Goal: Task Accomplishment & Management: Use online tool/utility

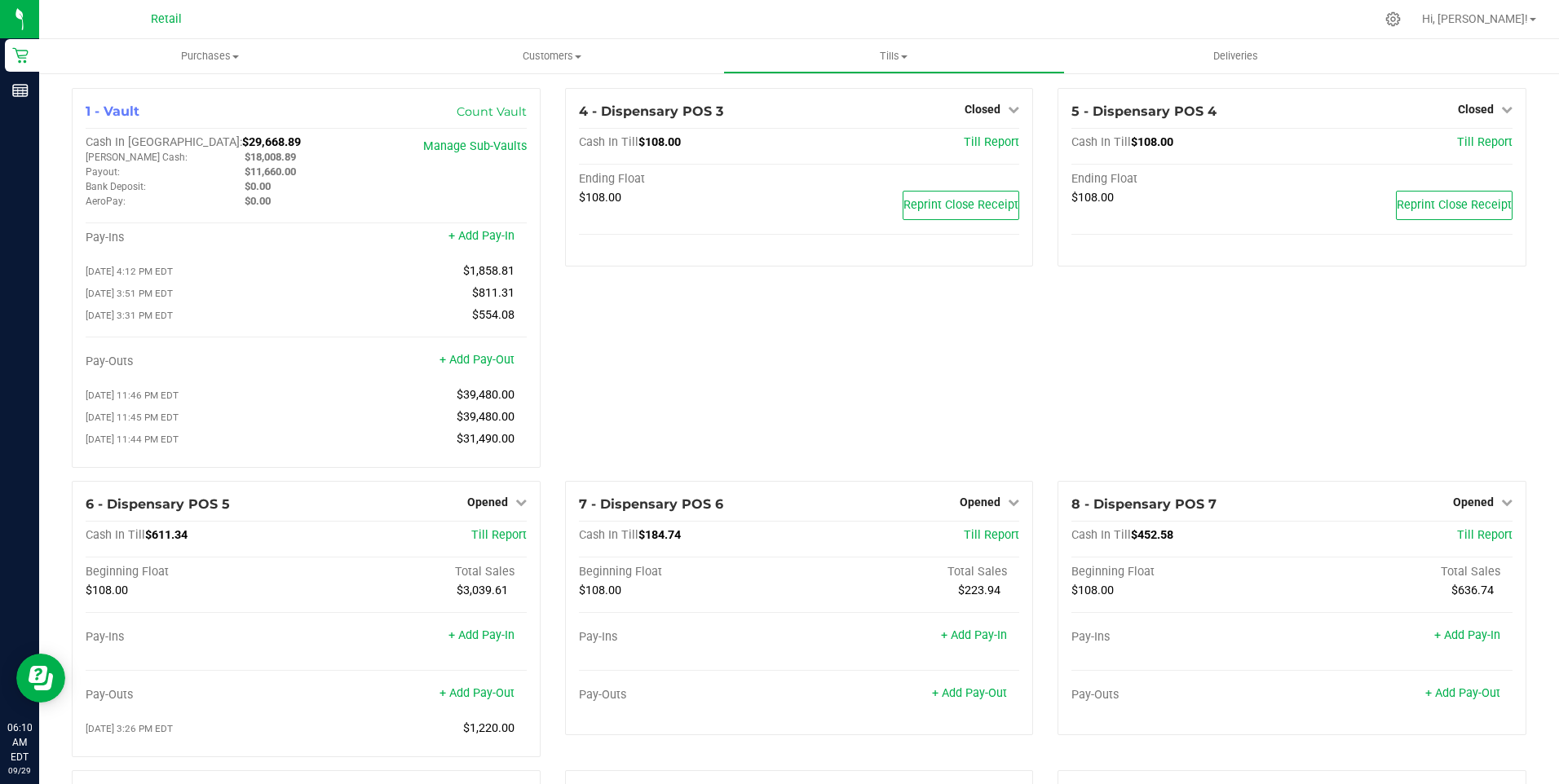
scroll to position [1569, 0]
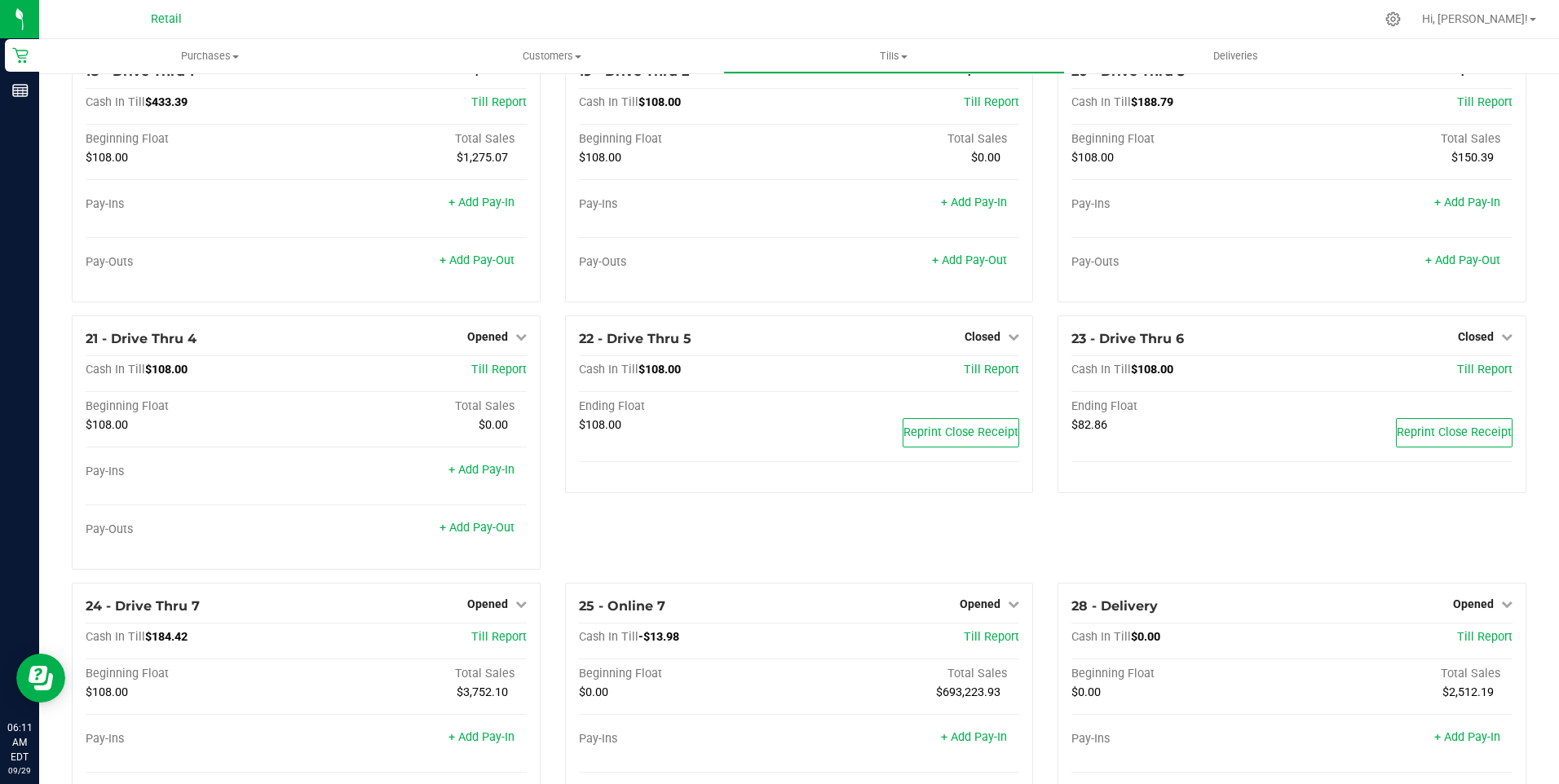
click at [1264, 528] on div "23 - Drive Thru 6 Closed Open Till Cash In Till $108.00 Till Report Ending Floa…" at bounding box center [1292, 449] width 493 height 267
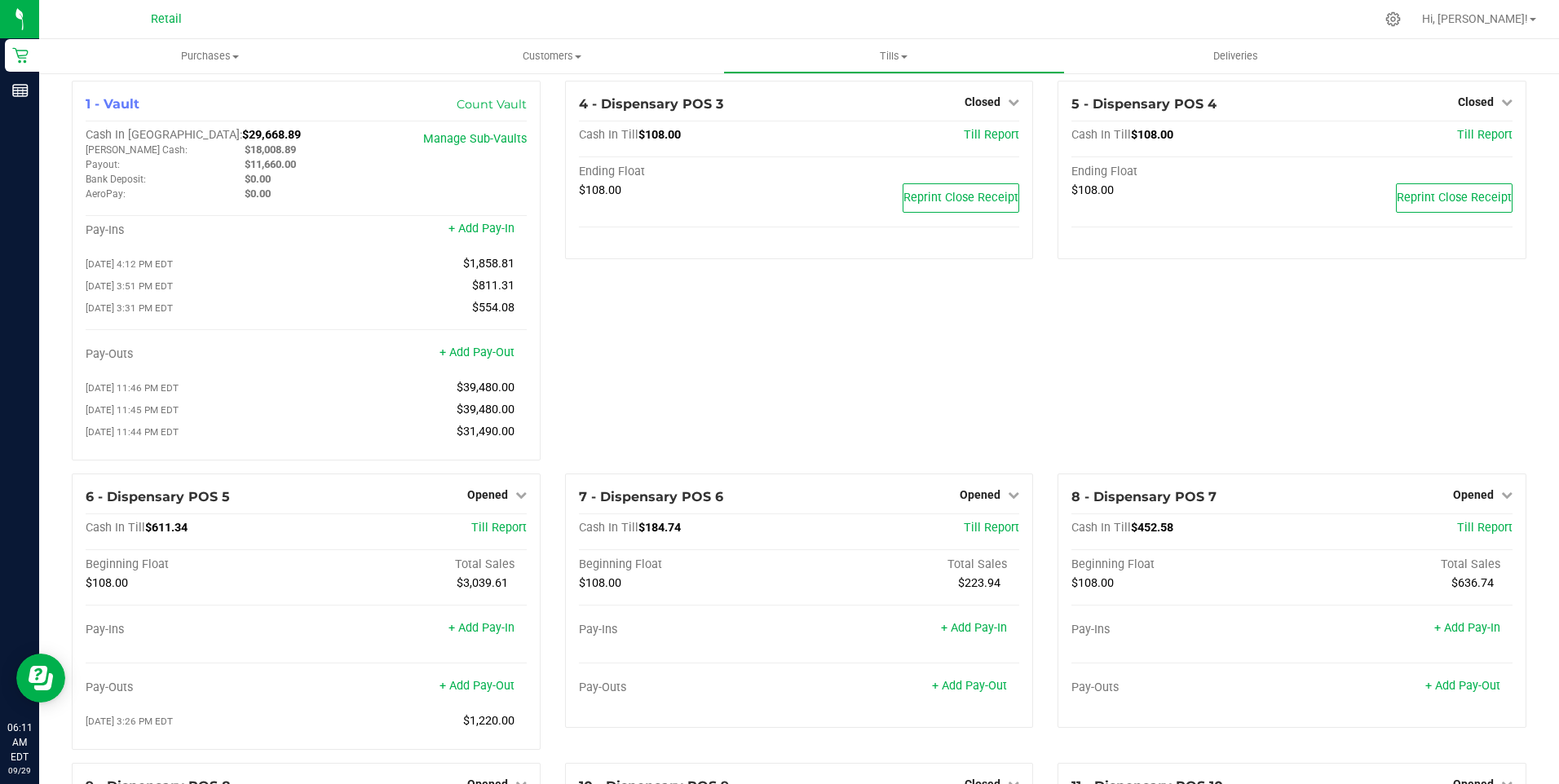
scroll to position [0, 0]
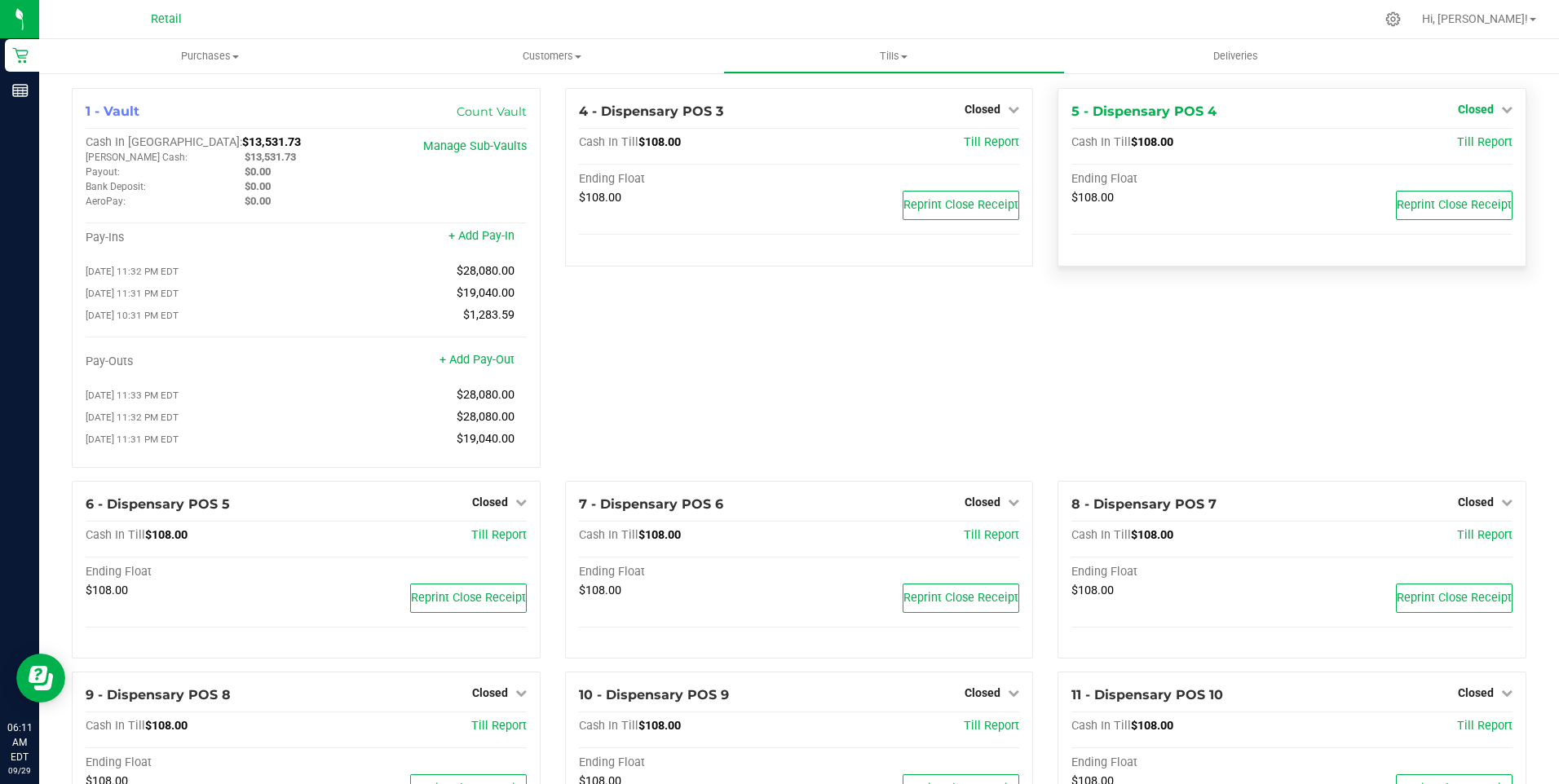
click at [1501, 105] on icon at bounding box center [1507, 109] width 12 height 12
click at [1481, 141] on link "Open Till" at bounding box center [1475, 143] width 43 height 13
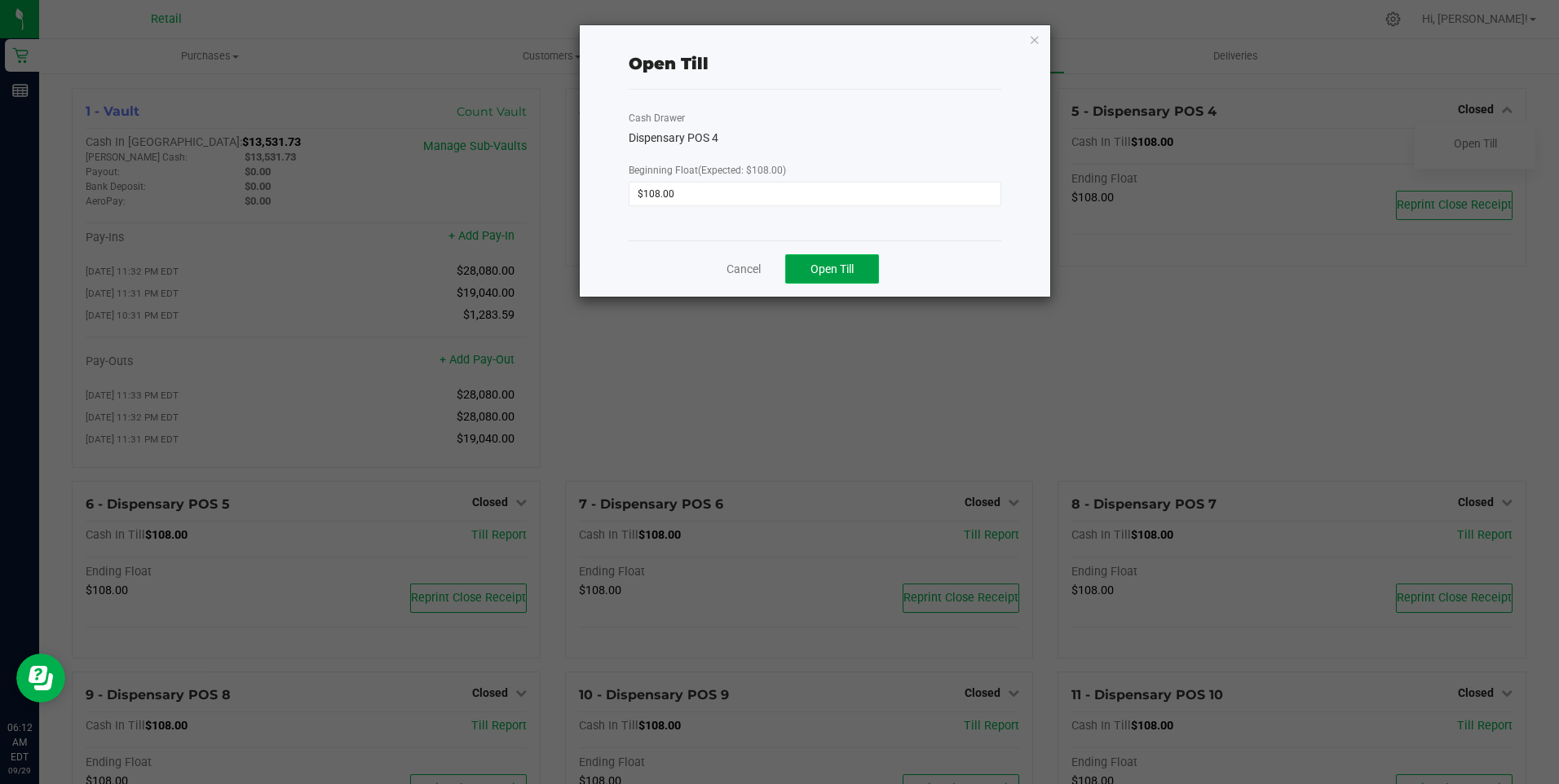
click at [842, 263] on span "Open Till" at bounding box center [832, 269] width 43 height 13
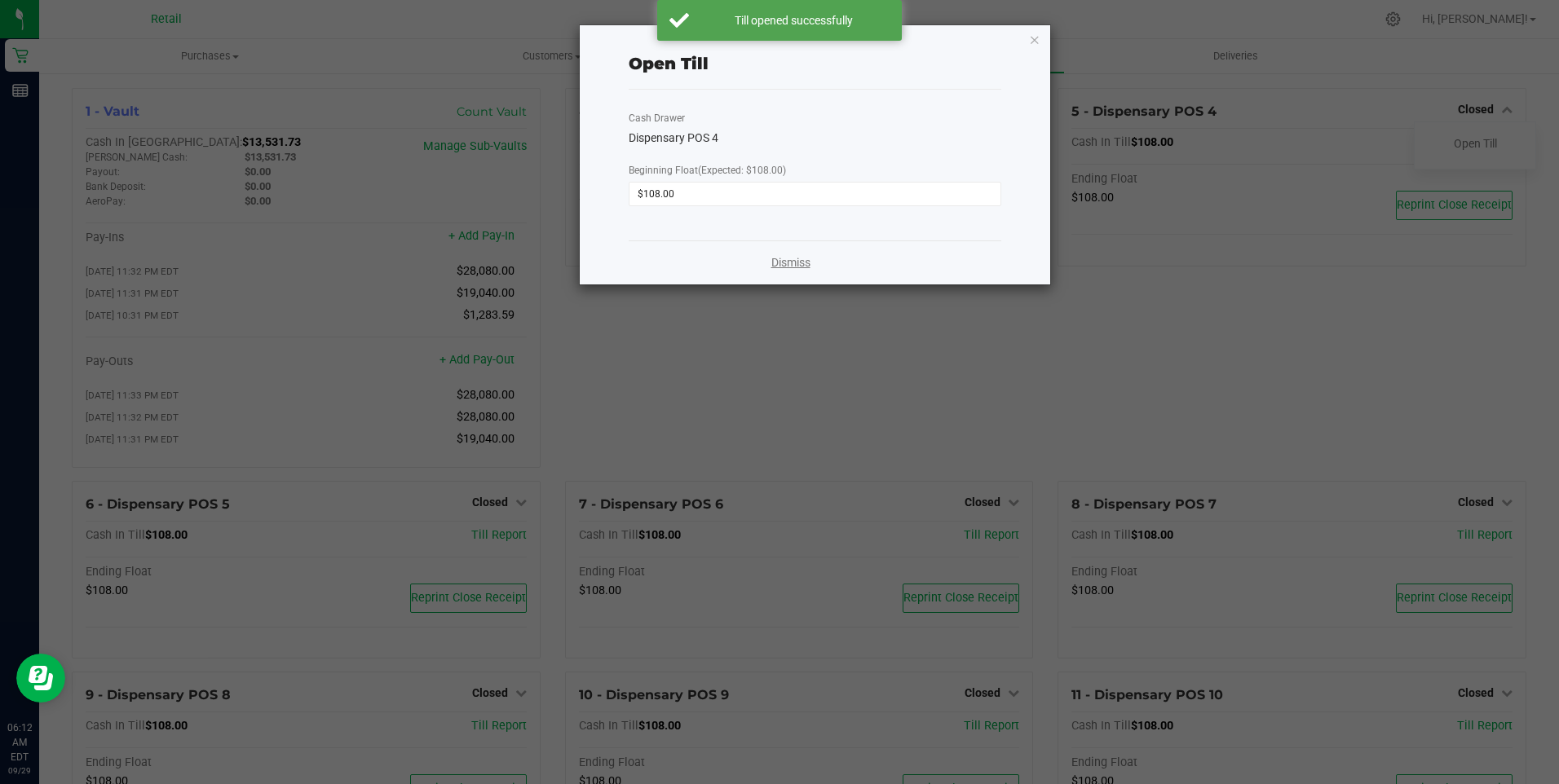
click at [804, 262] on link "Dismiss" at bounding box center [790, 263] width 39 height 17
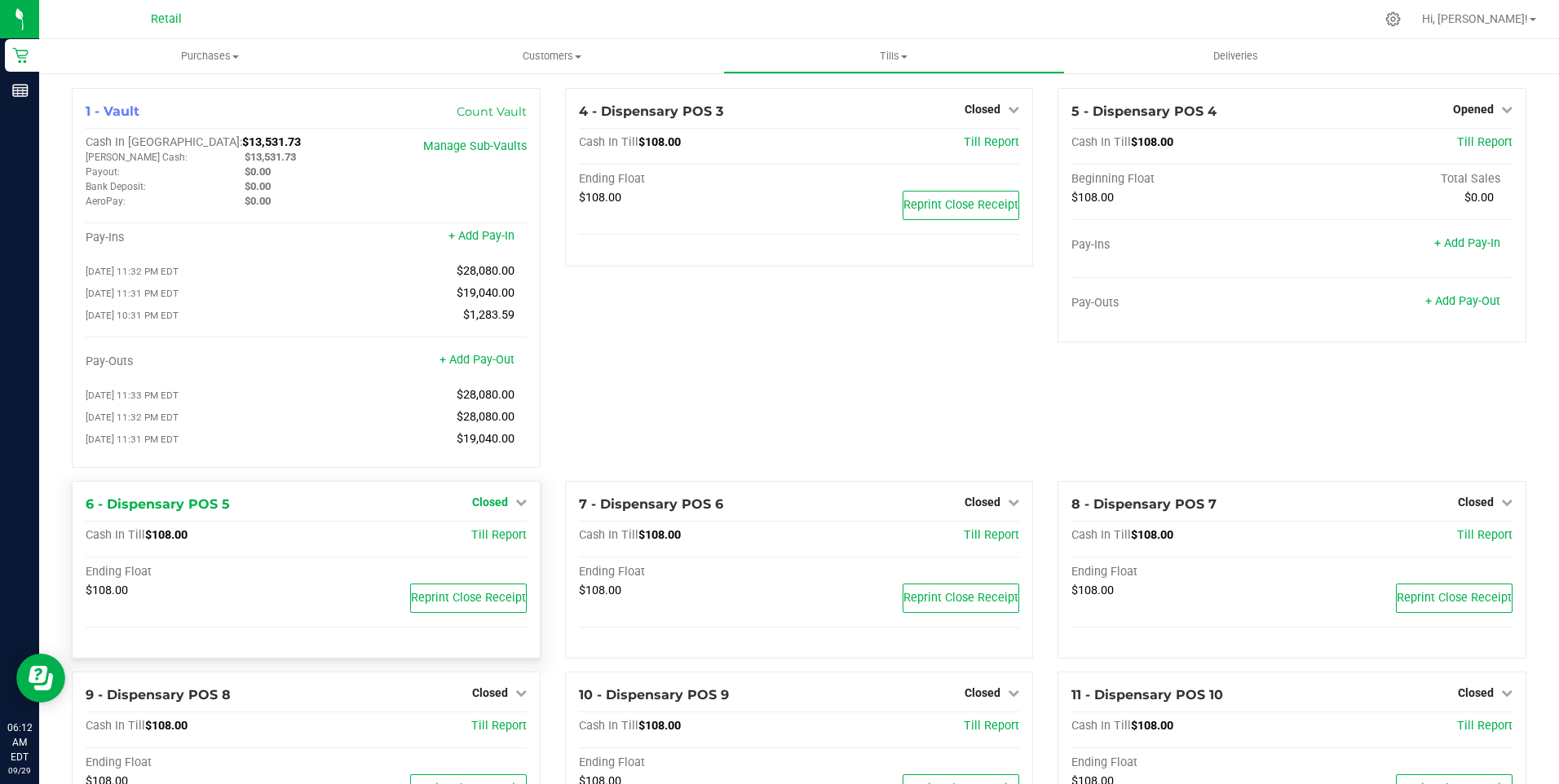
click at [516, 508] on icon at bounding box center [521, 502] width 12 height 12
click at [495, 542] on link "Open Till" at bounding box center [489, 536] width 43 height 13
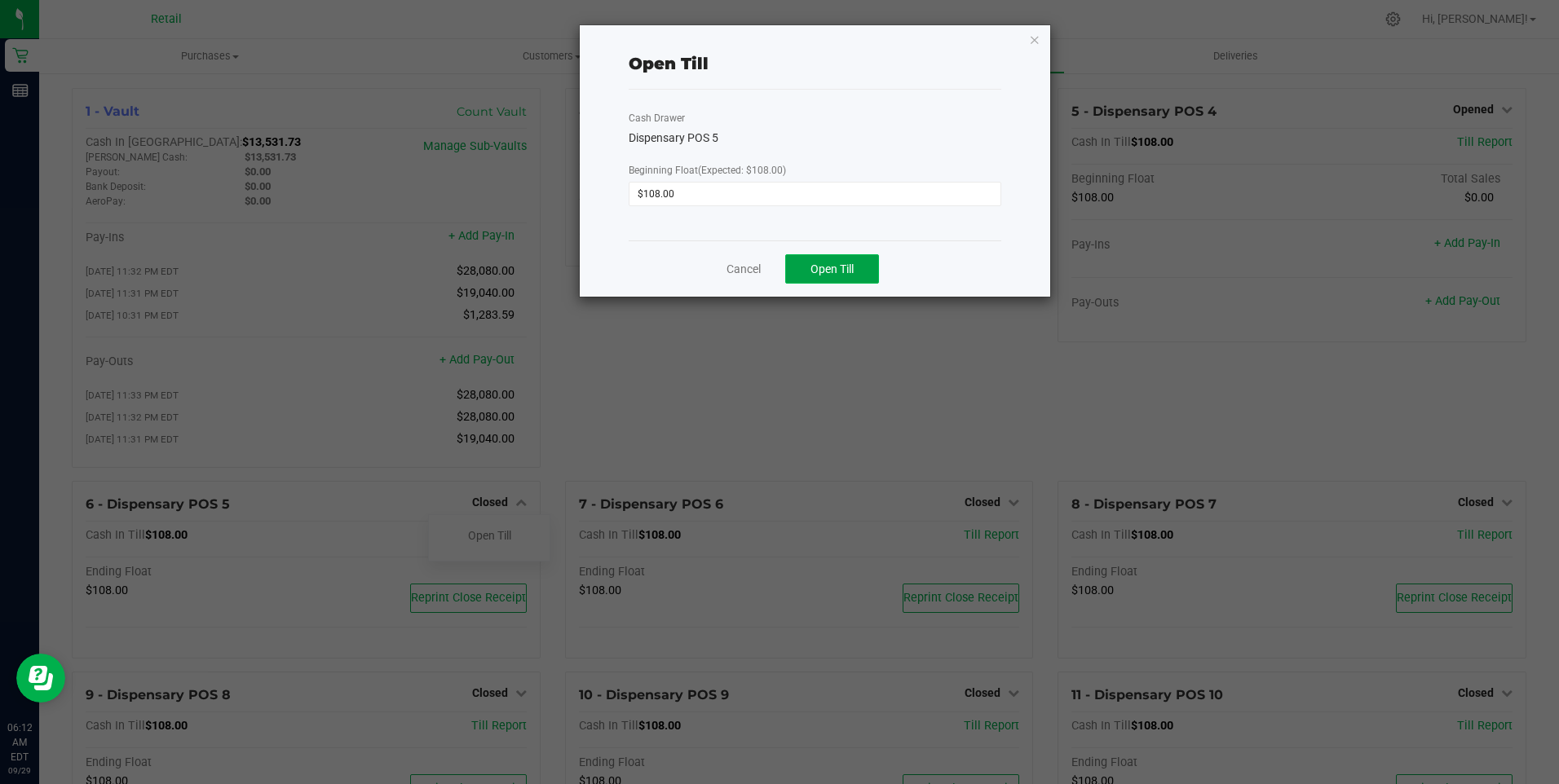
click at [816, 267] on span "Open Till" at bounding box center [832, 269] width 43 height 13
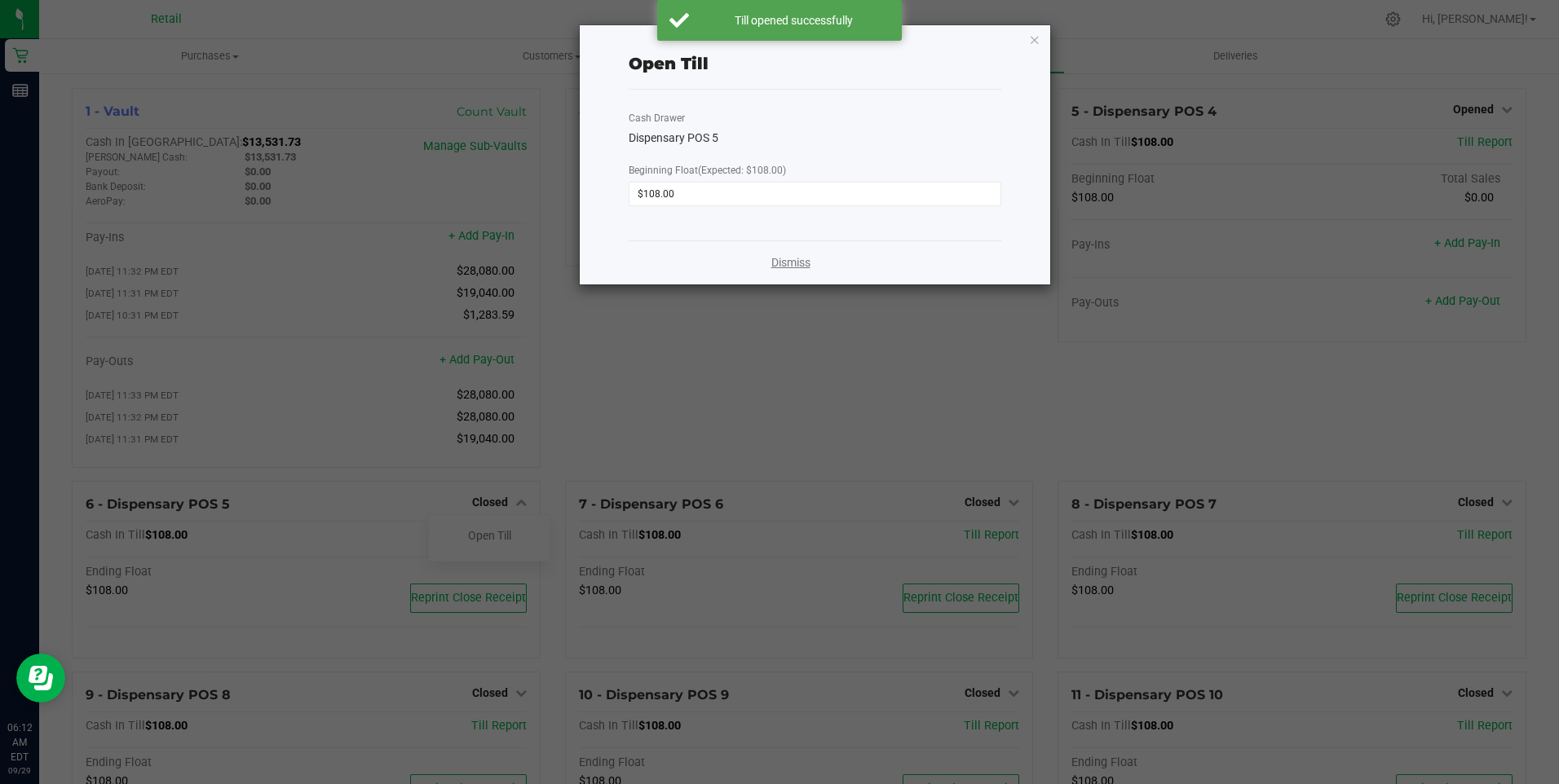
click at [791, 264] on link "Dismiss" at bounding box center [790, 263] width 39 height 17
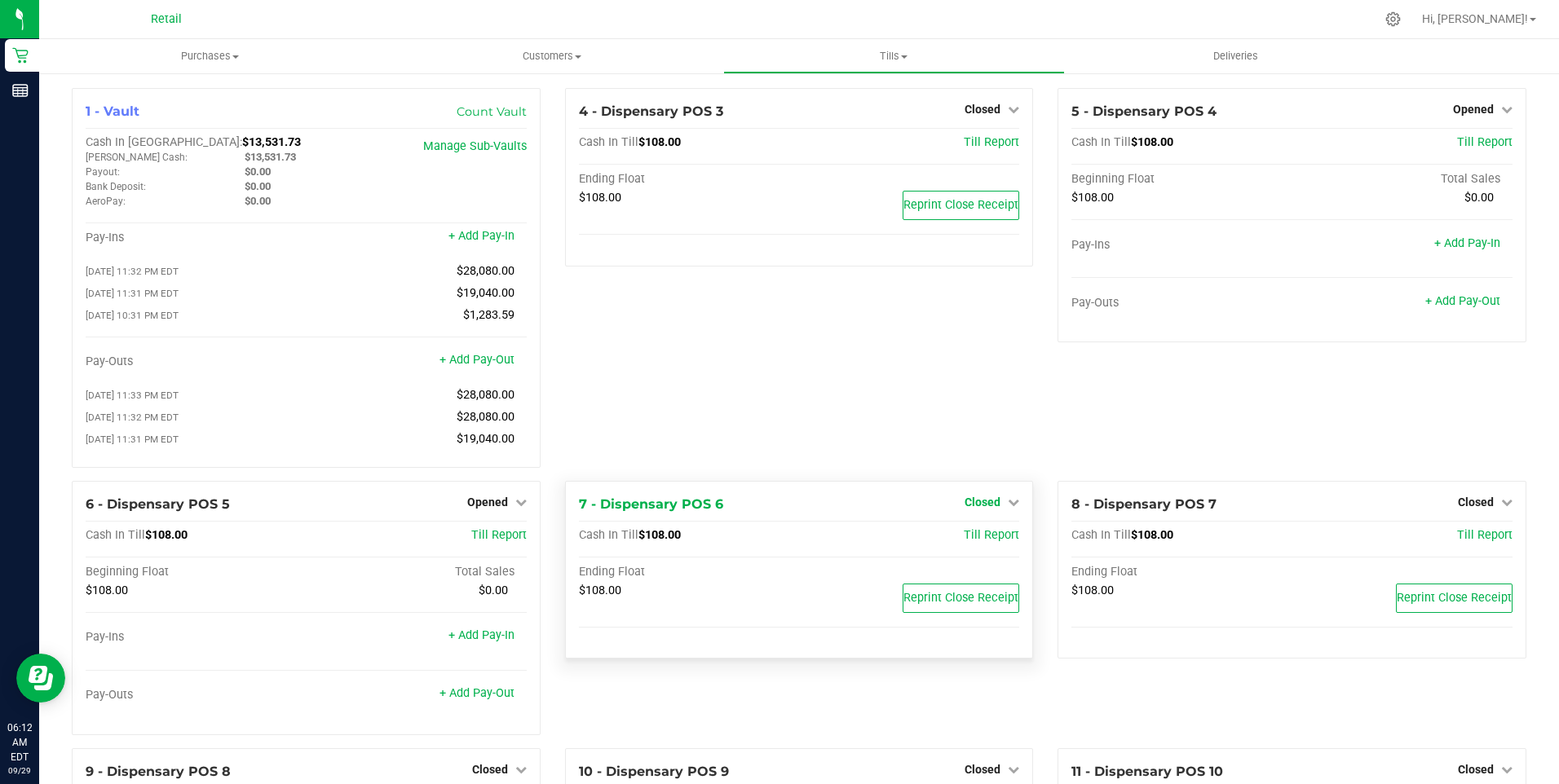
click at [999, 508] on link "Closed" at bounding box center [992, 502] width 55 height 13
click at [989, 542] on link "Open Till" at bounding box center [981, 536] width 43 height 13
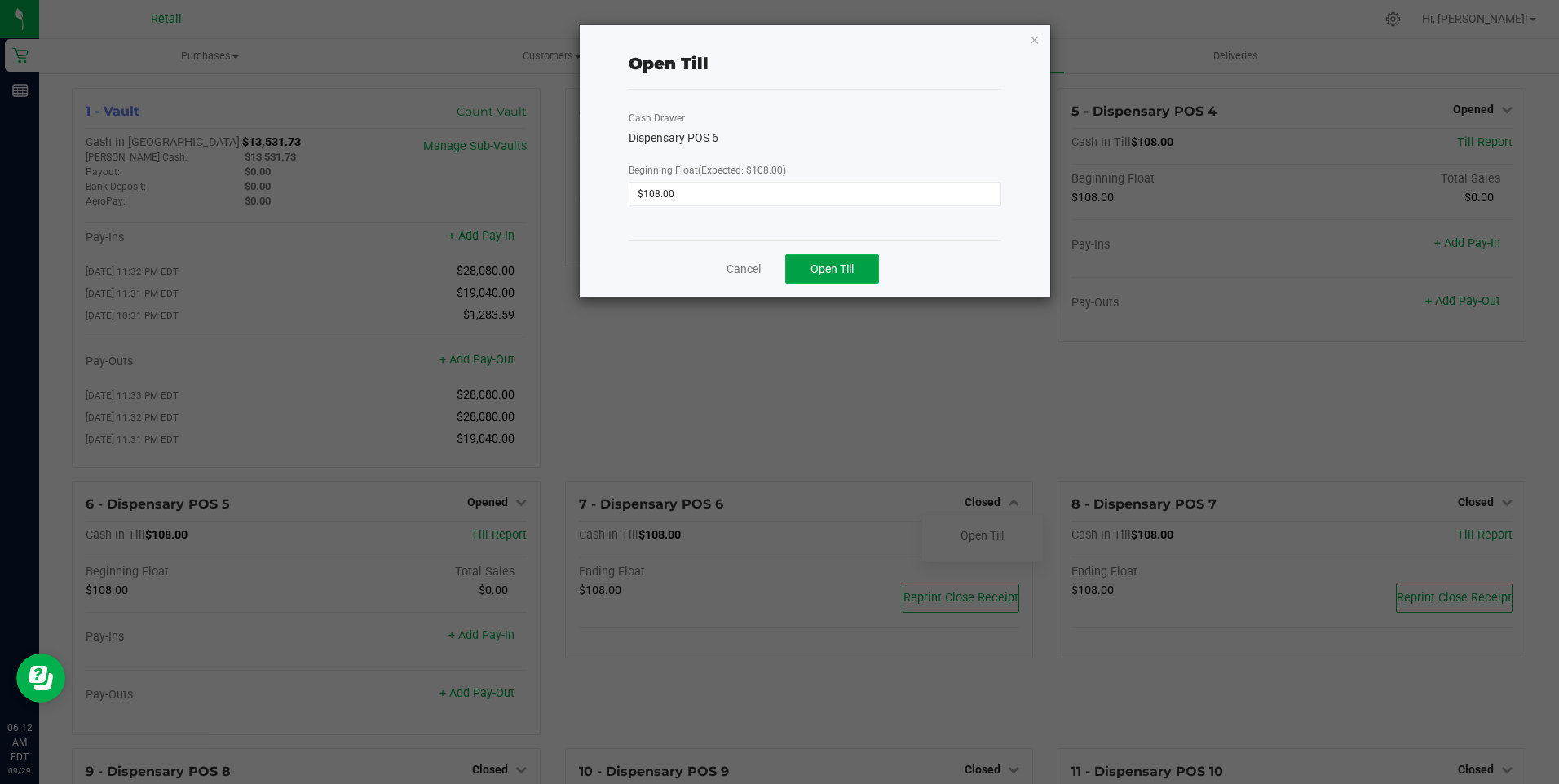
click at [842, 275] on span "Open Till" at bounding box center [832, 269] width 43 height 13
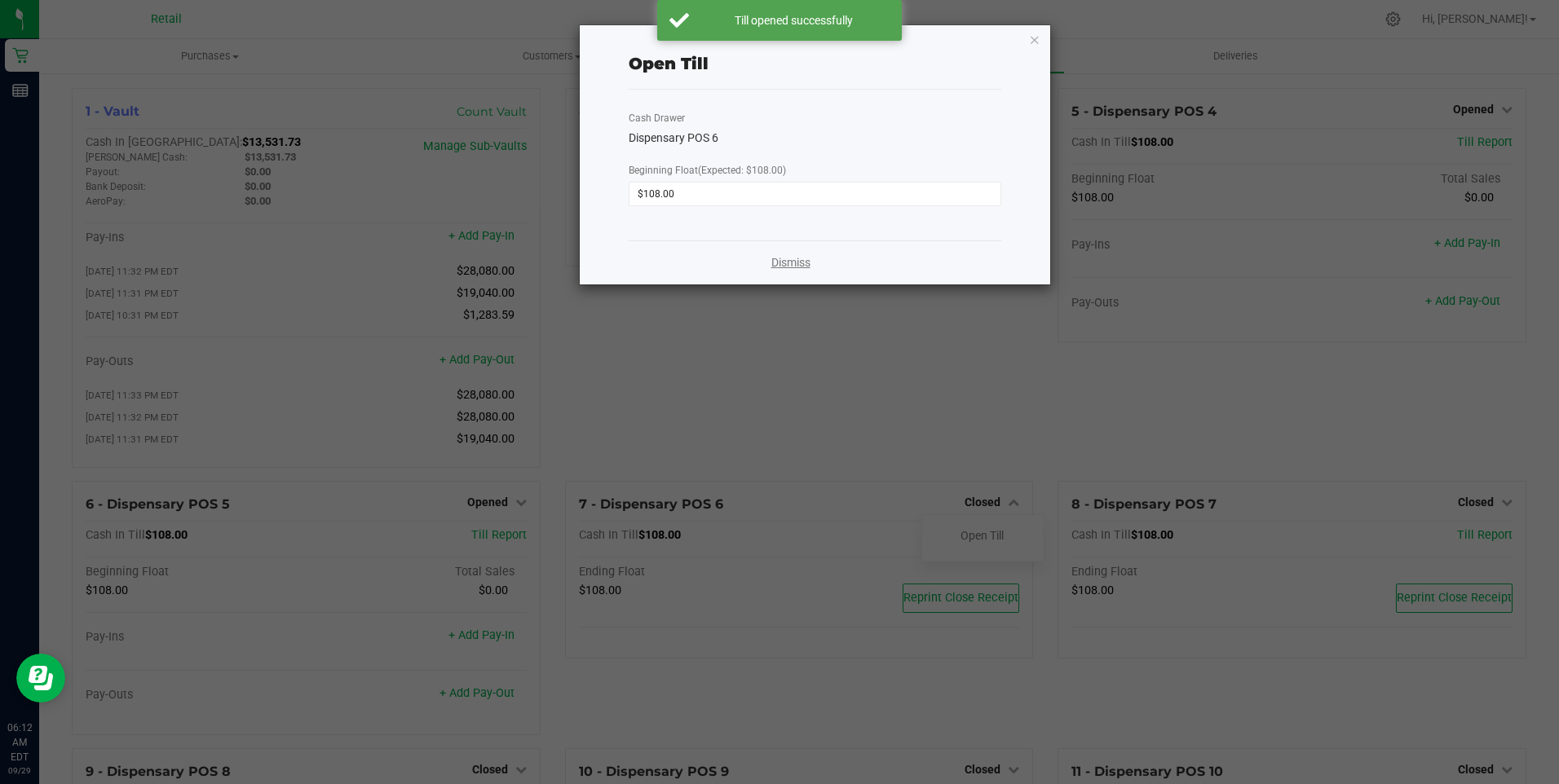
click at [799, 260] on link "Dismiss" at bounding box center [790, 263] width 39 height 17
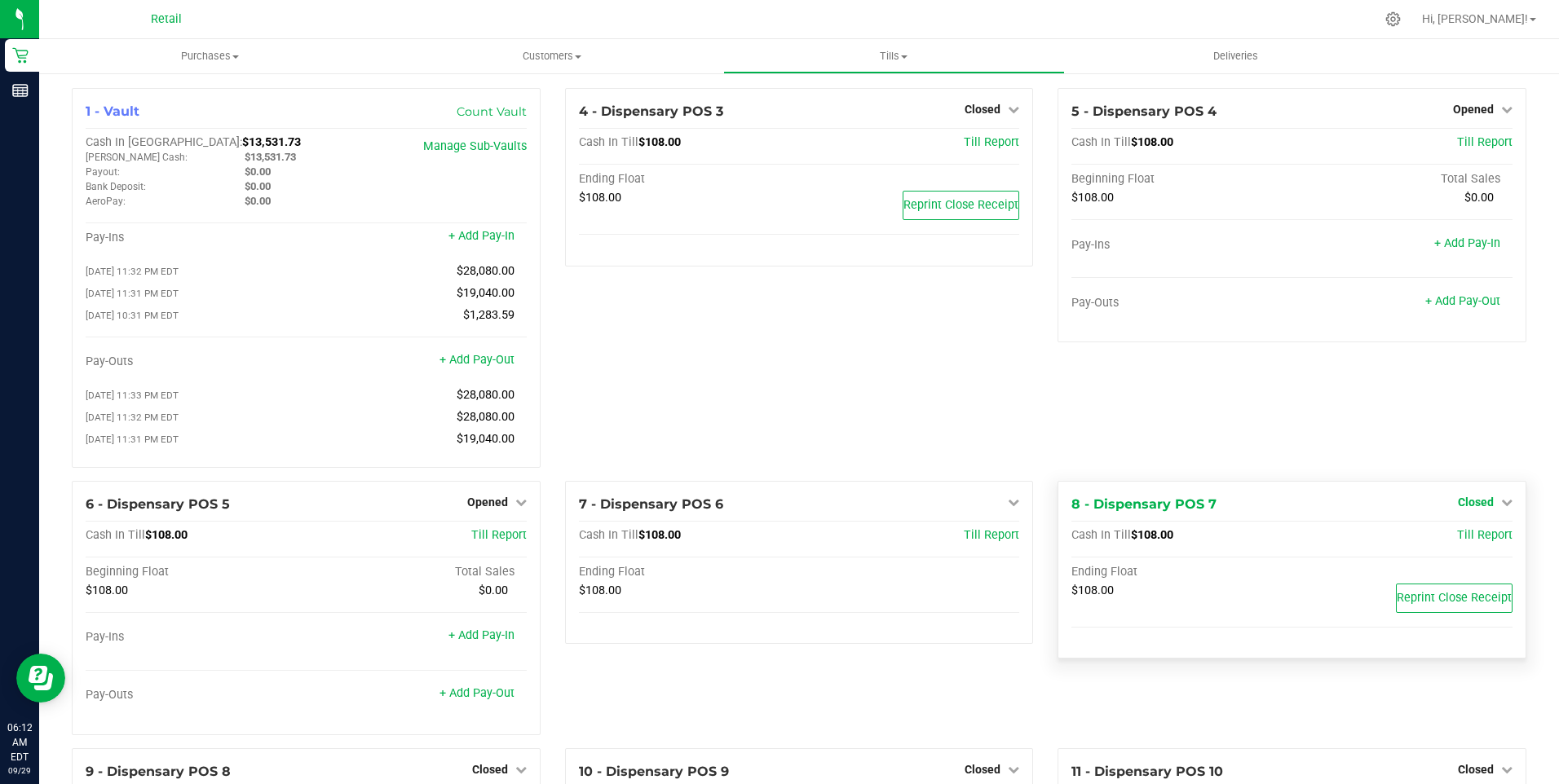
click at [1501, 508] on icon at bounding box center [1507, 502] width 12 height 12
click at [1471, 541] on link "Open Till" at bounding box center [1475, 536] width 43 height 13
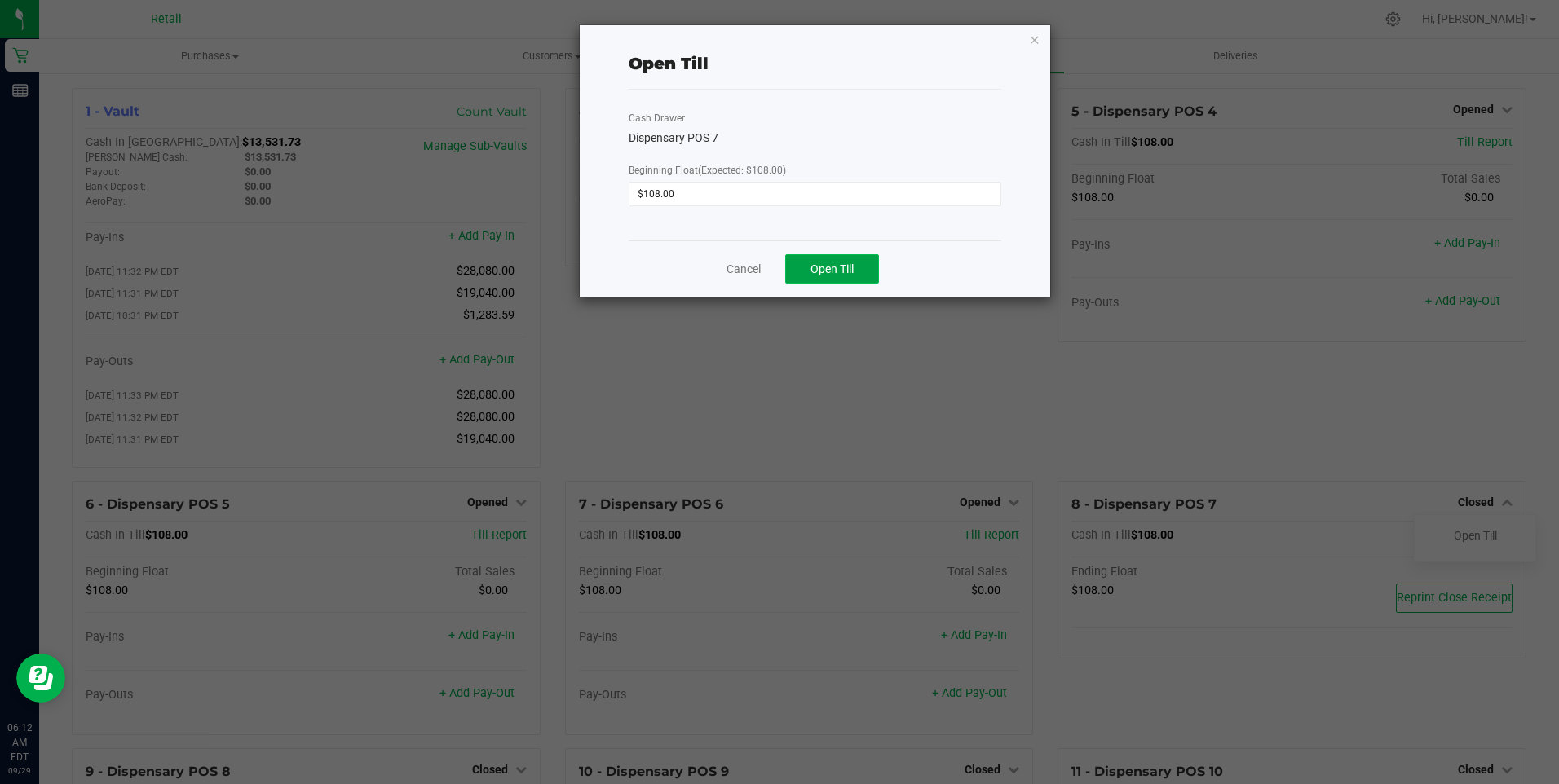
click at [841, 270] on span "Open Till" at bounding box center [832, 269] width 43 height 13
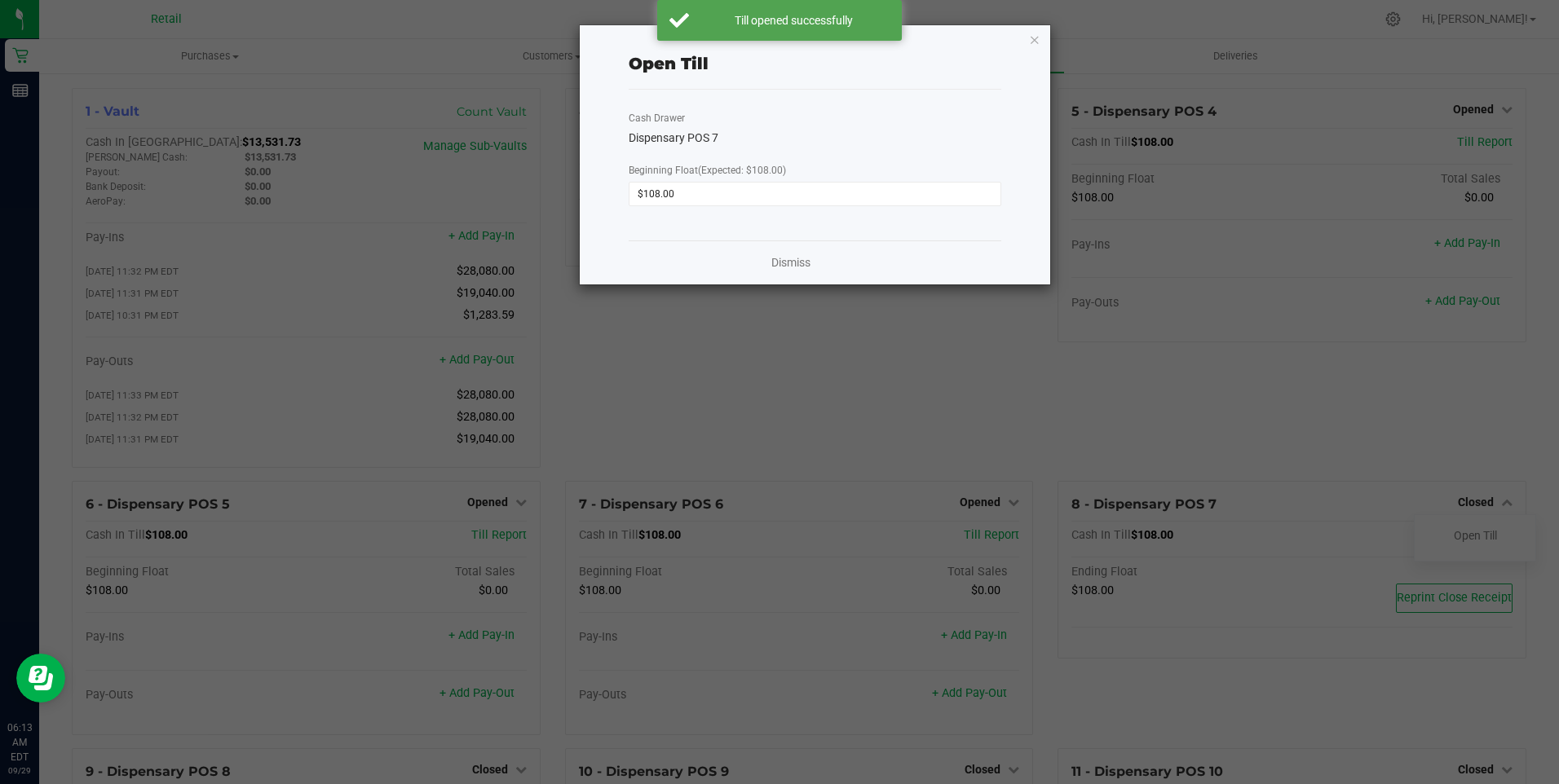
drag, startPoint x: 1556, startPoint y: 257, endPoint x: 1547, endPoint y: 289, distance: 33.2
click at [1547, 289] on ngb-modal-window "Open Till Cash Drawer Dispensary POS 7 Beginning Float (Expected: $108.00) $108…" at bounding box center [785, 392] width 1571 height 784
click at [796, 263] on link "Dismiss" at bounding box center [790, 263] width 39 height 17
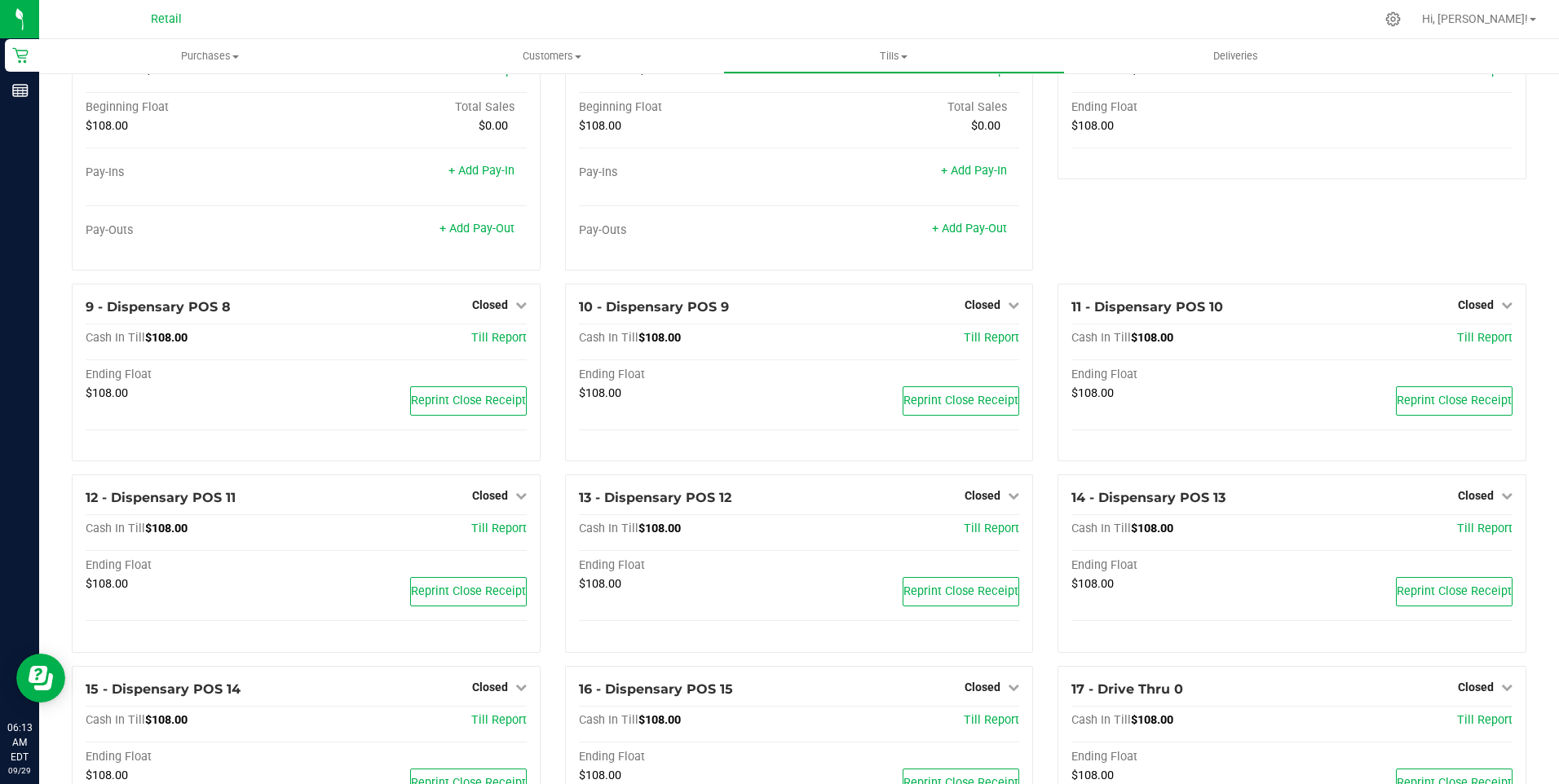
scroll to position [474, 0]
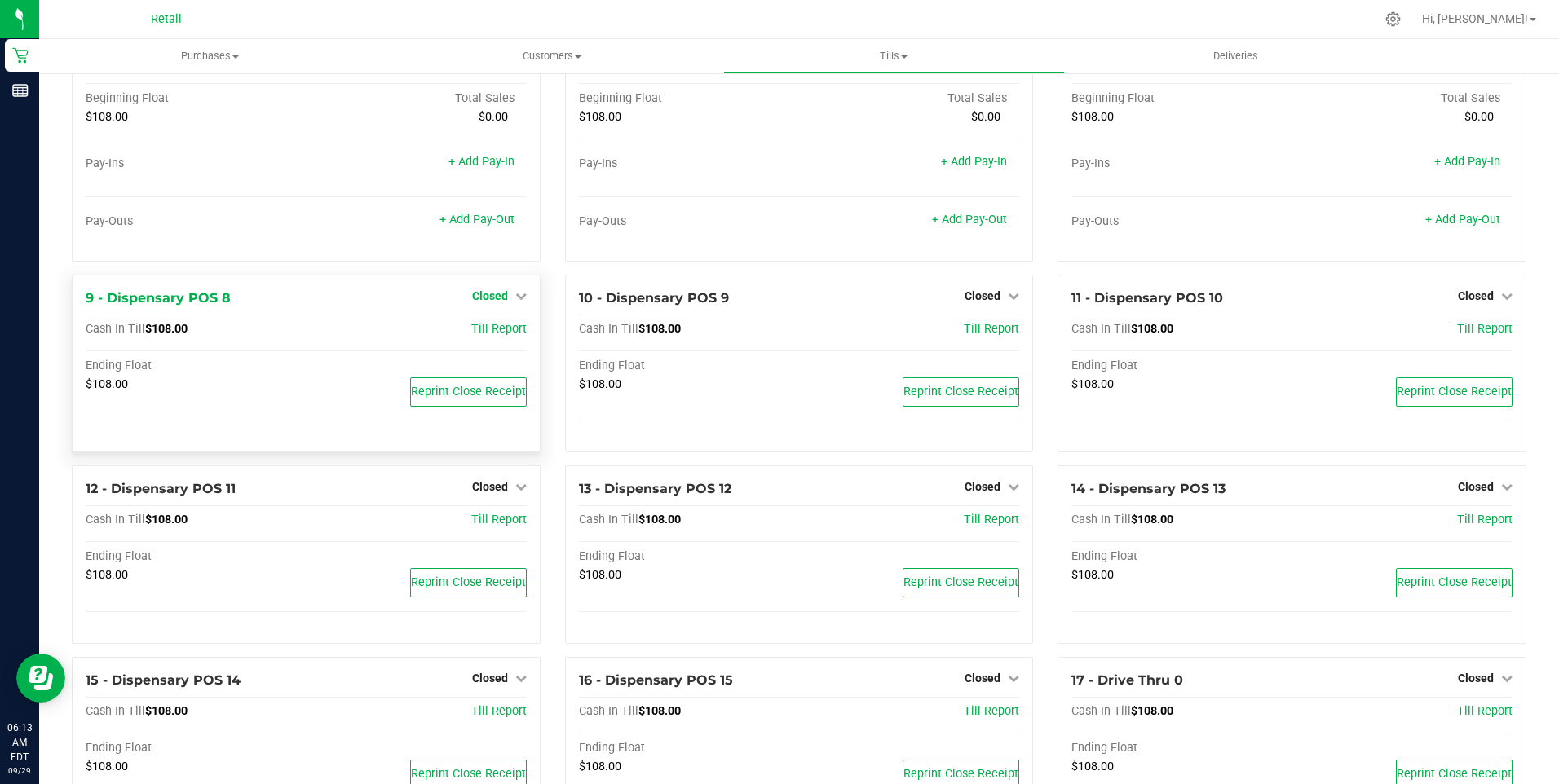
click at [516, 302] on icon at bounding box center [521, 296] width 12 height 12
click at [497, 336] on link "Open Till" at bounding box center [489, 329] width 43 height 13
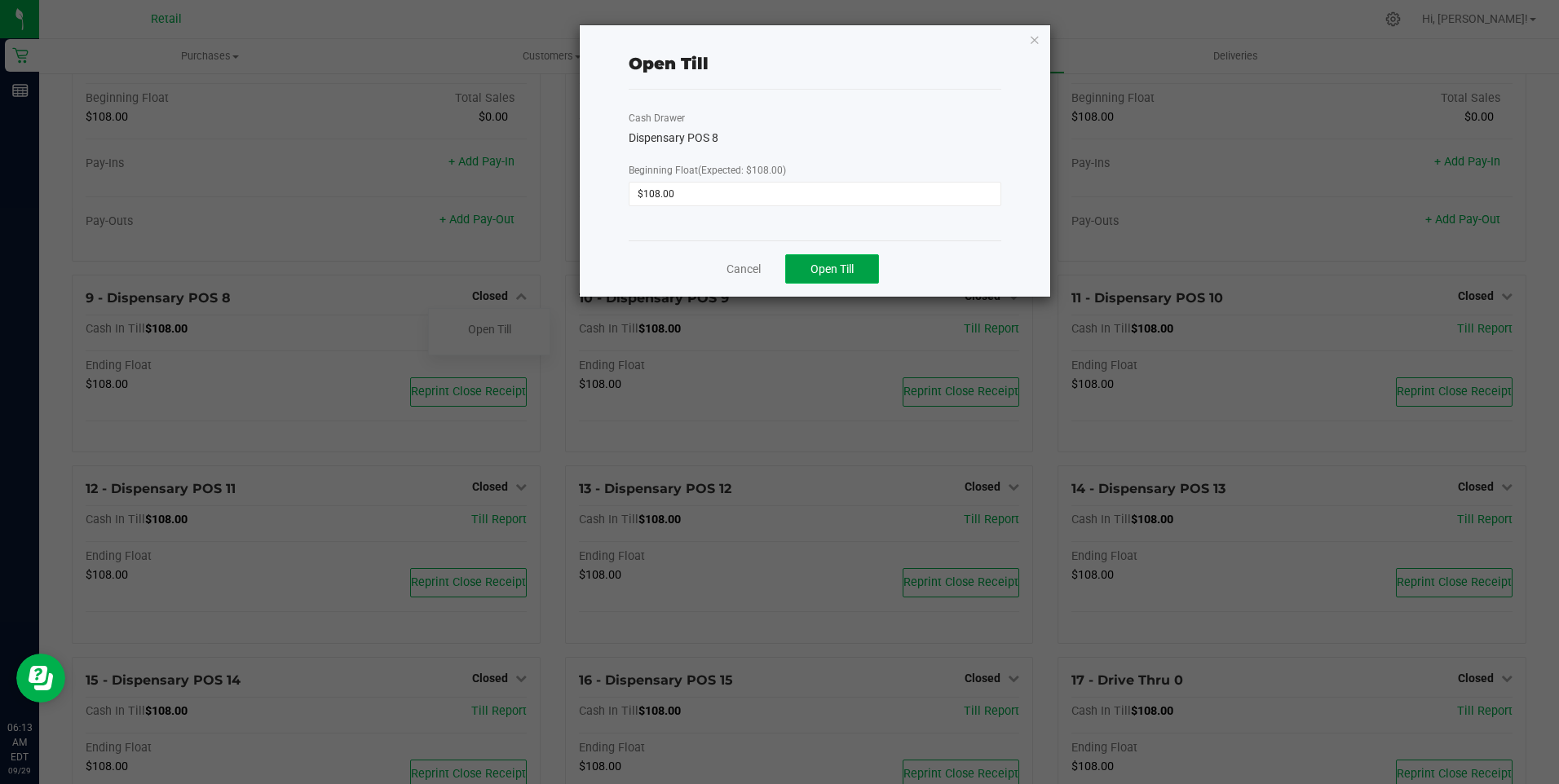
click at [837, 264] on span "Open Till" at bounding box center [832, 269] width 43 height 13
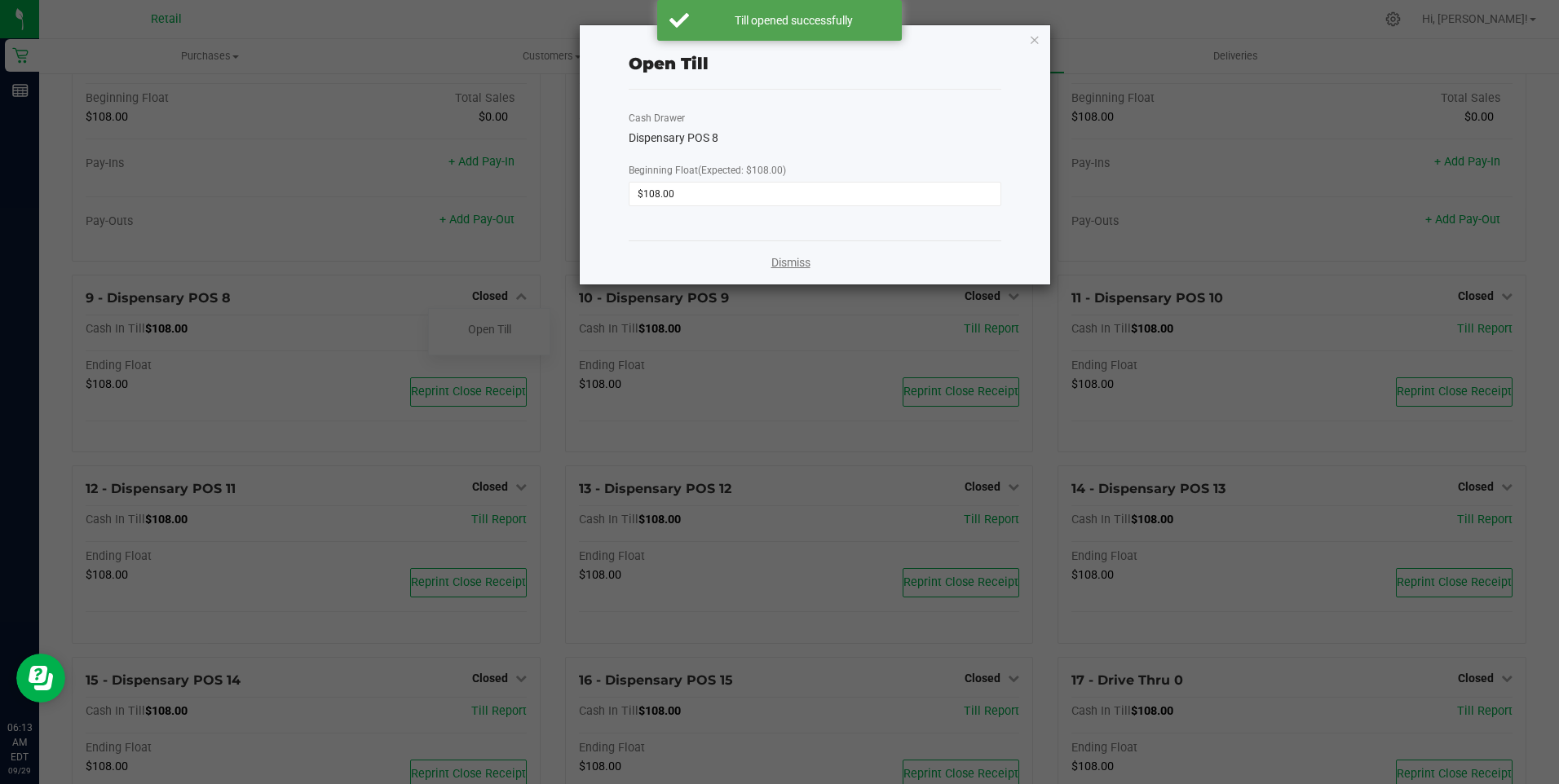
click at [778, 261] on link "Dismiss" at bounding box center [790, 263] width 39 height 17
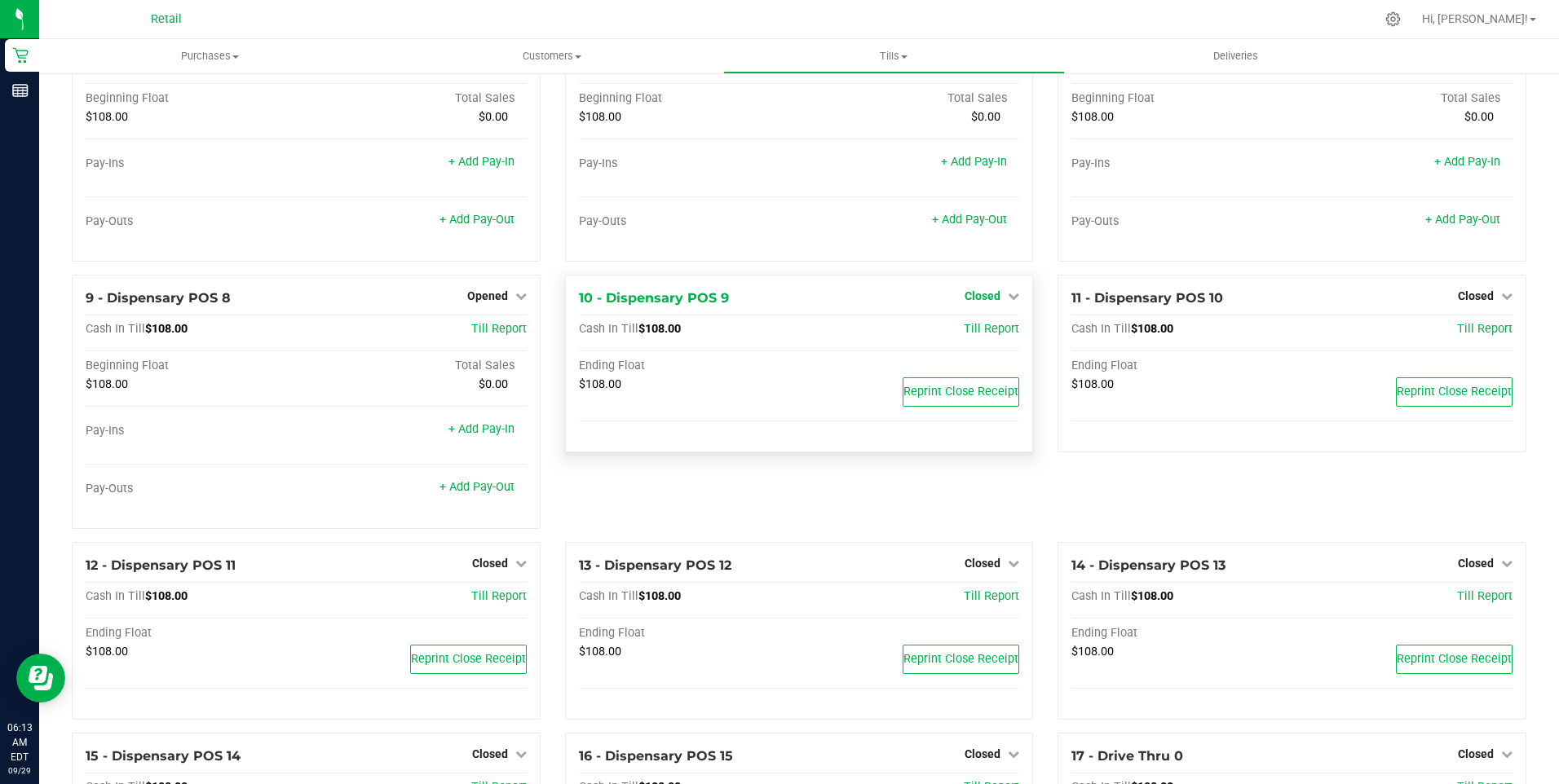
click at [1008, 302] on icon at bounding box center [1013, 296] width 12 height 12
click at [981, 336] on link "Open Till" at bounding box center [981, 329] width 43 height 13
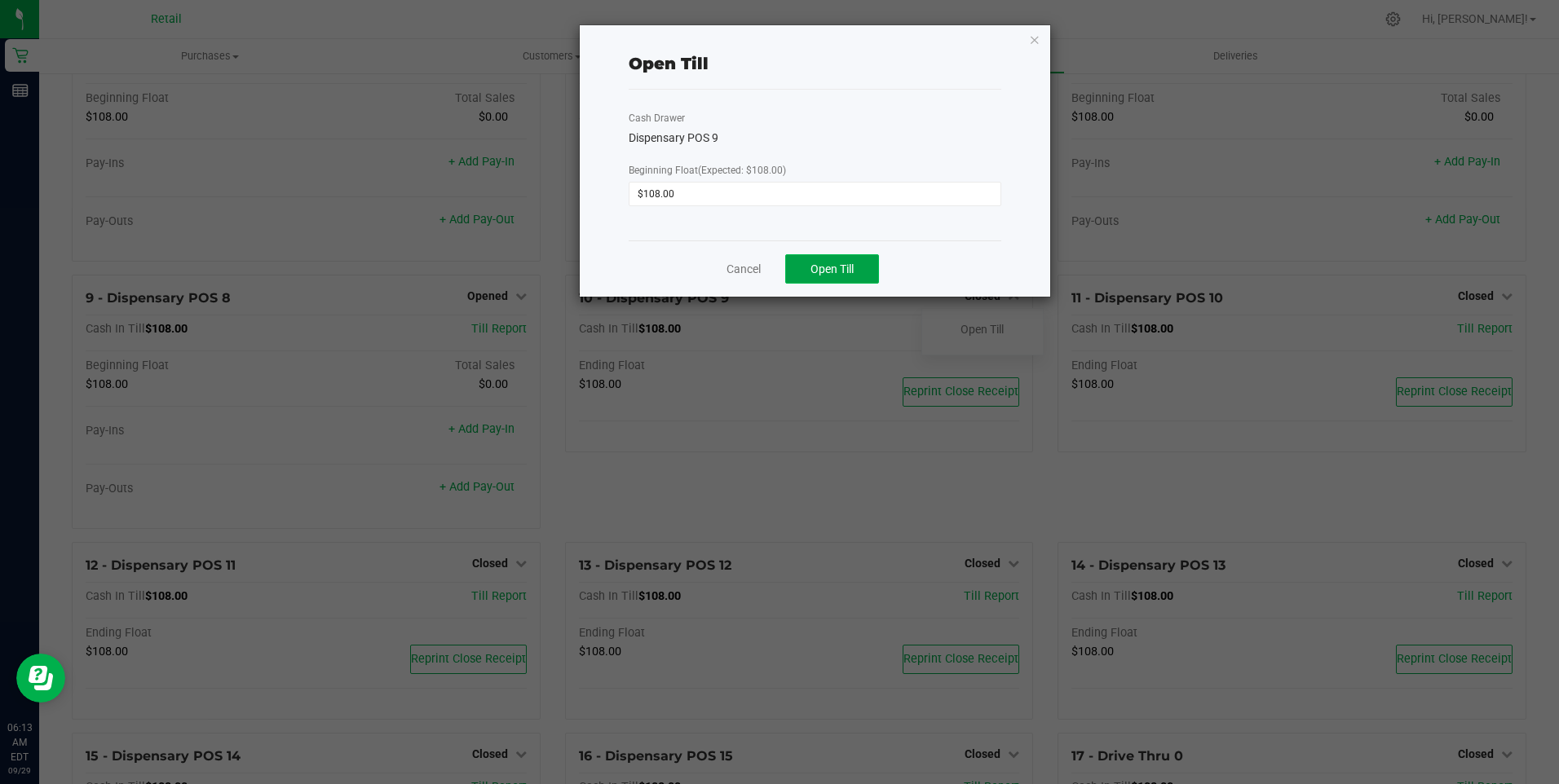
click at [867, 269] on button "Open Till" at bounding box center [832, 269] width 94 height 29
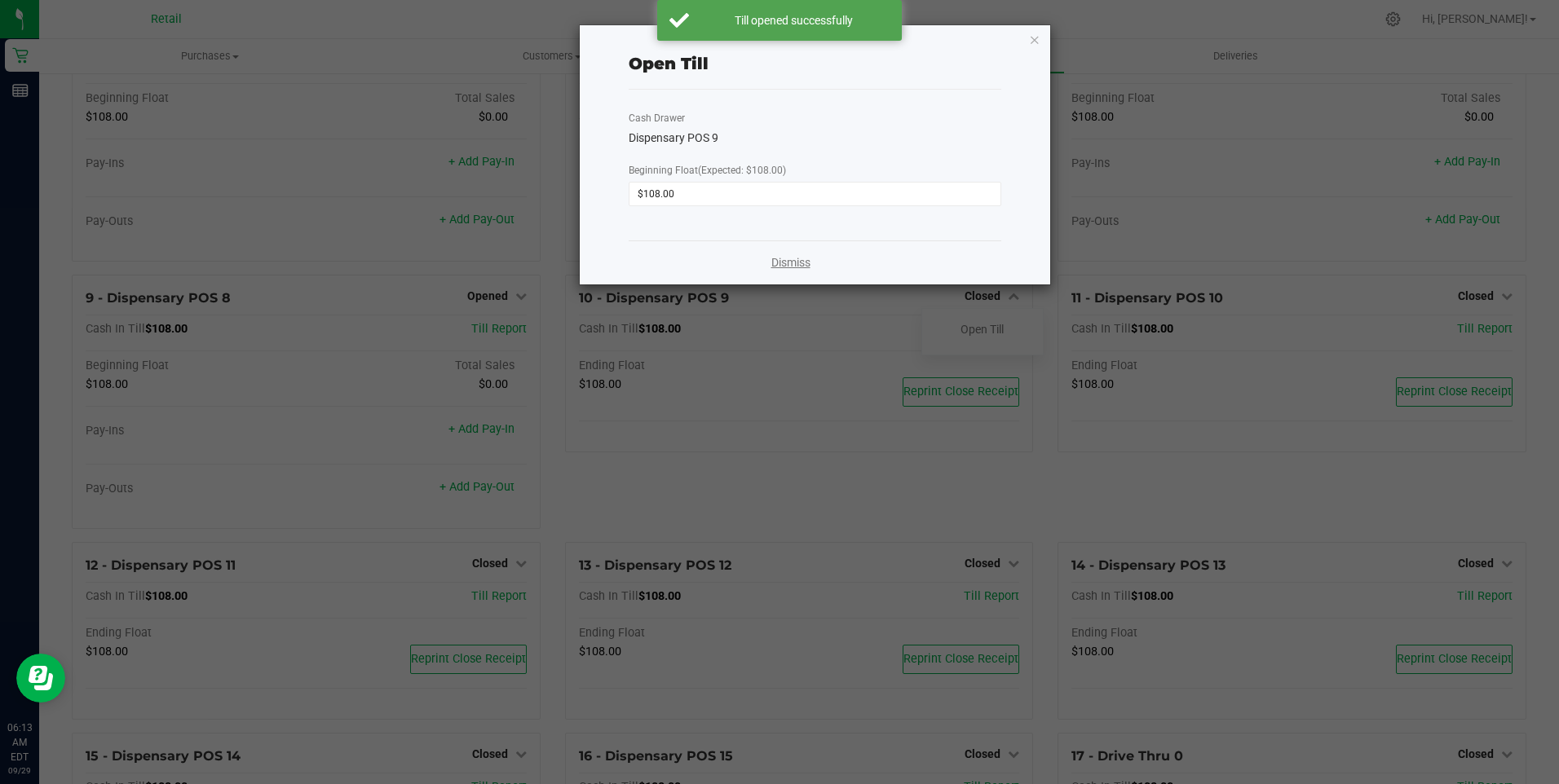
click at [794, 256] on link "Dismiss" at bounding box center [790, 263] width 39 height 17
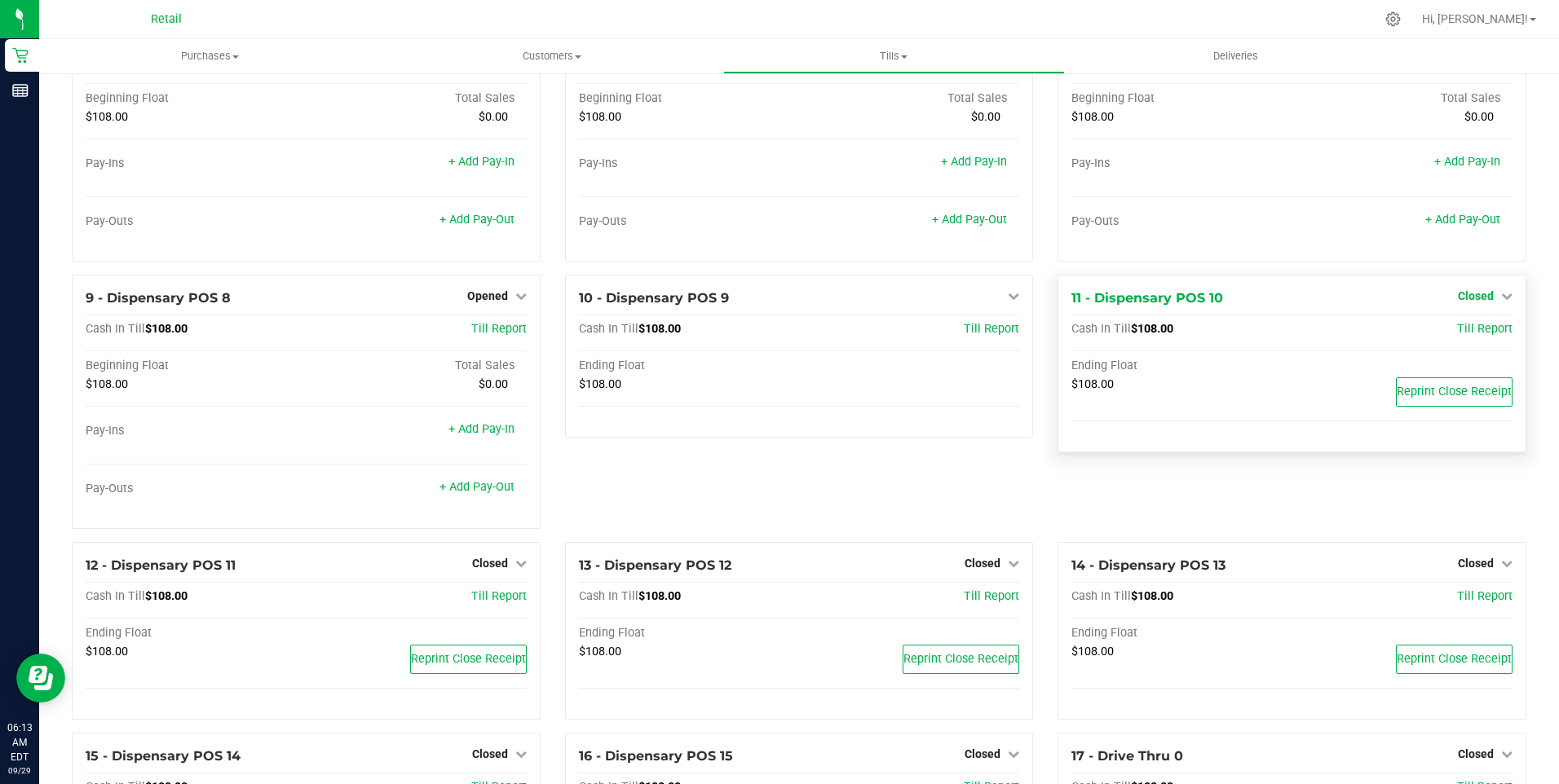
click at [1501, 302] on icon at bounding box center [1507, 296] width 12 height 12
click at [1461, 336] on link "Open Till" at bounding box center [1475, 329] width 43 height 13
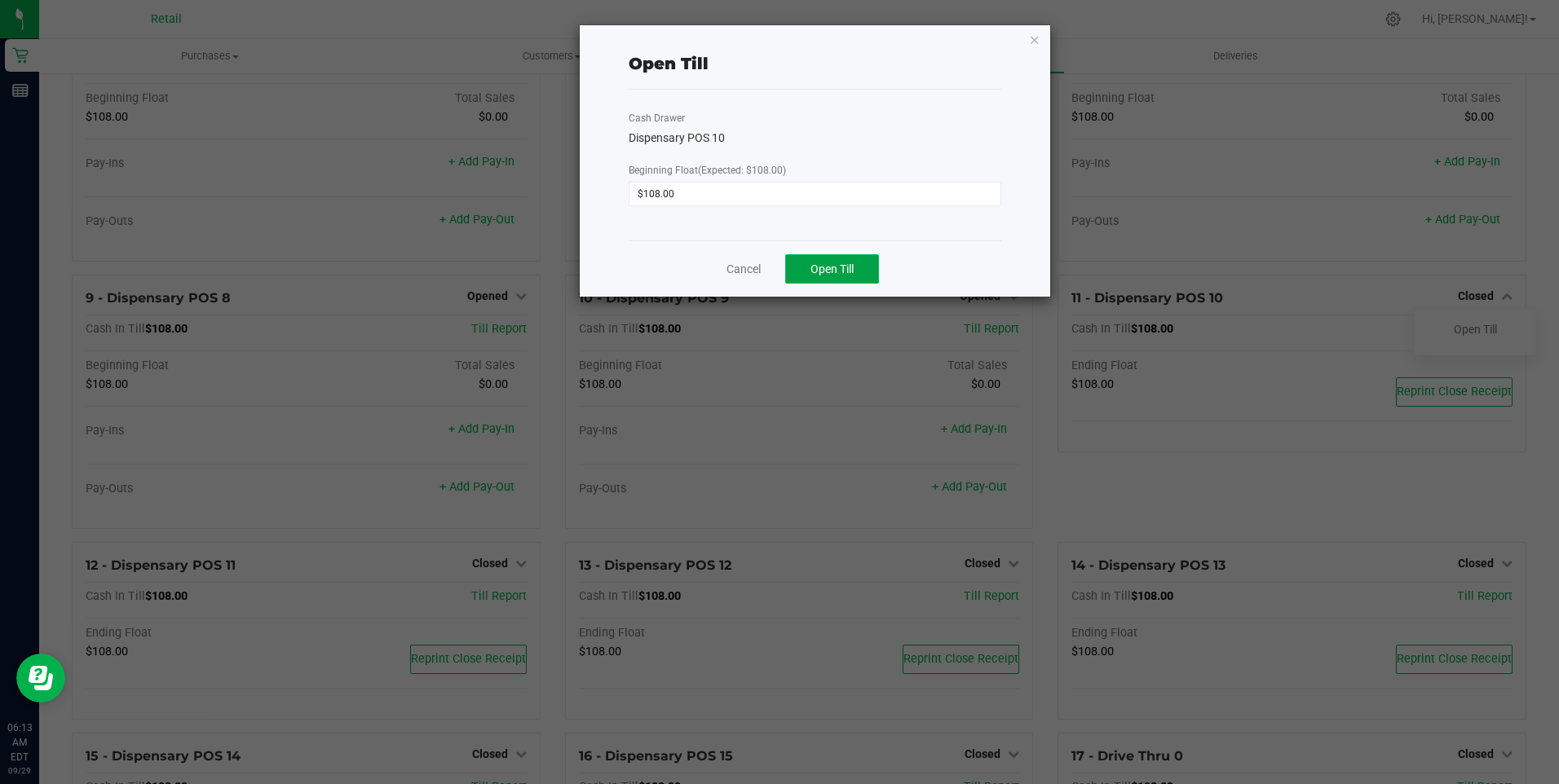
click at [824, 267] on span "Open Till" at bounding box center [832, 269] width 43 height 13
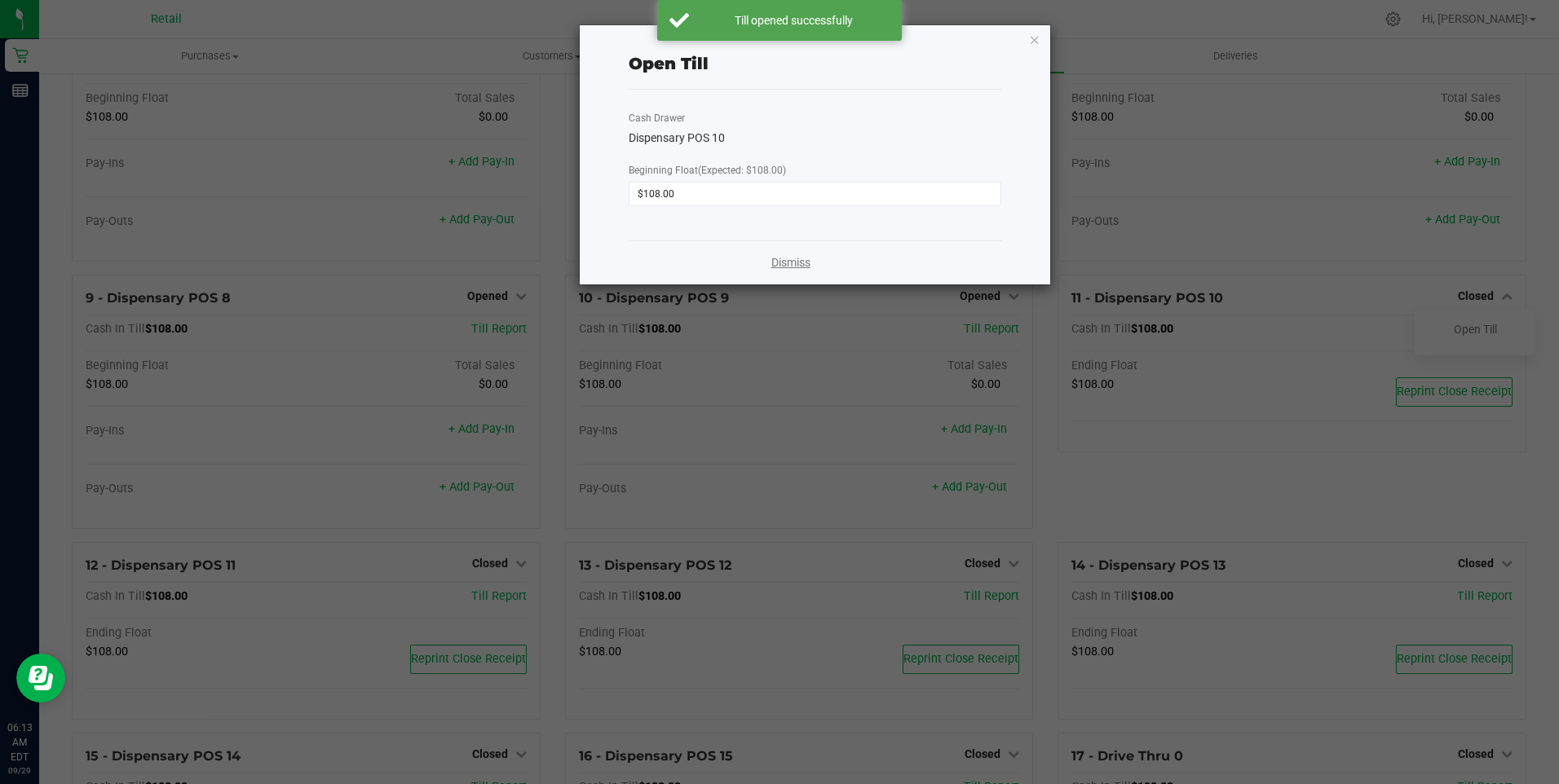
click at [796, 261] on link "Dismiss" at bounding box center [790, 263] width 39 height 17
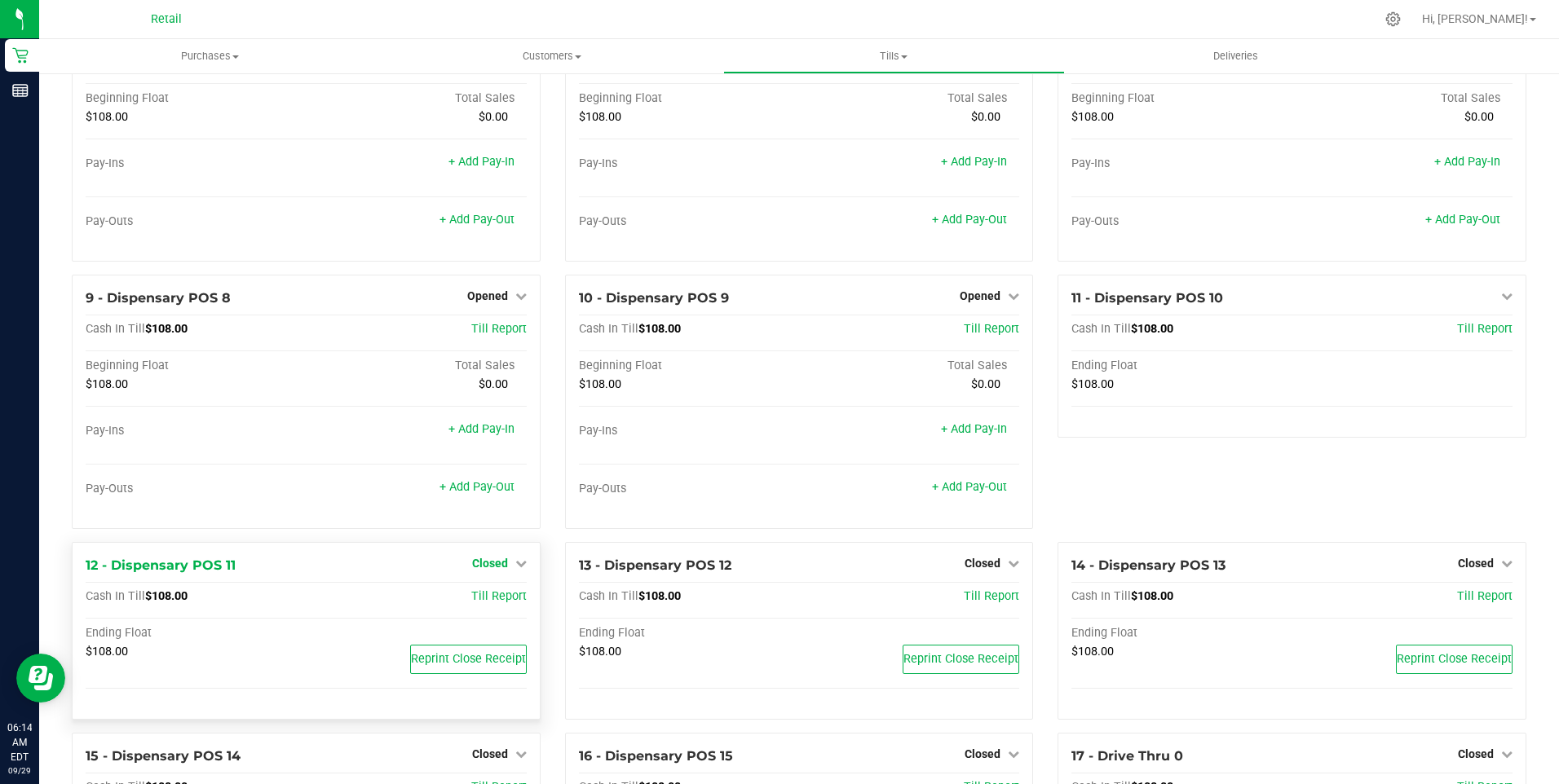
click at [516, 570] on icon at bounding box center [521, 563] width 12 height 12
click at [493, 602] on link "Open Till" at bounding box center [489, 597] width 43 height 13
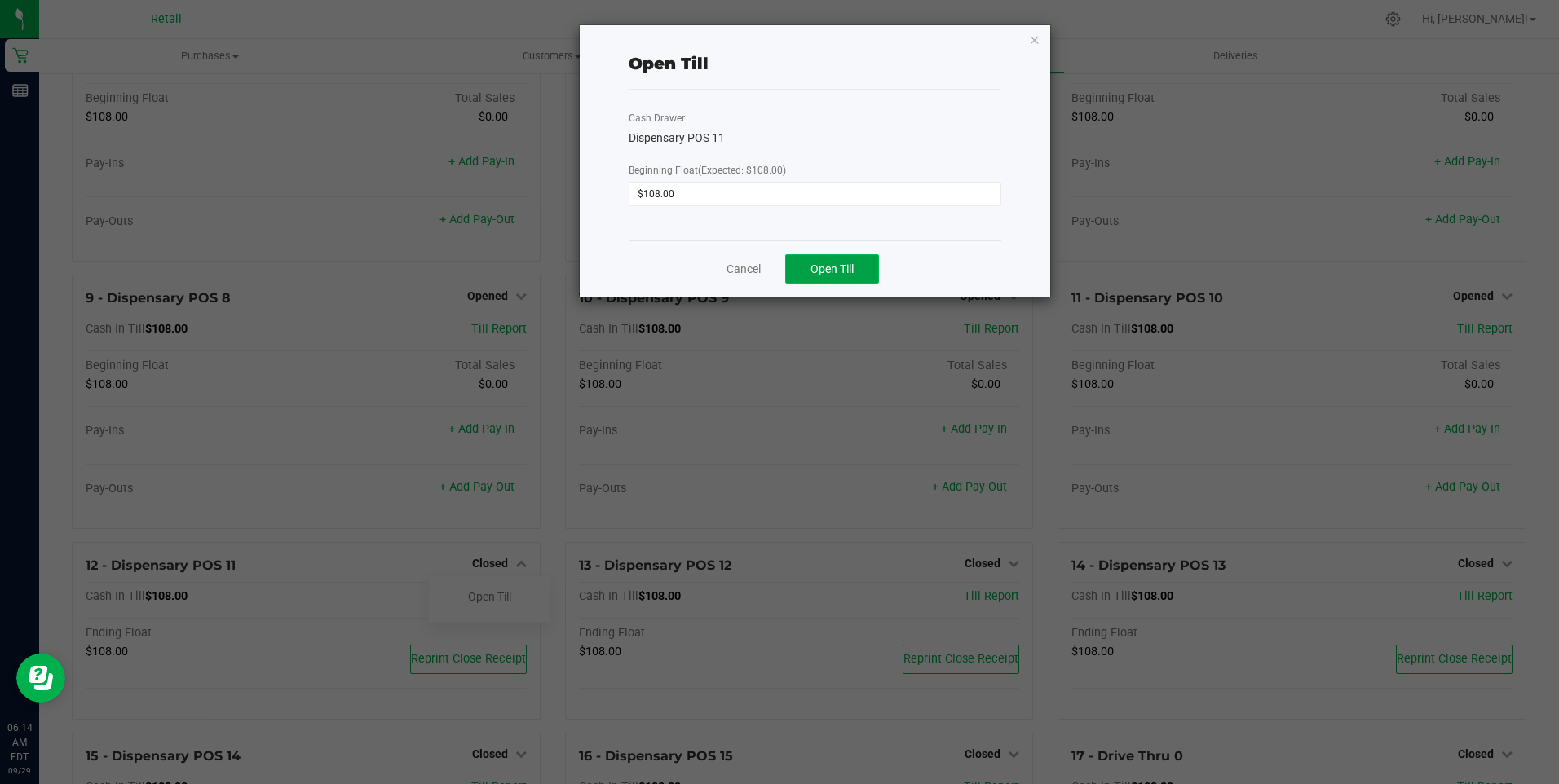
click at [850, 267] on span "Open Till" at bounding box center [832, 269] width 43 height 13
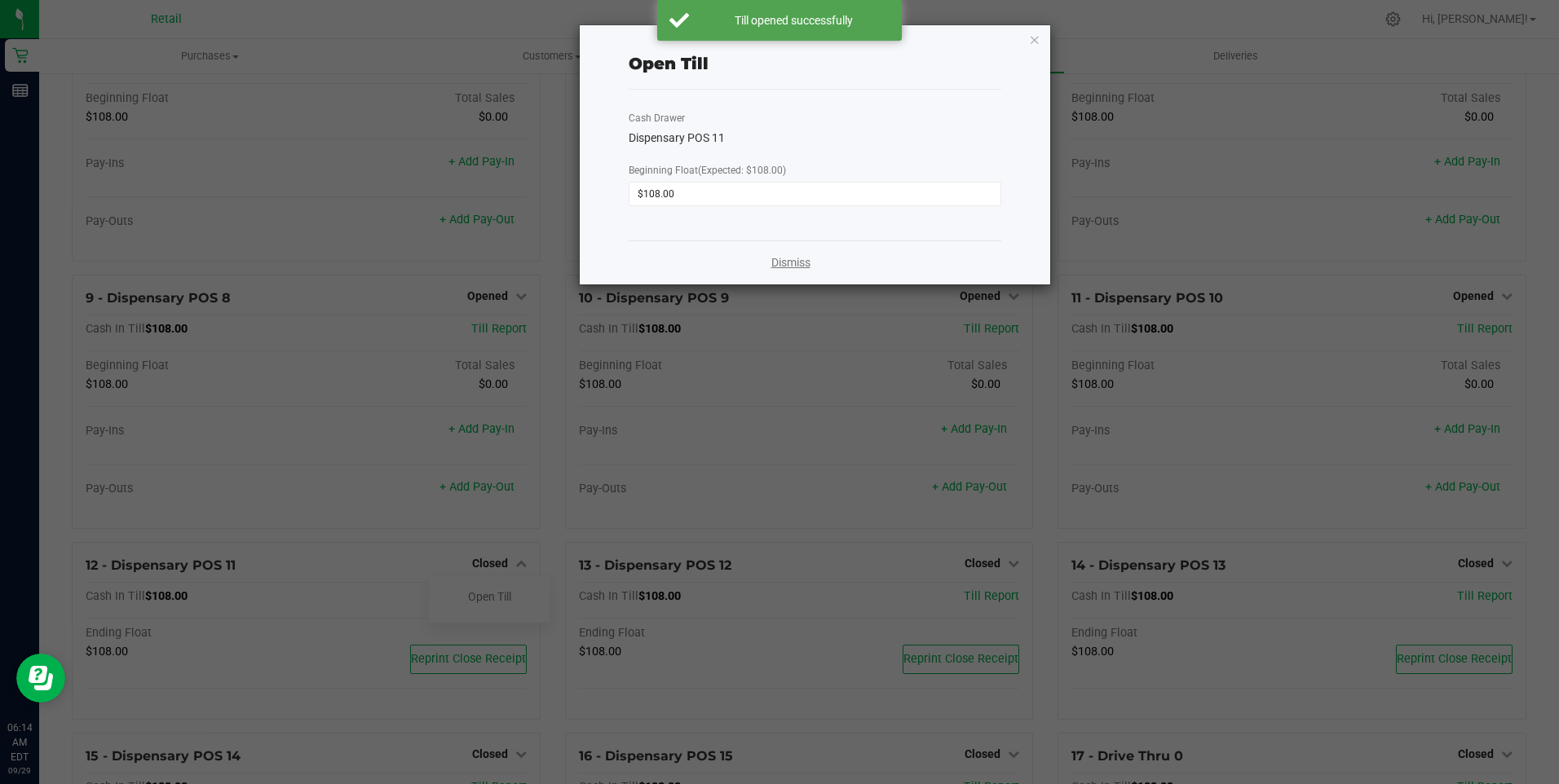
click at [790, 262] on link "Dismiss" at bounding box center [790, 263] width 39 height 17
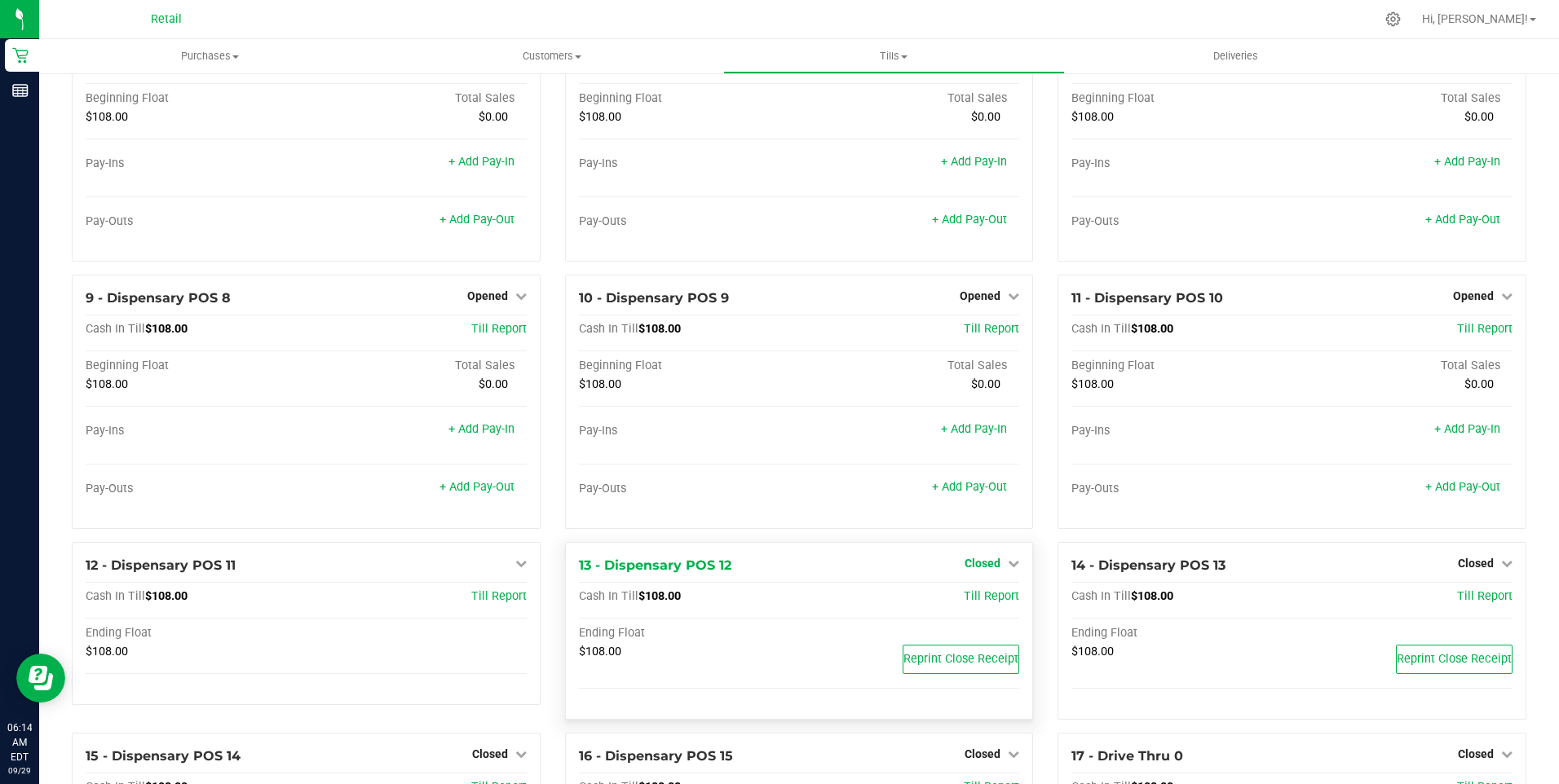
click at [1008, 570] on icon at bounding box center [1013, 563] width 12 height 12
click at [985, 601] on link "Open Till" at bounding box center [981, 597] width 43 height 13
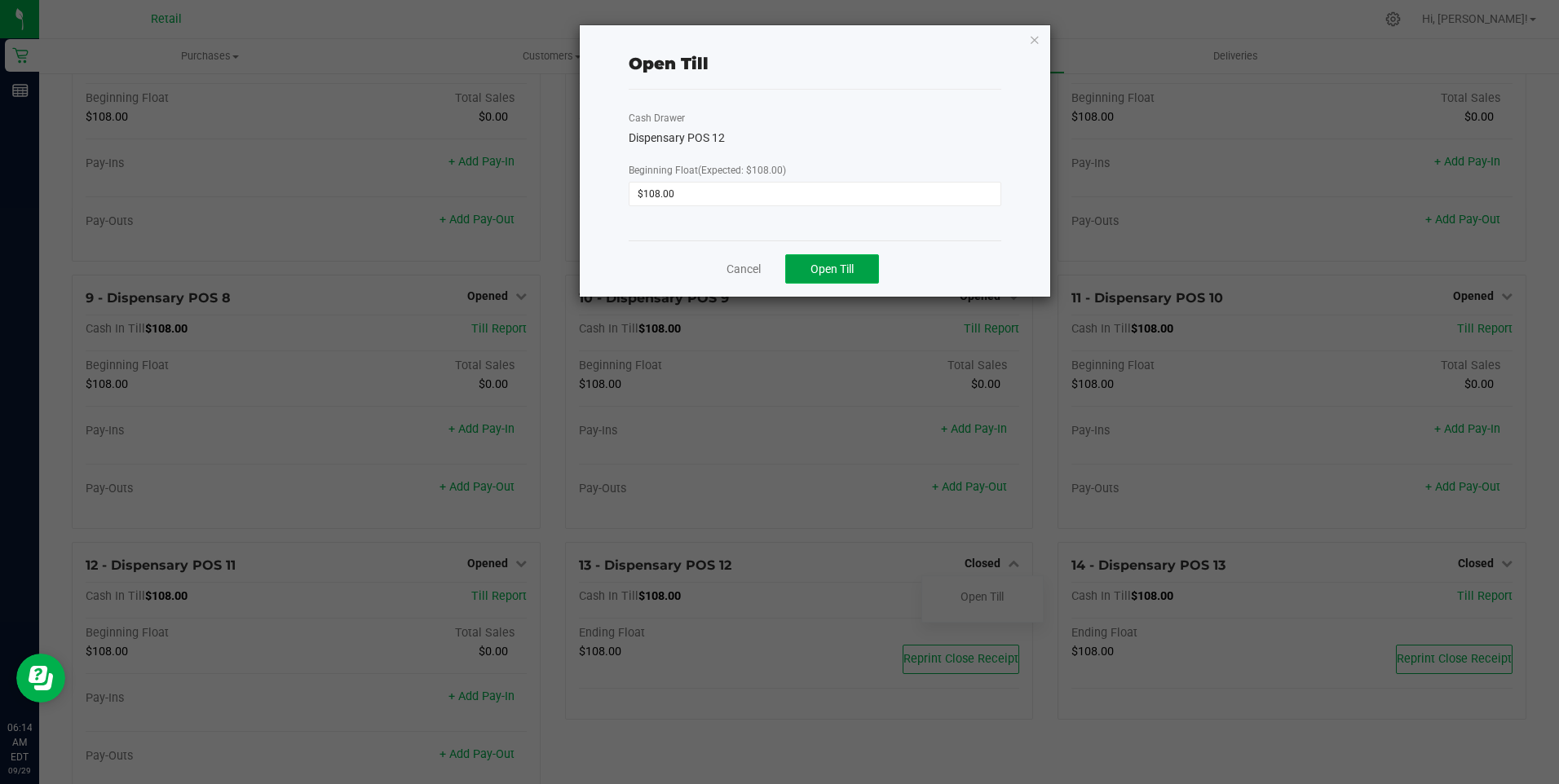
click at [816, 271] on span "Open Till" at bounding box center [832, 269] width 43 height 13
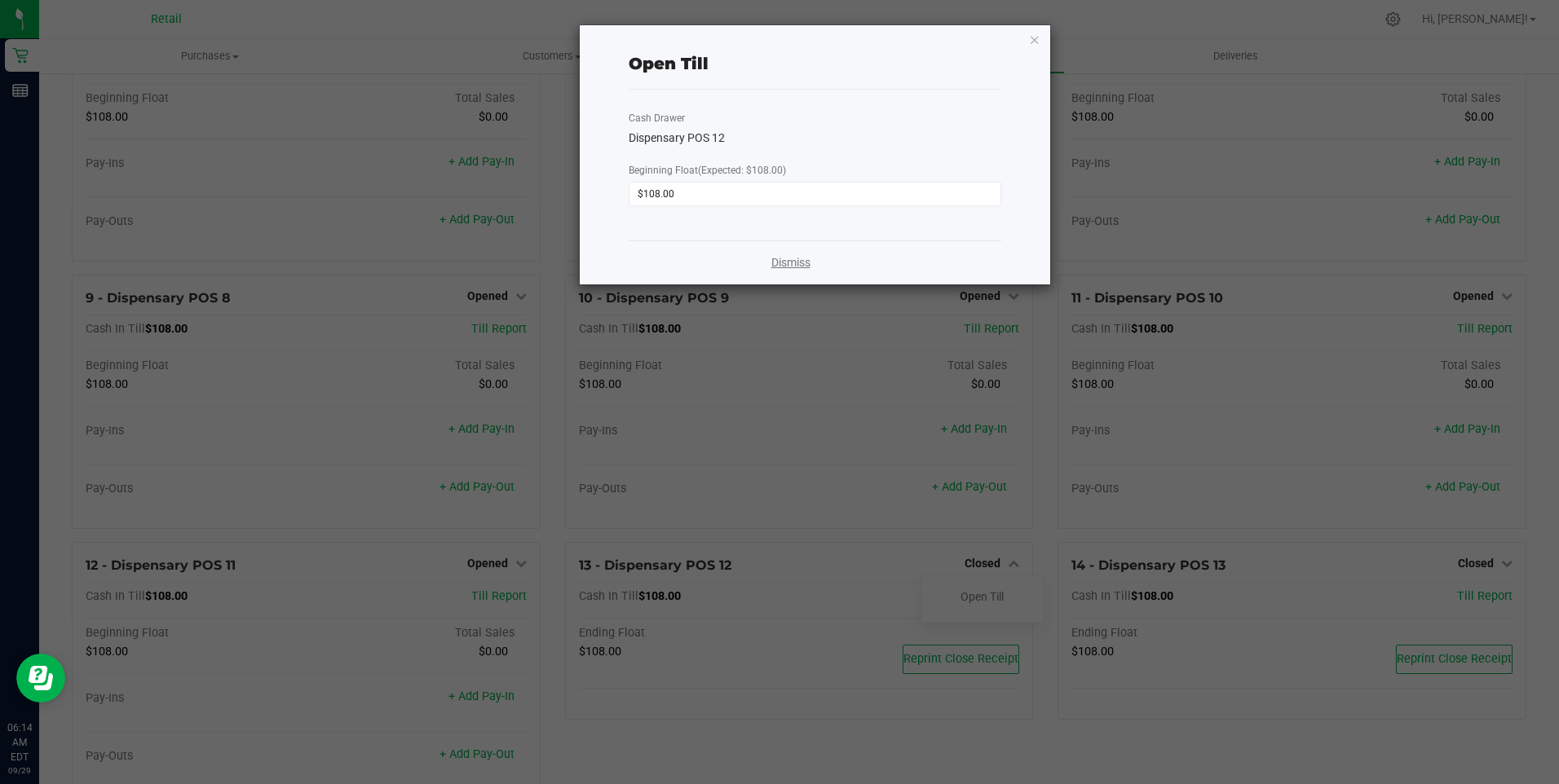
click at [793, 264] on link "Dismiss" at bounding box center [790, 263] width 39 height 17
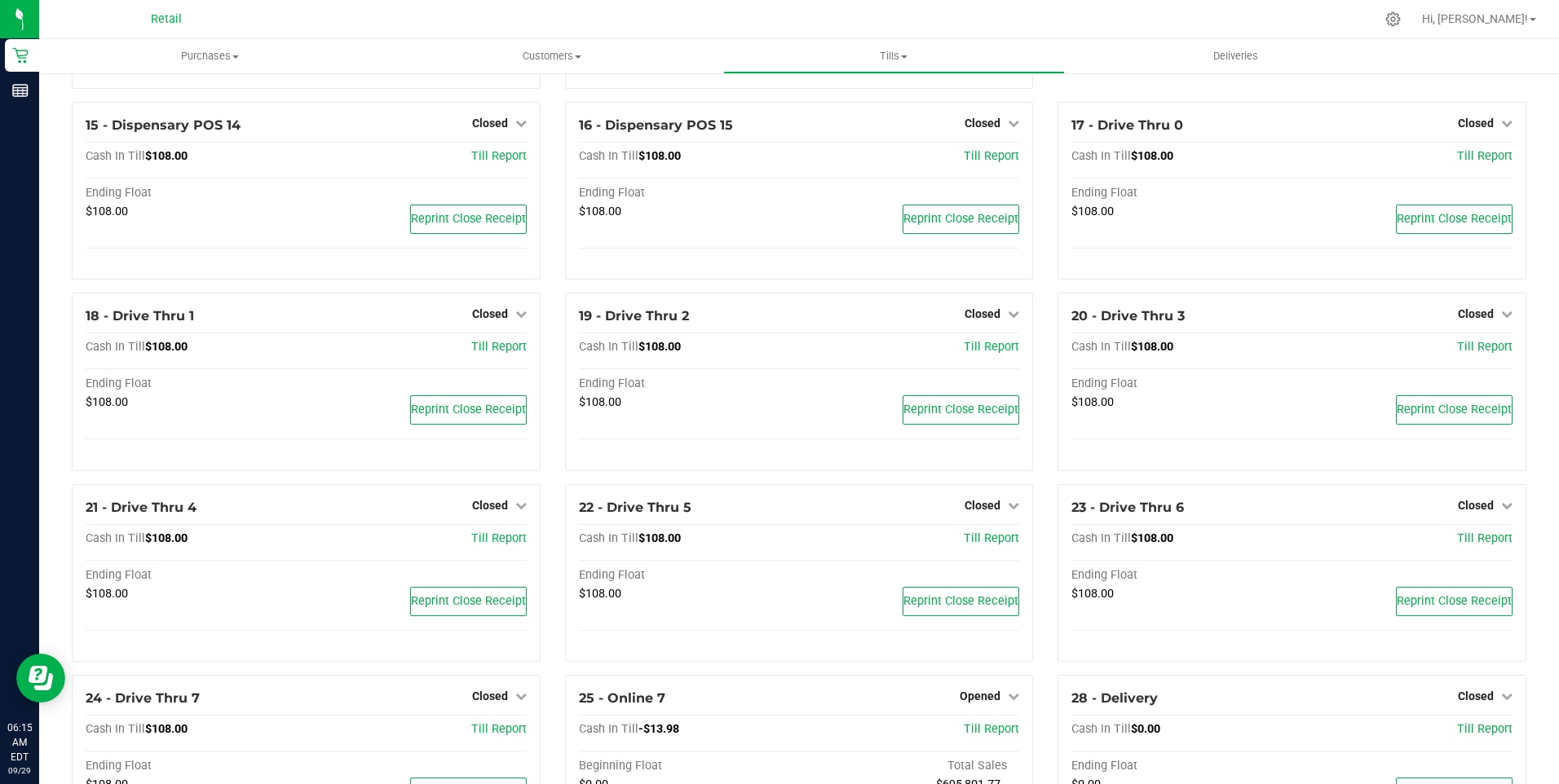
scroll to position [1208, 0]
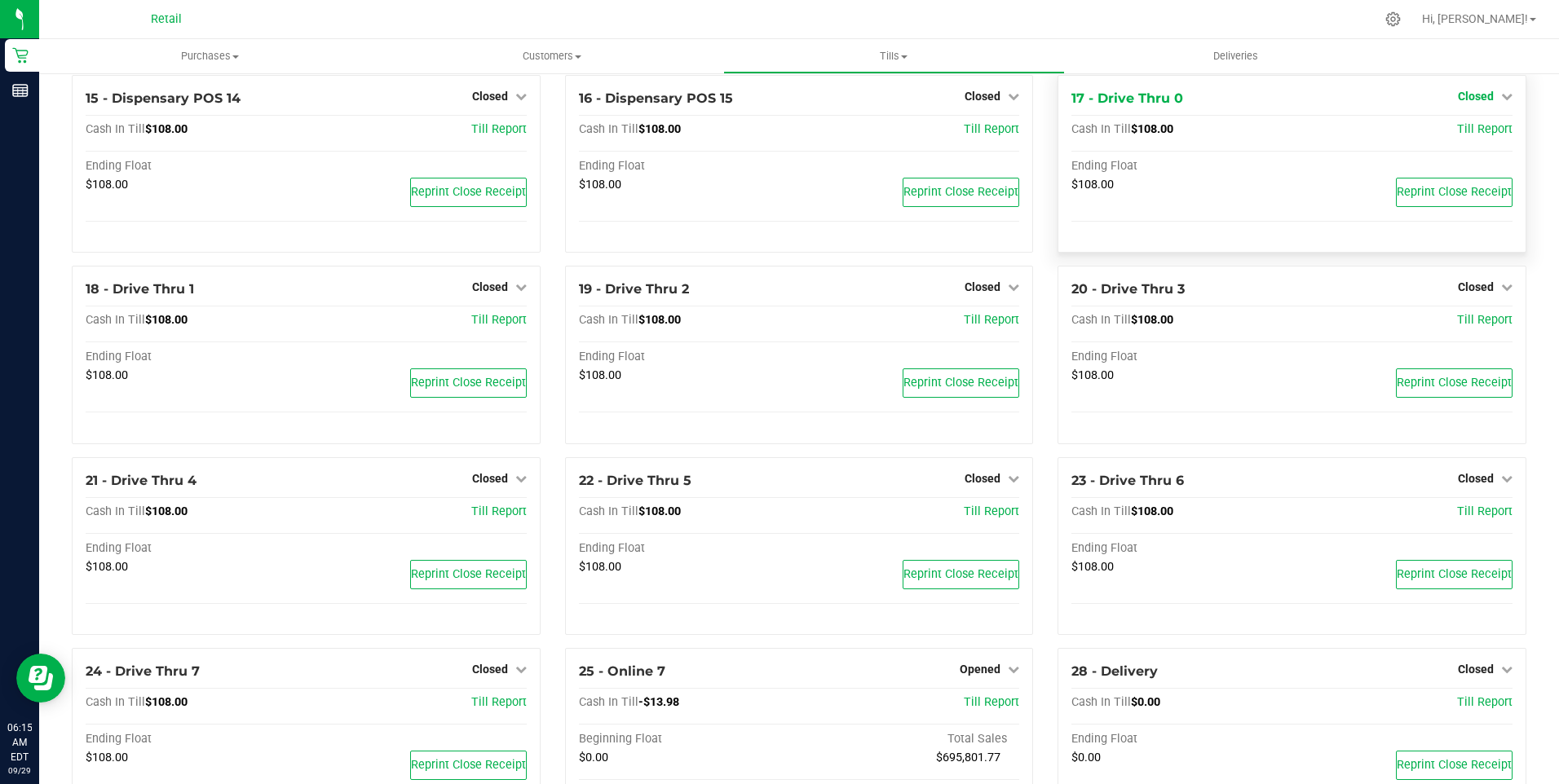
click at [1501, 102] on icon at bounding box center [1507, 96] width 12 height 12
click at [1460, 135] on link "Open Till" at bounding box center [1475, 130] width 43 height 13
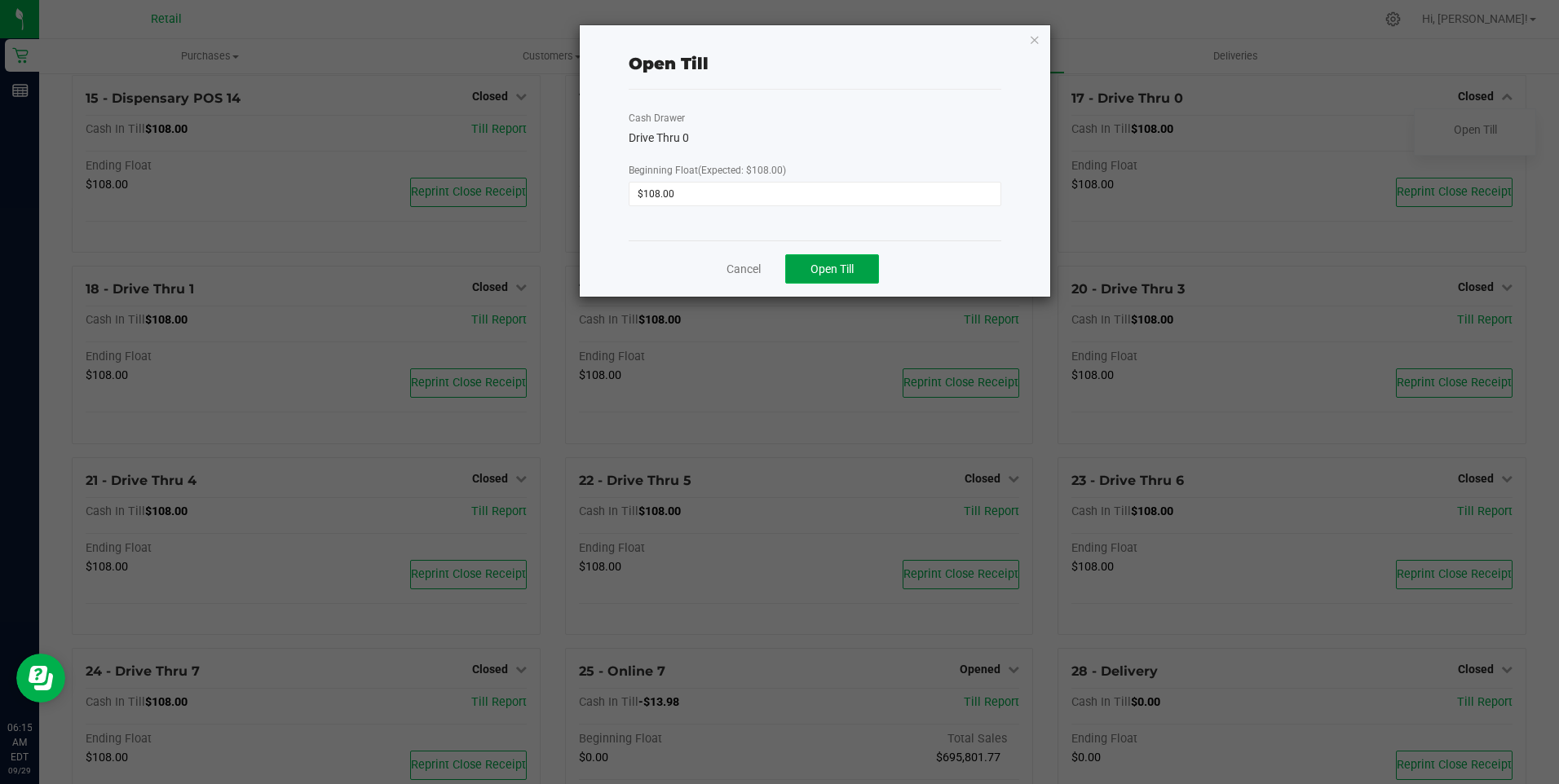
click at [828, 271] on span "Open Till" at bounding box center [832, 269] width 43 height 13
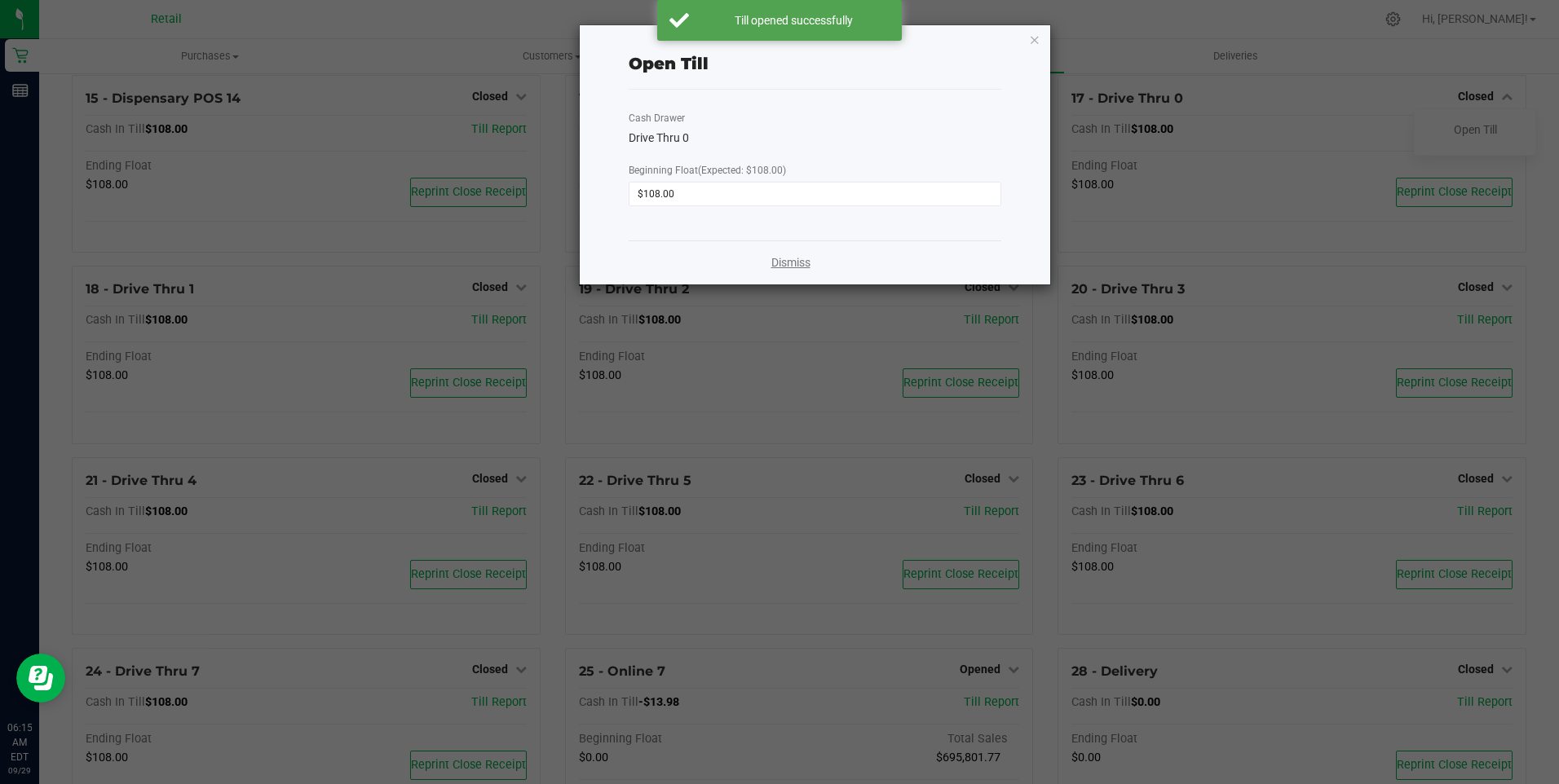
click at [797, 261] on link "Dismiss" at bounding box center [790, 263] width 39 height 17
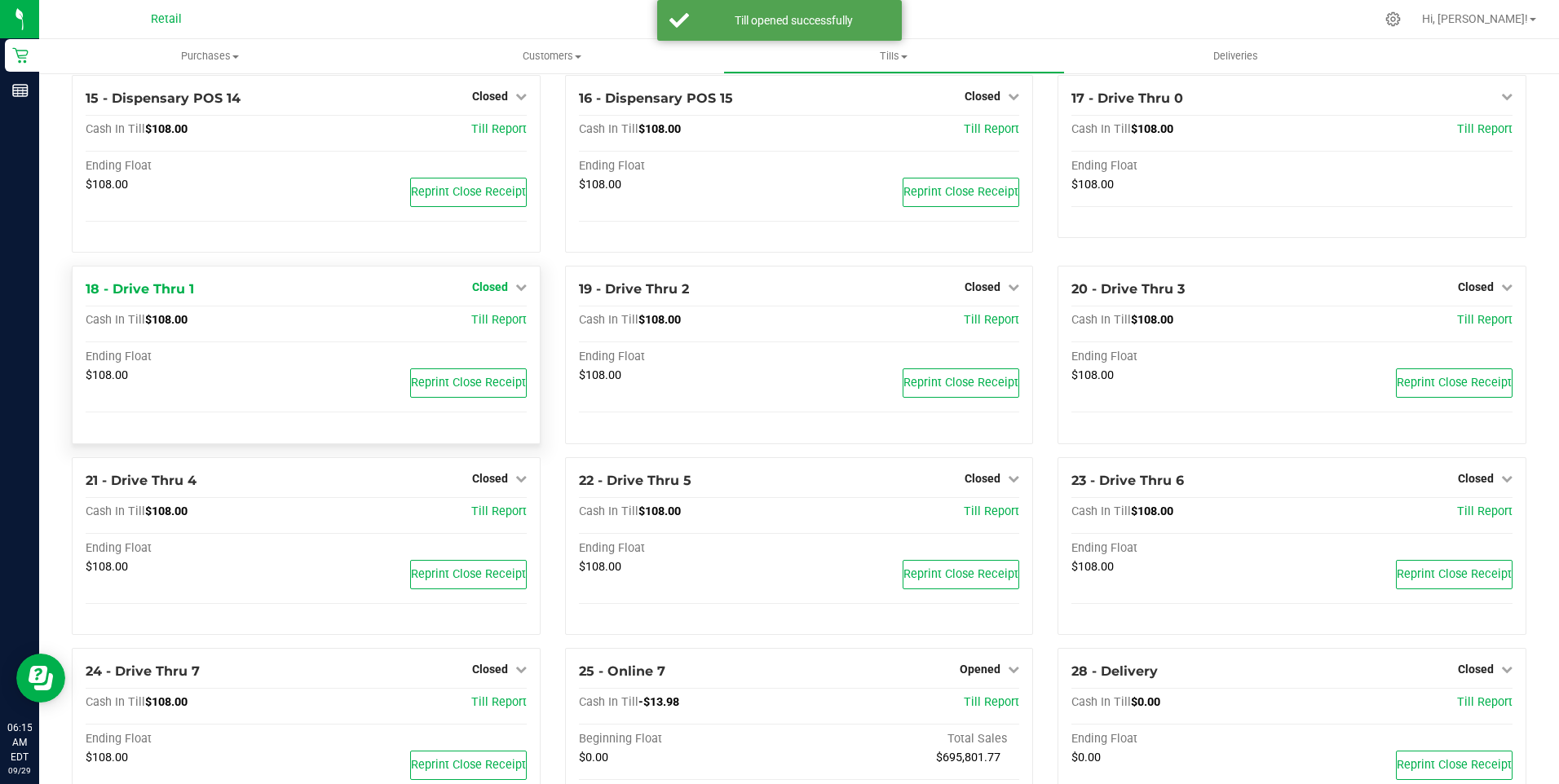
click at [520, 293] on icon at bounding box center [521, 287] width 12 height 12
click at [501, 326] on link "Open Till" at bounding box center [489, 321] width 43 height 13
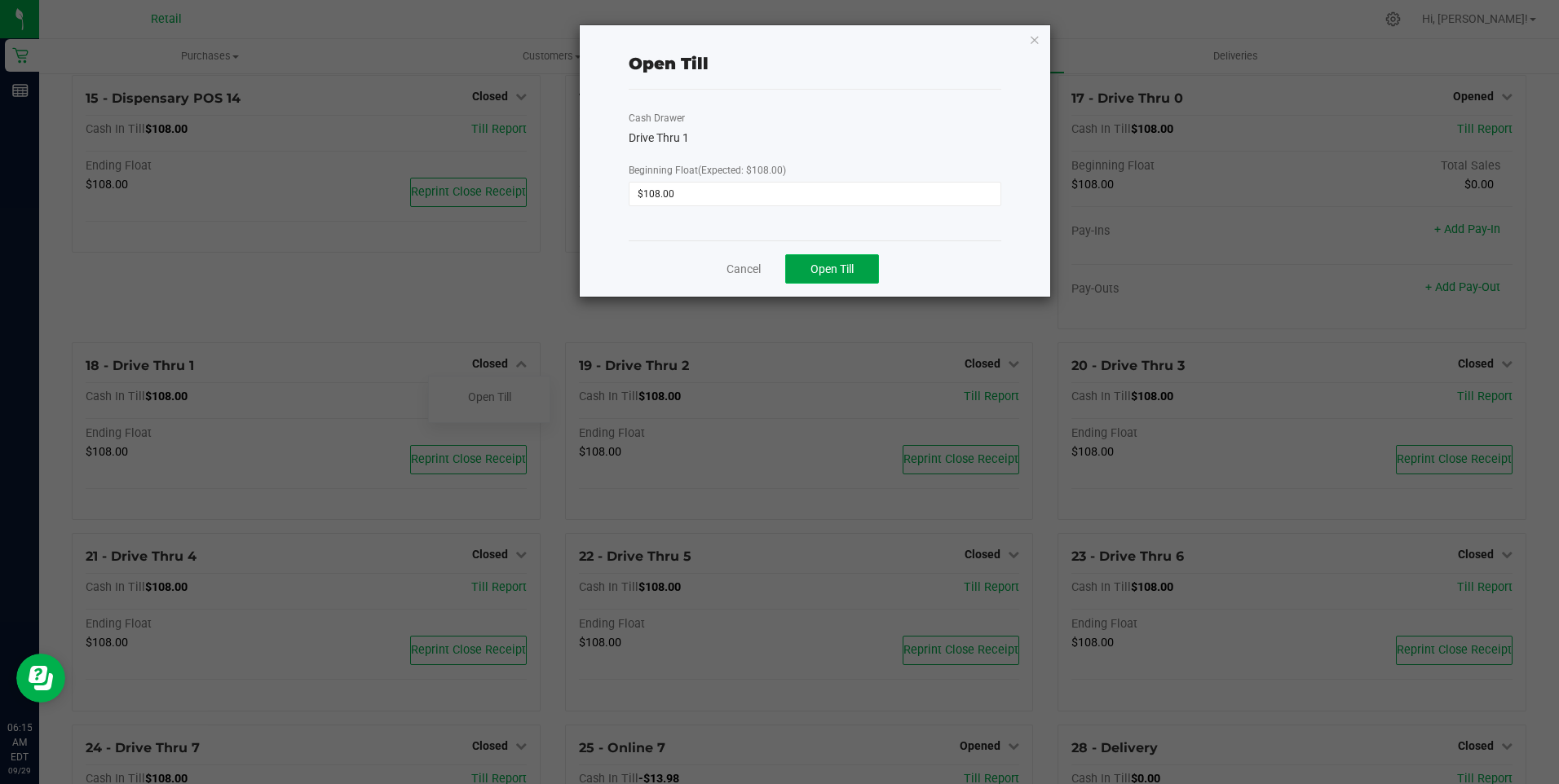
click at [822, 269] on span "Open Till" at bounding box center [832, 269] width 43 height 13
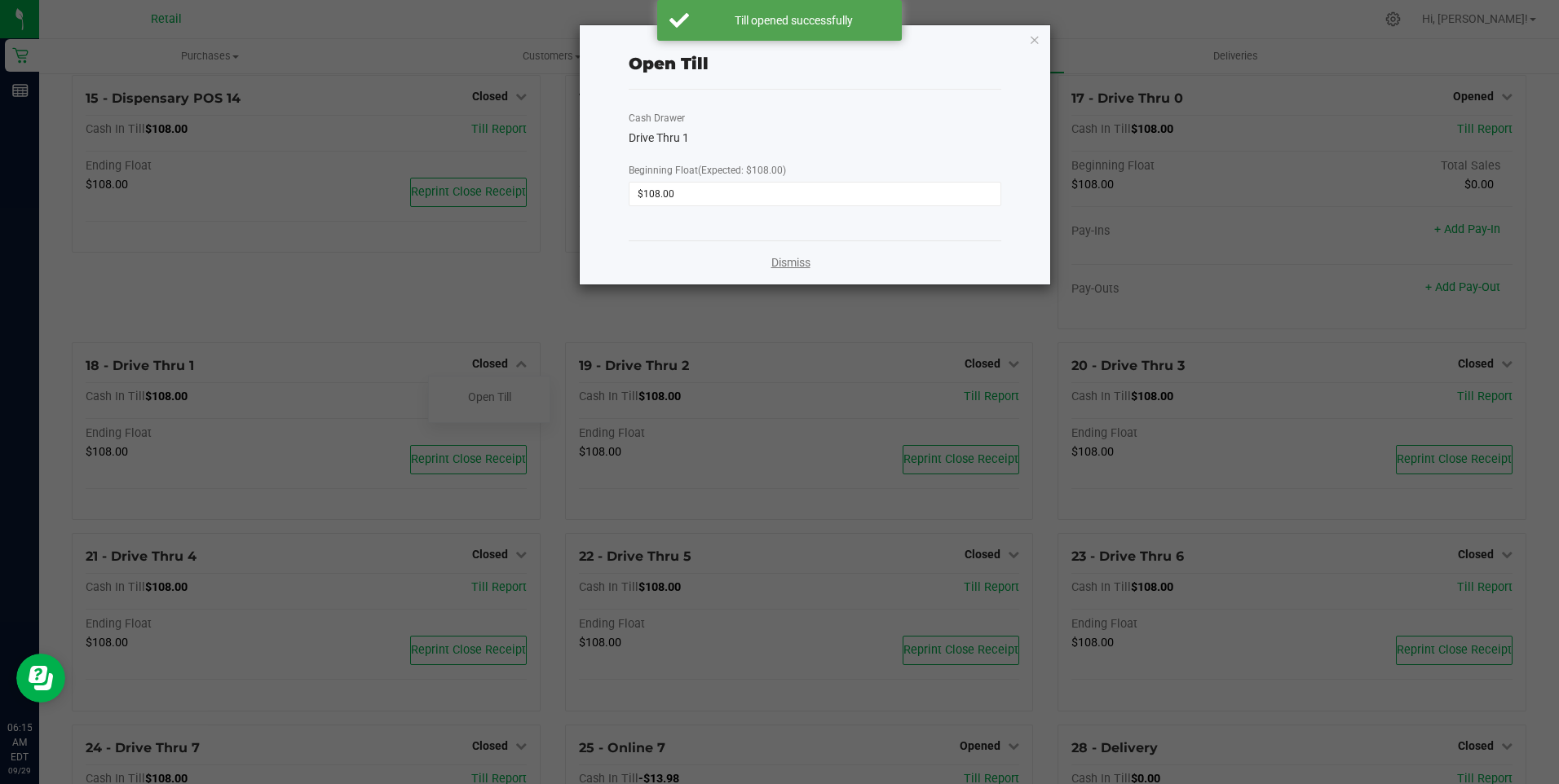
click at [788, 264] on link "Dismiss" at bounding box center [790, 263] width 39 height 17
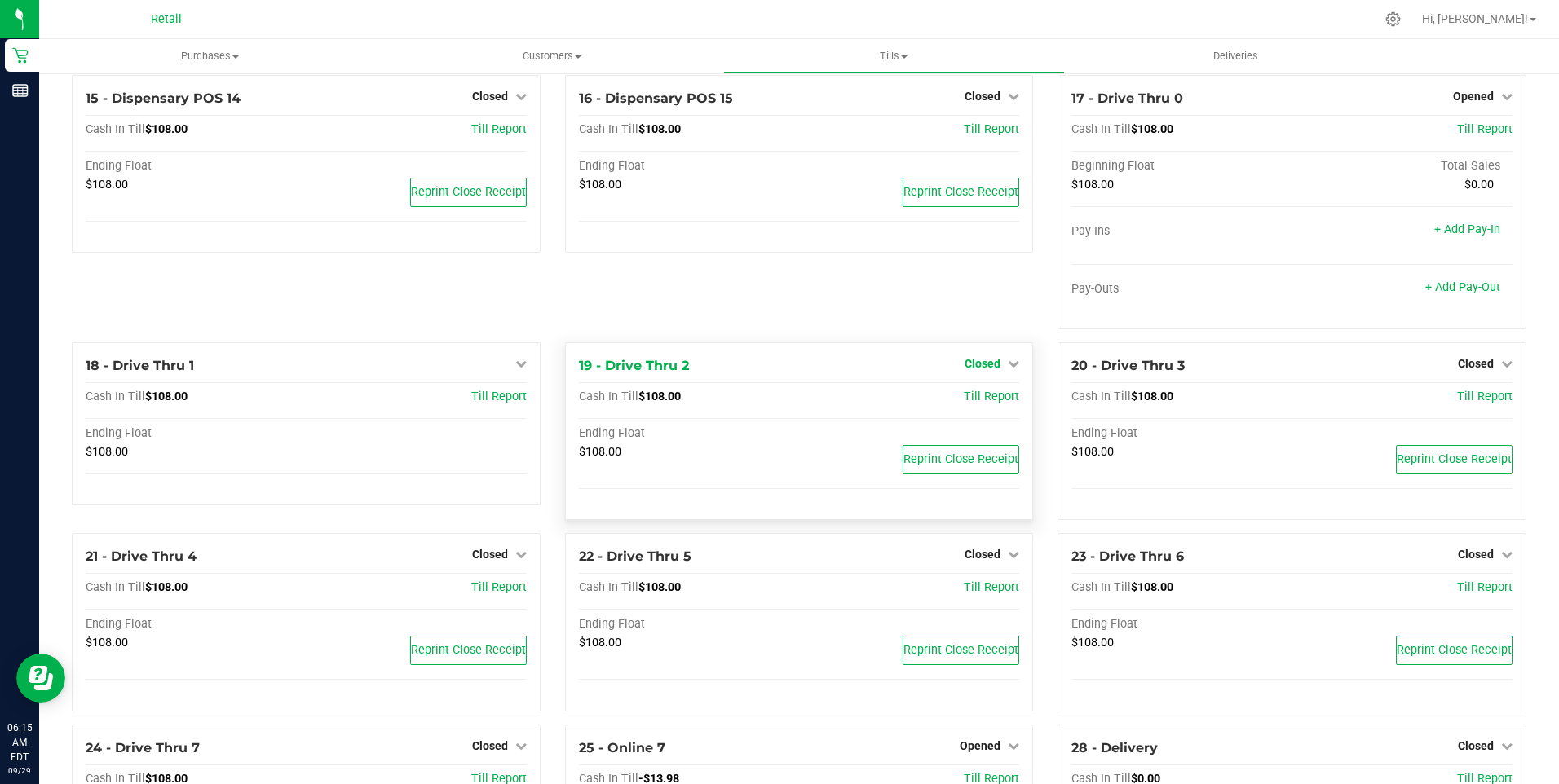
click at [1008, 370] on icon at bounding box center [1013, 363] width 12 height 12
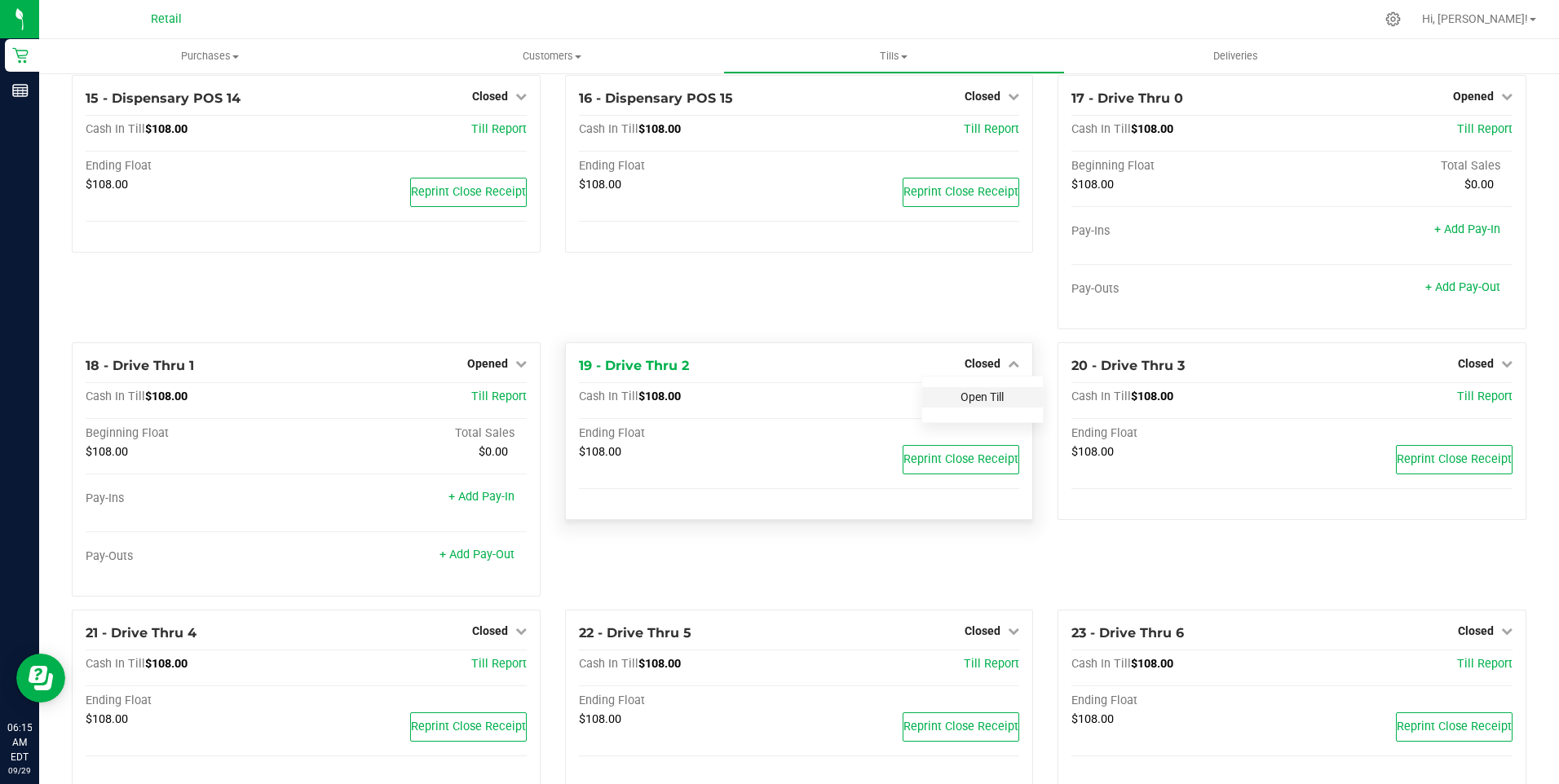
click at [976, 403] on link "Open Till" at bounding box center [981, 397] width 43 height 13
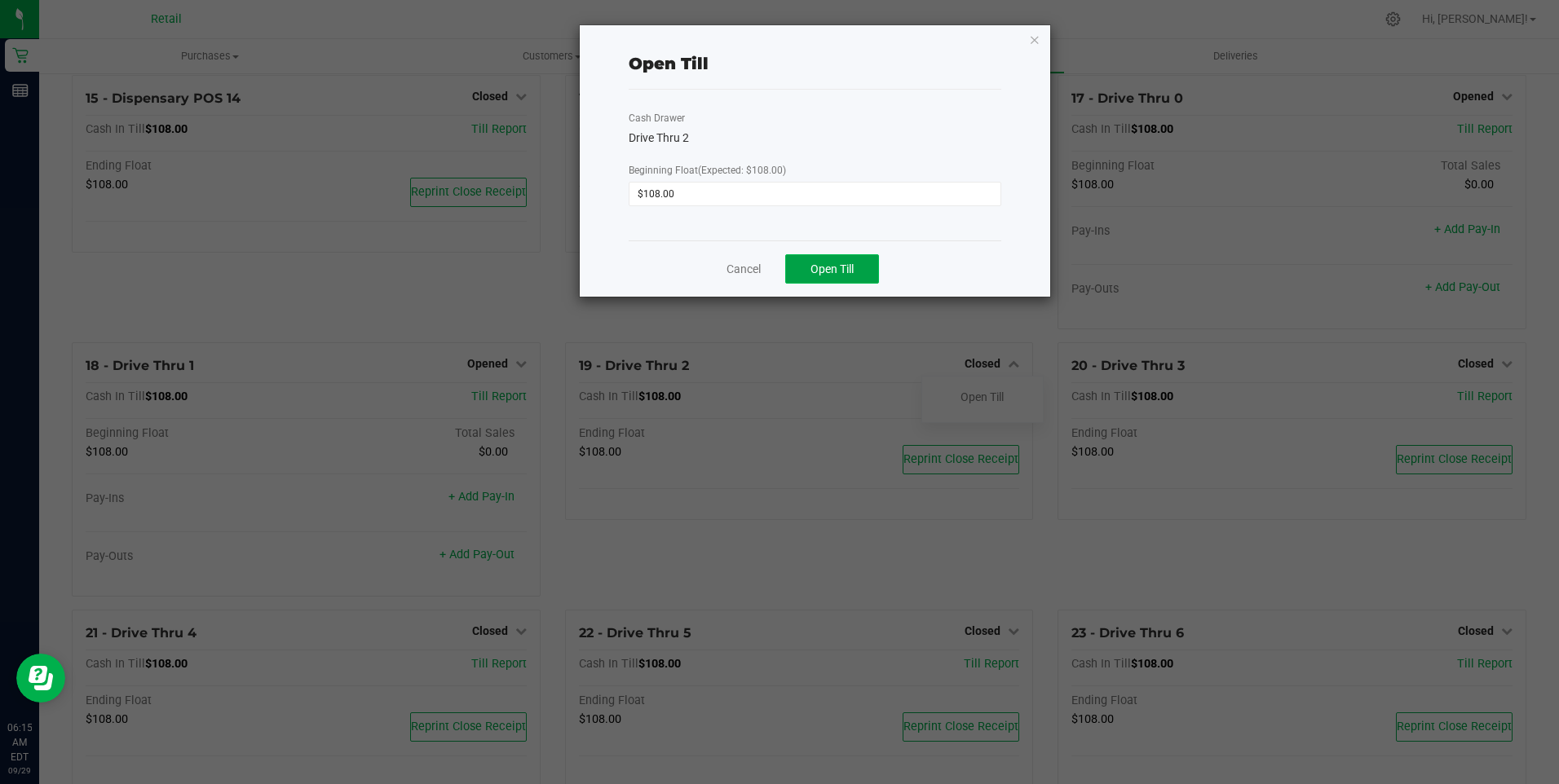
click at [826, 269] on span "Open Till" at bounding box center [832, 269] width 43 height 13
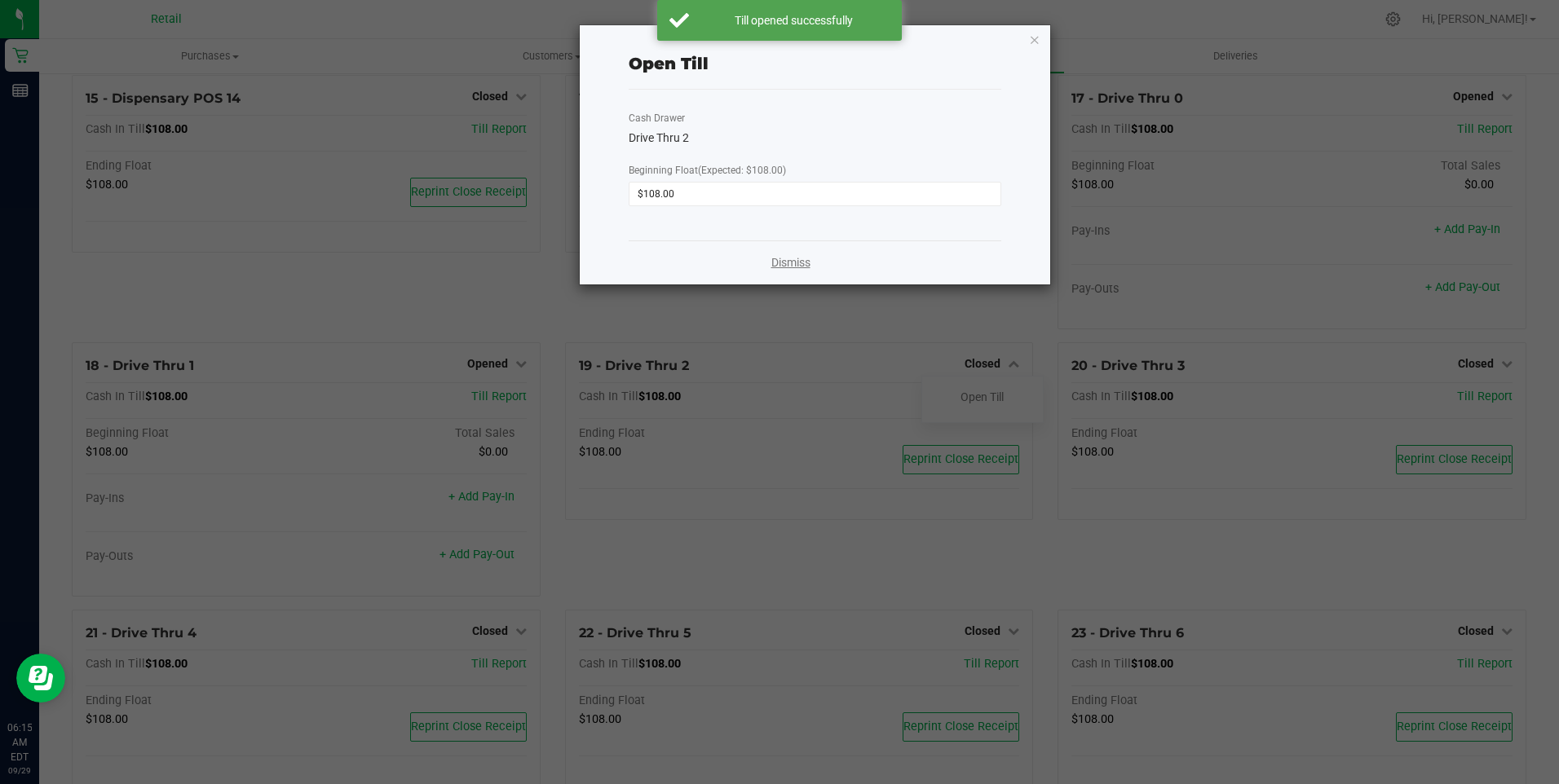
click at [791, 261] on link "Dismiss" at bounding box center [790, 263] width 39 height 17
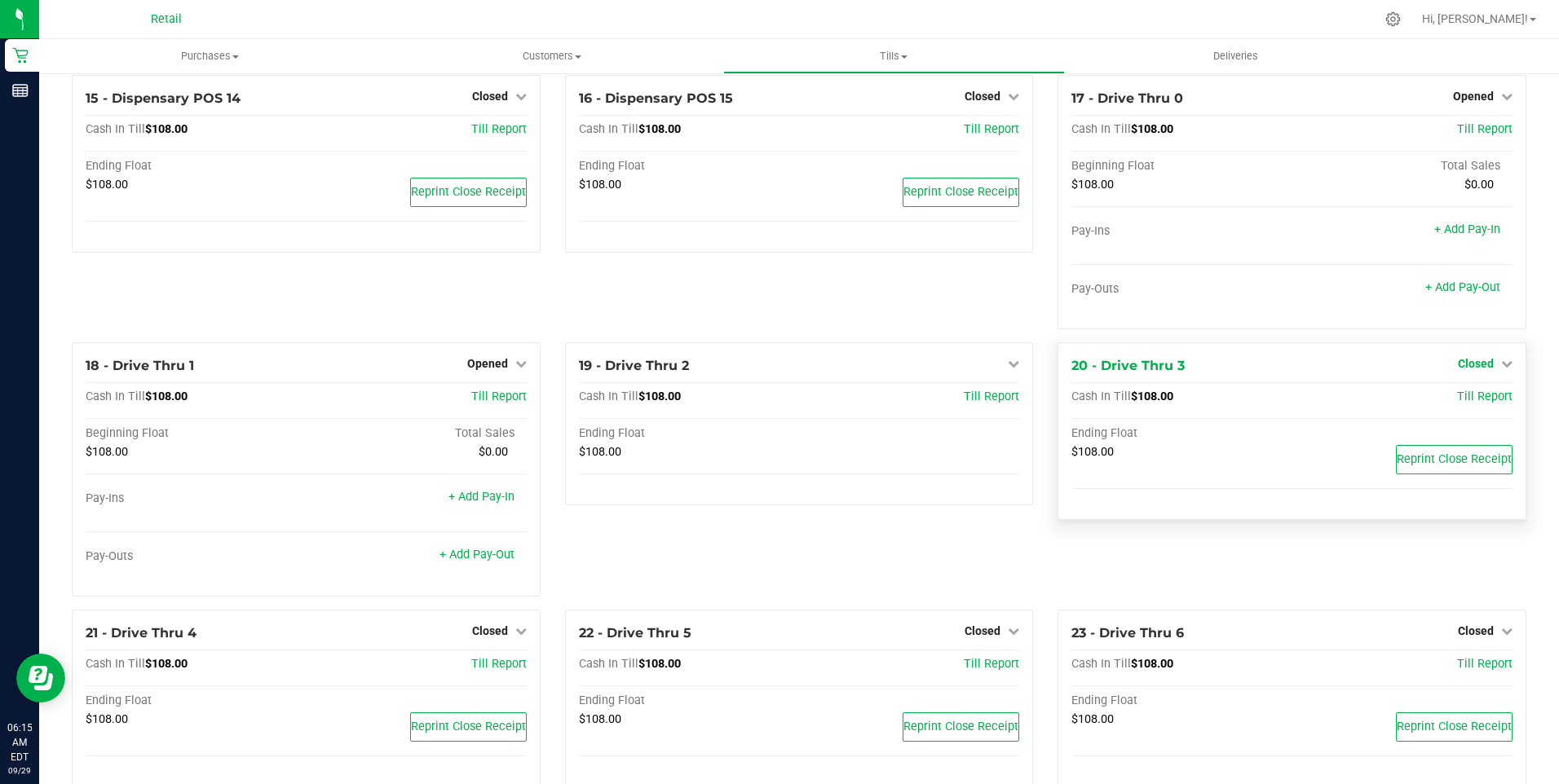
click at [1501, 370] on icon at bounding box center [1507, 363] width 12 height 12
click at [1477, 402] on link "Open Till" at bounding box center [1475, 397] width 43 height 13
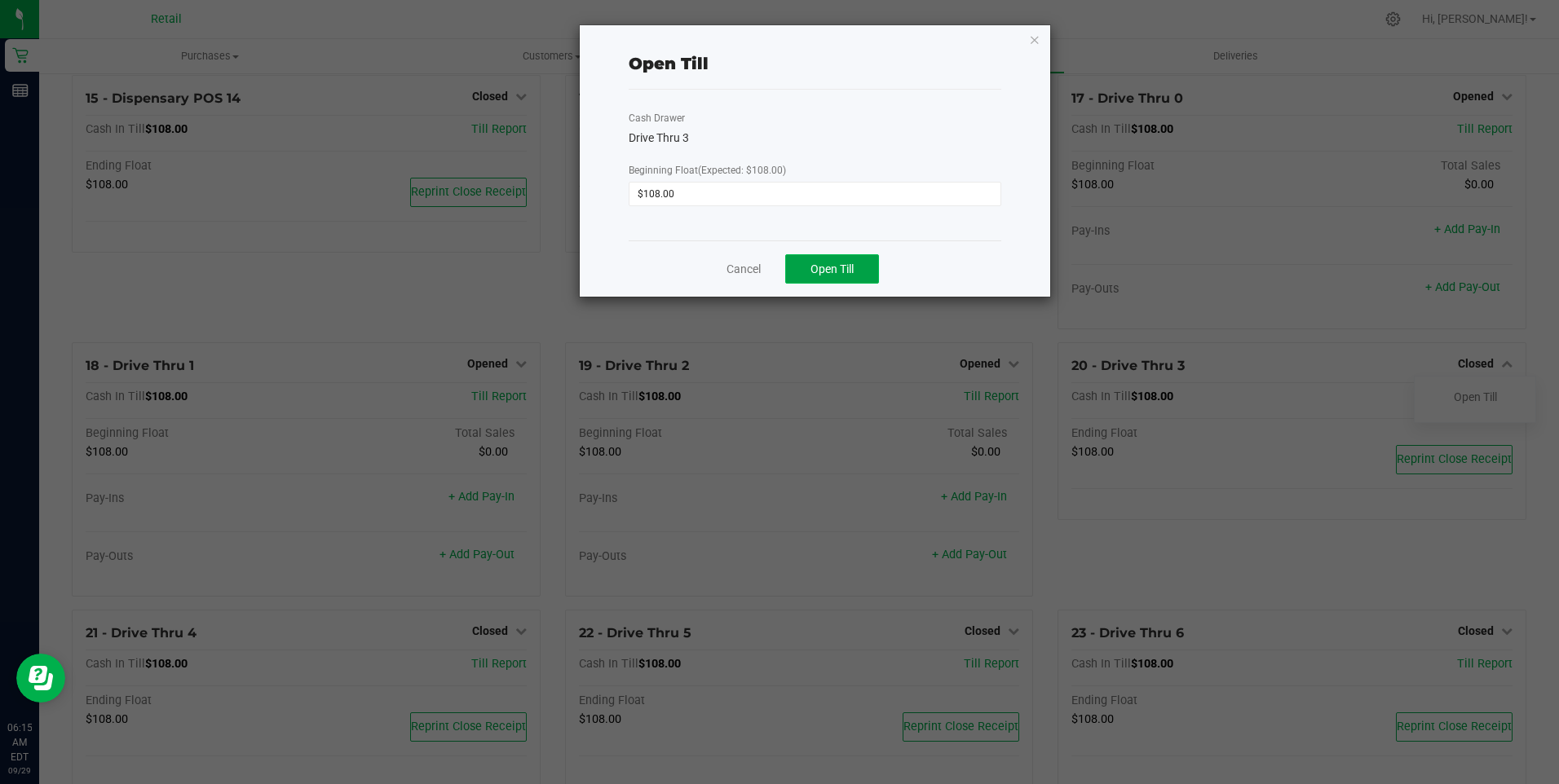
click at [865, 270] on button "Open Till" at bounding box center [832, 269] width 94 height 29
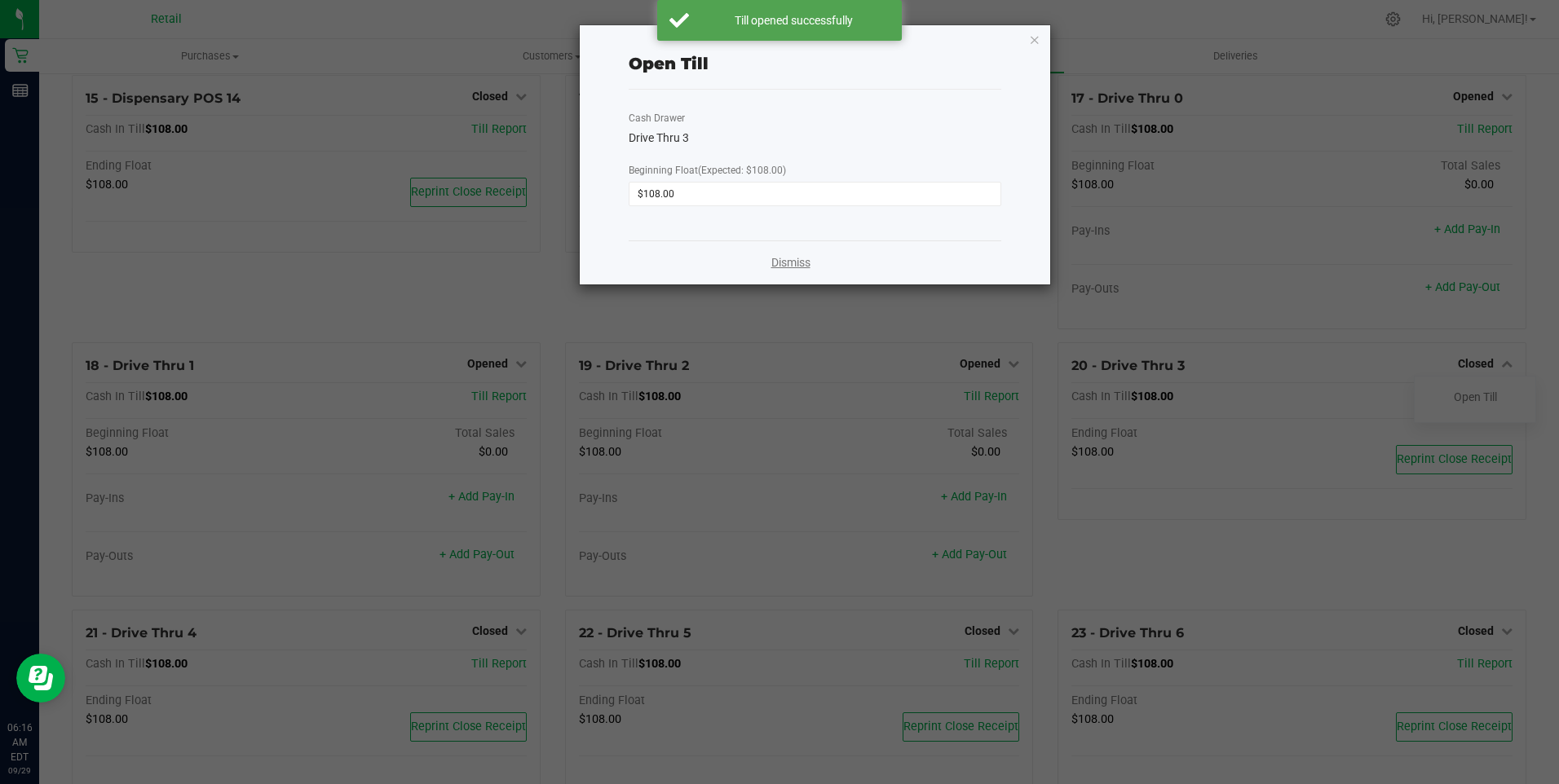
click at [784, 266] on link "Dismiss" at bounding box center [790, 263] width 39 height 17
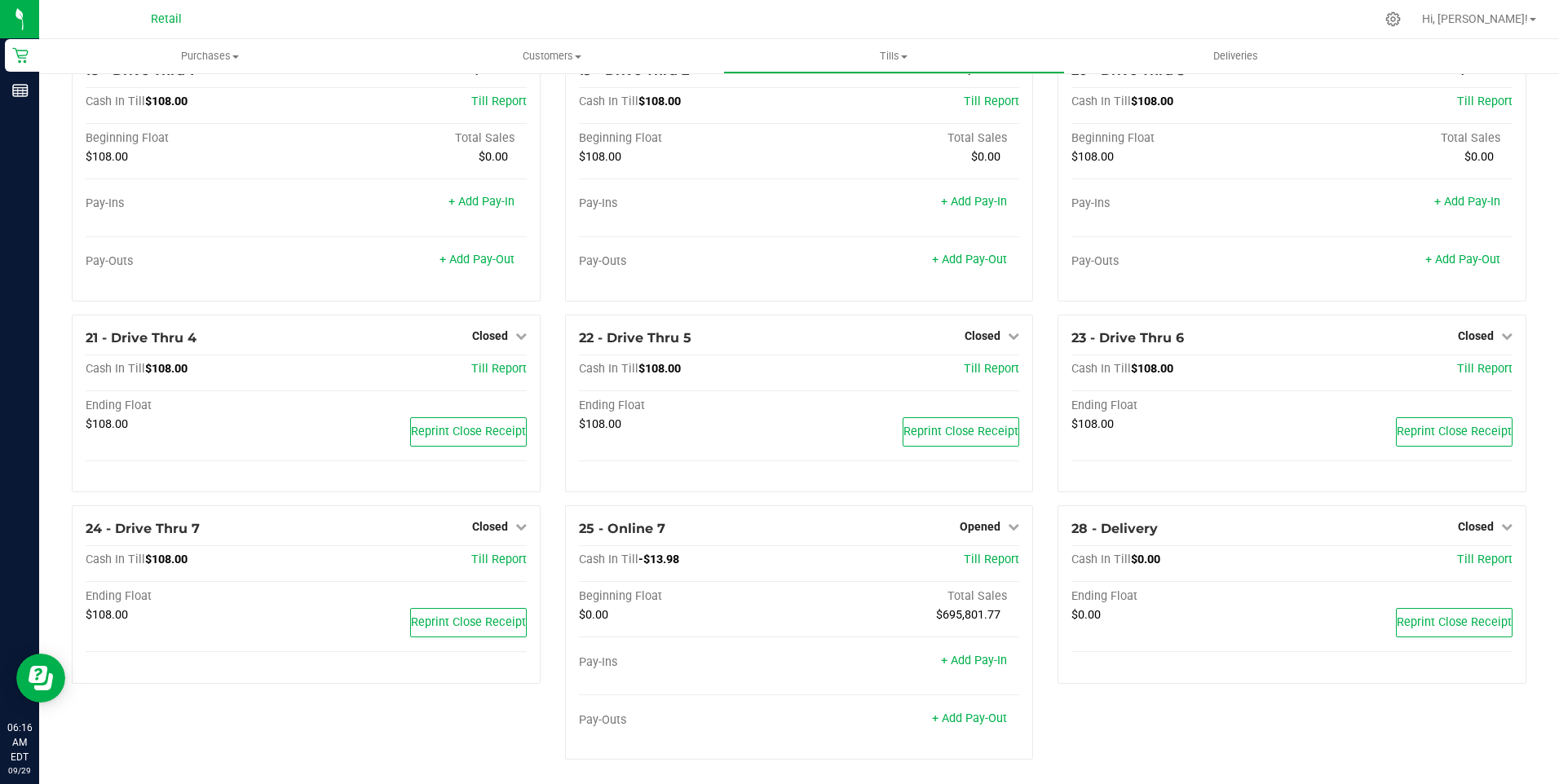
scroll to position [1517, 0]
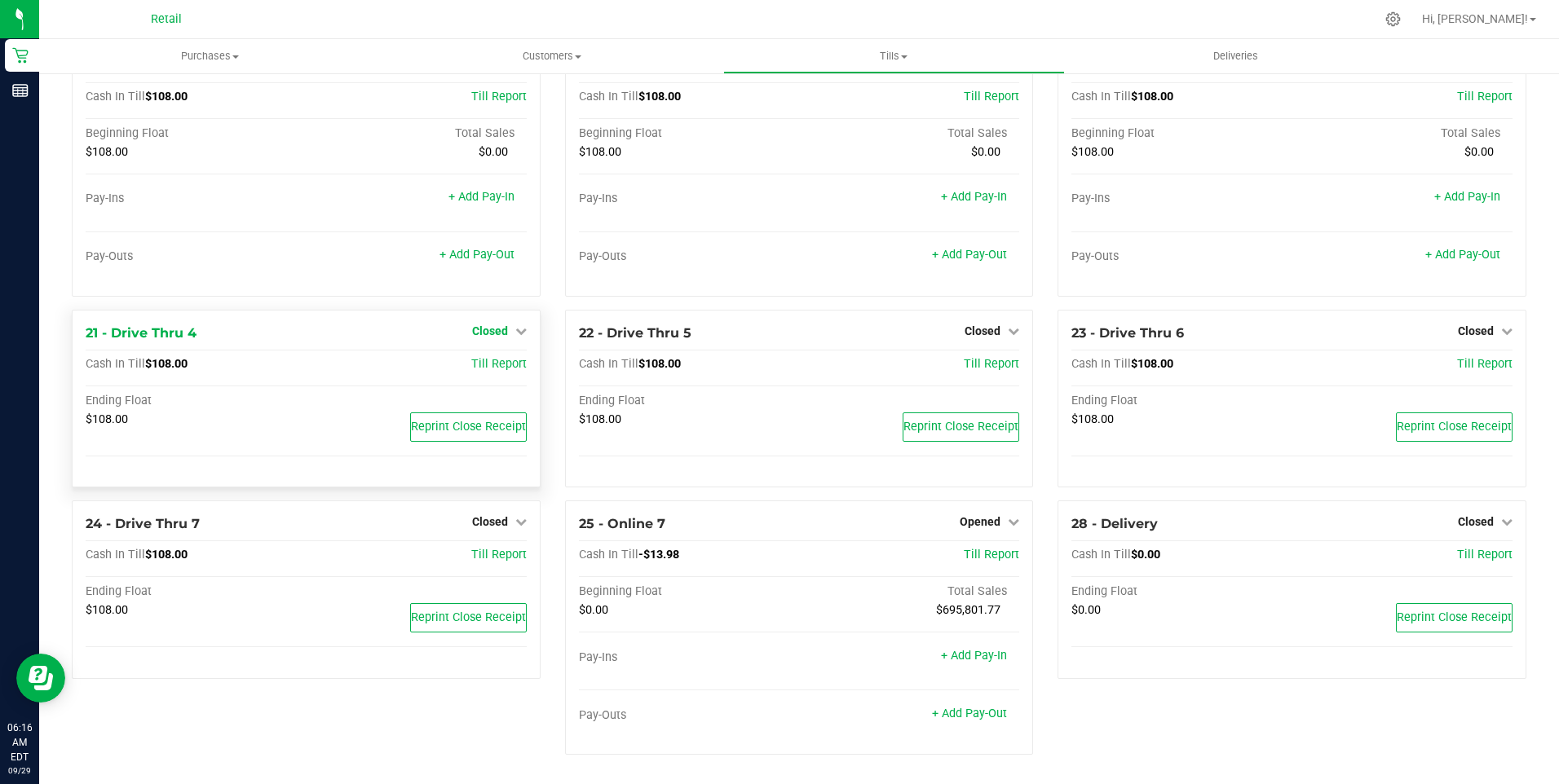
click at [516, 330] on icon at bounding box center [521, 330] width 12 height 12
click at [497, 363] on link "Open Till" at bounding box center [489, 364] width 43 height 13
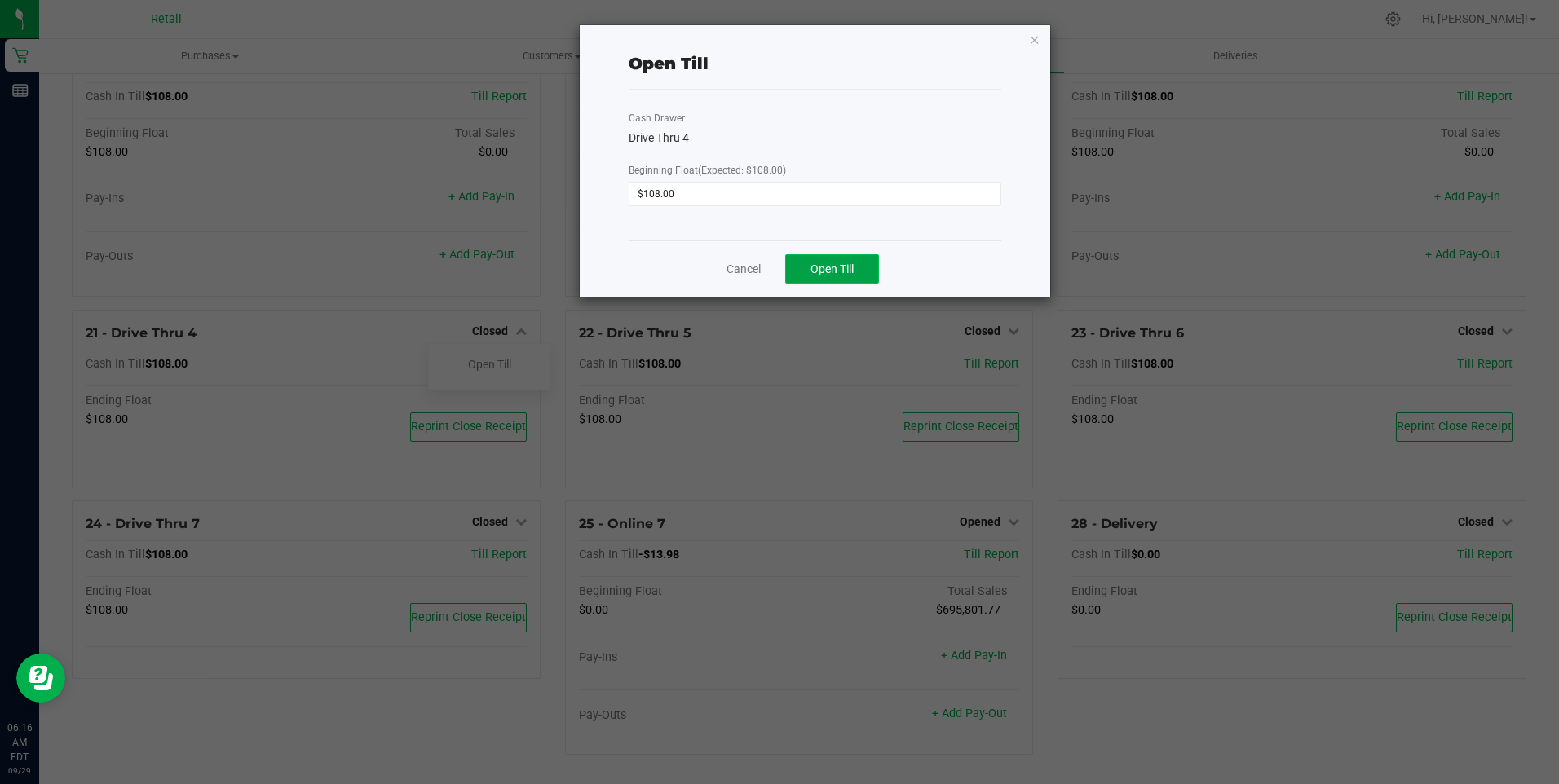
click at [809, 268] on button "Open Till" at bounding box center [832, 269] width 94 height 29
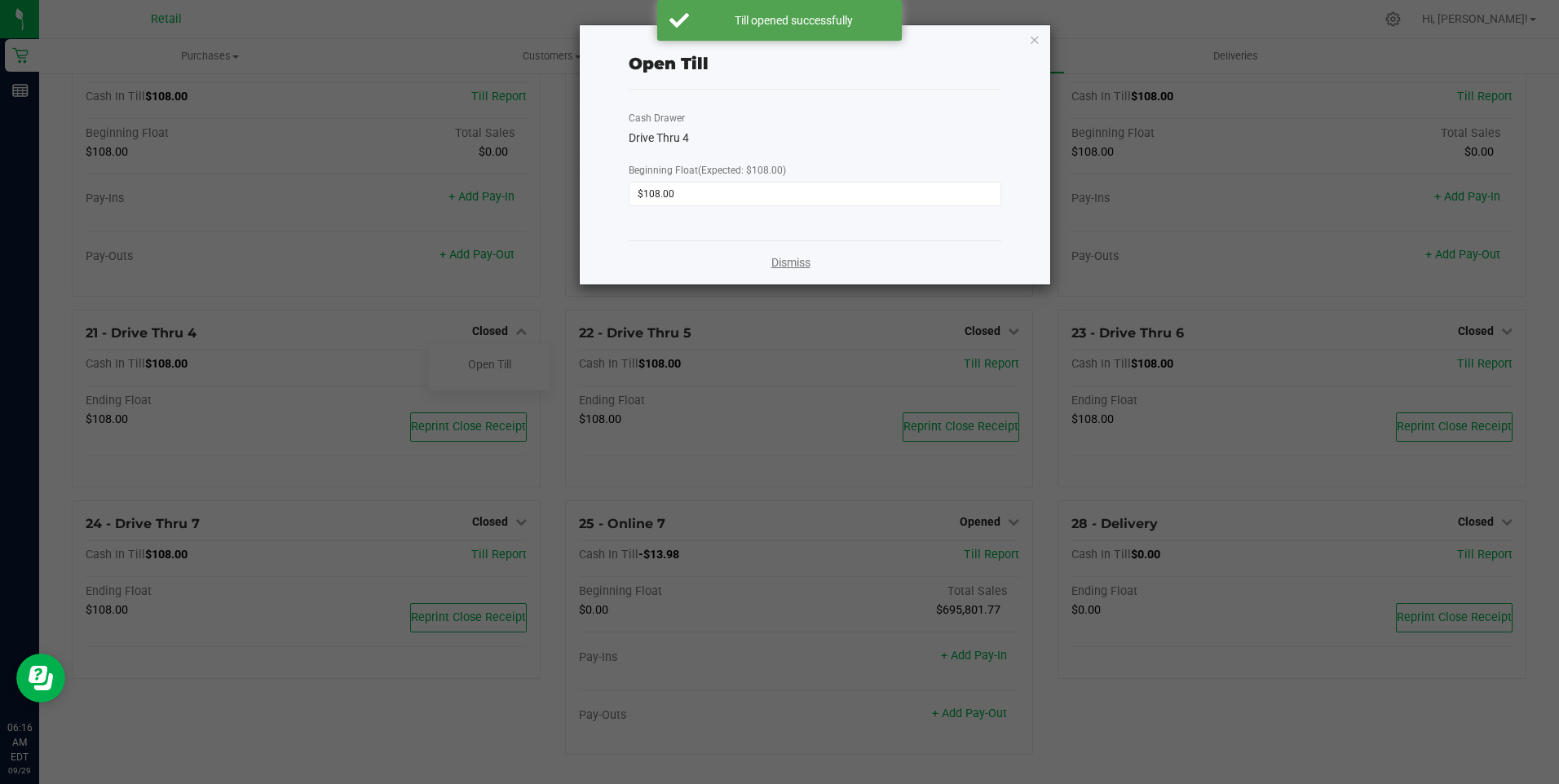
click at [790, 264] on link "Dismiss" at bounding box center [790, 263] width 39 height 17
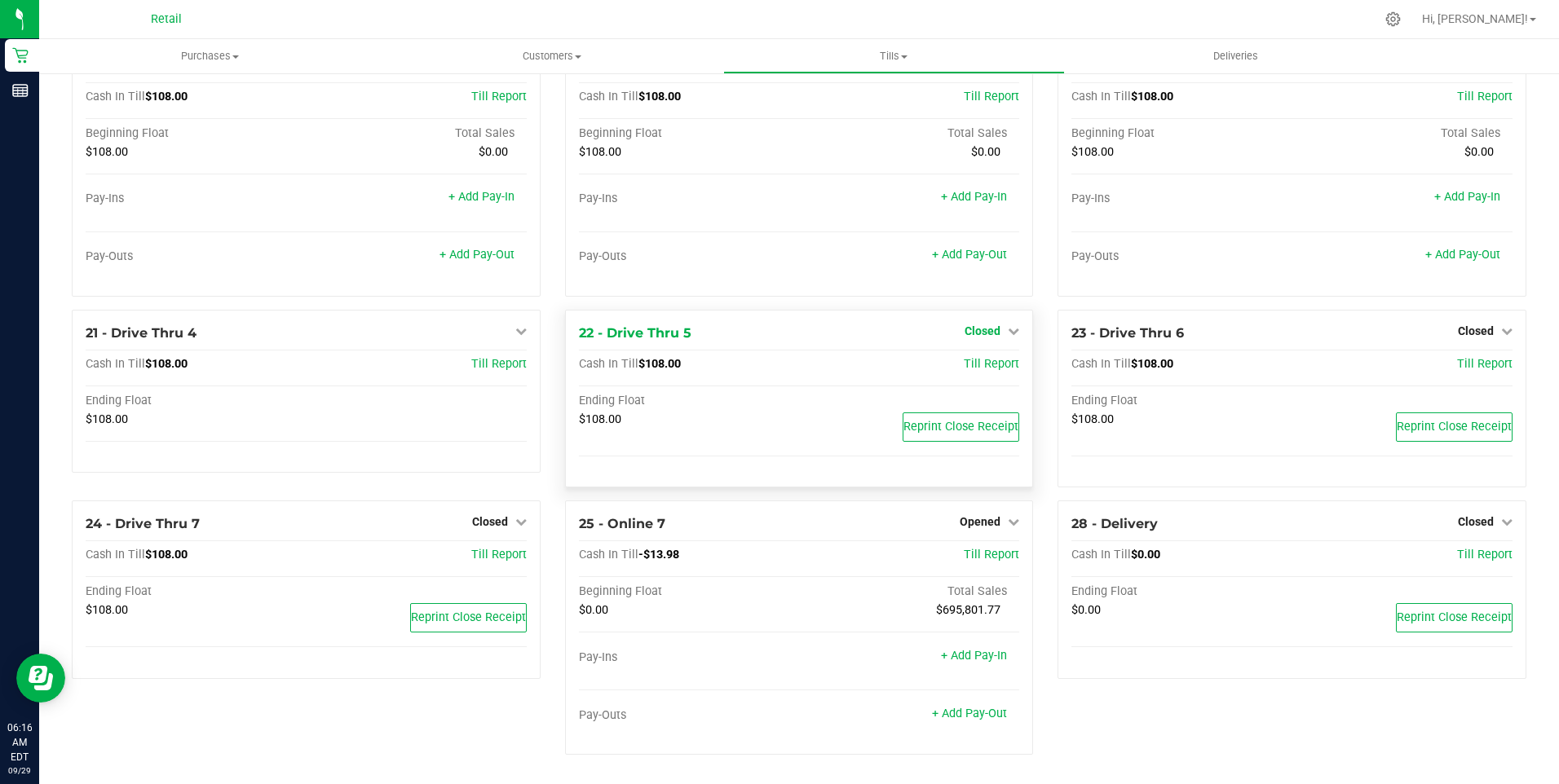
click at [1008, 326] on icon at bounding box center [1013, 330] width 12 height 12
click at [968, 363] on link "Open Till" at bounding box center [981, 364] width 43 height 13
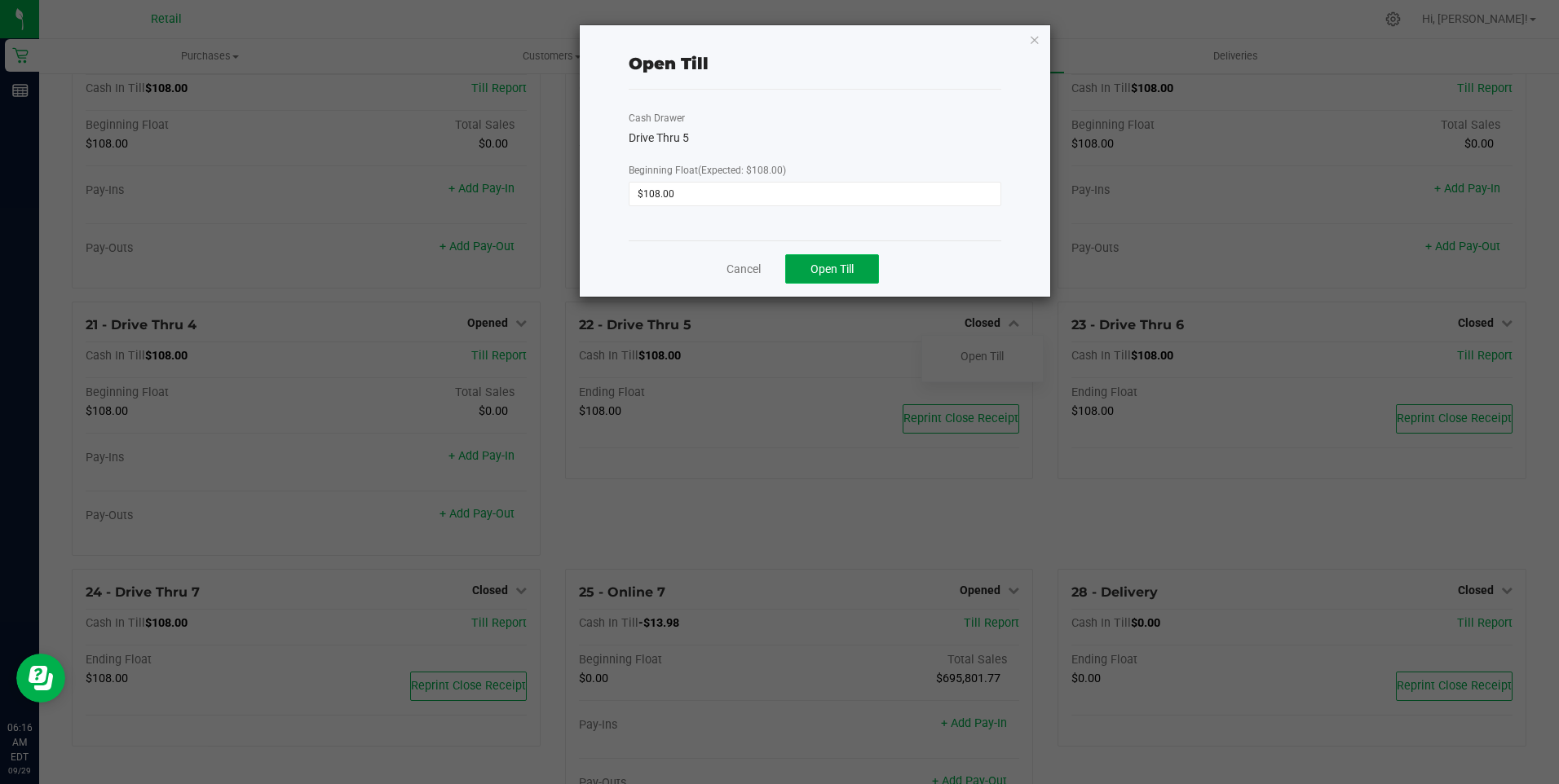
click at [838, 271] on span "Open Till" at bounding box center [832, 269] width 43 height 13
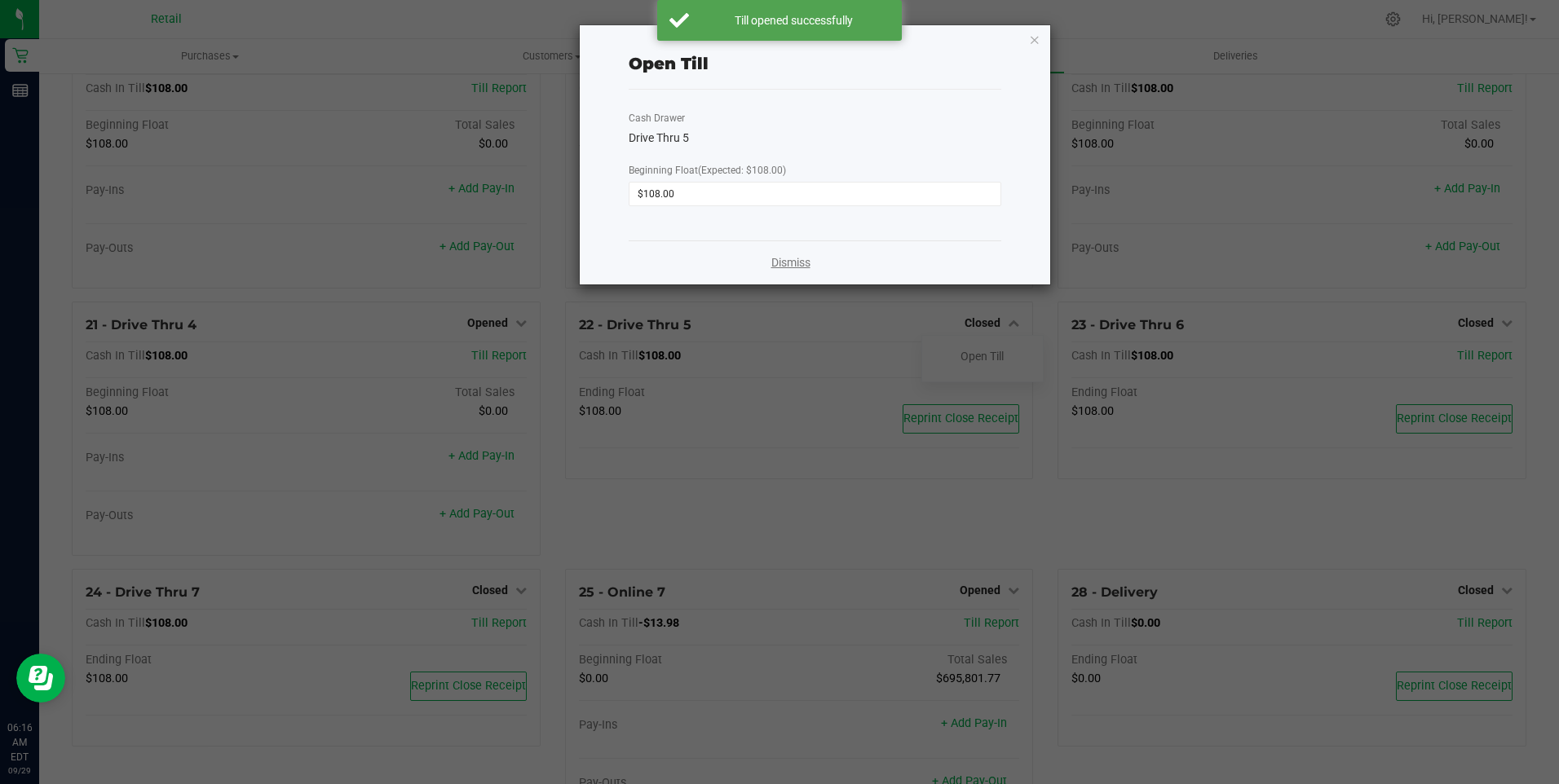
click at [790, 261] on link "Dismiss" at bounding box center [790, 263] width 39 height 17
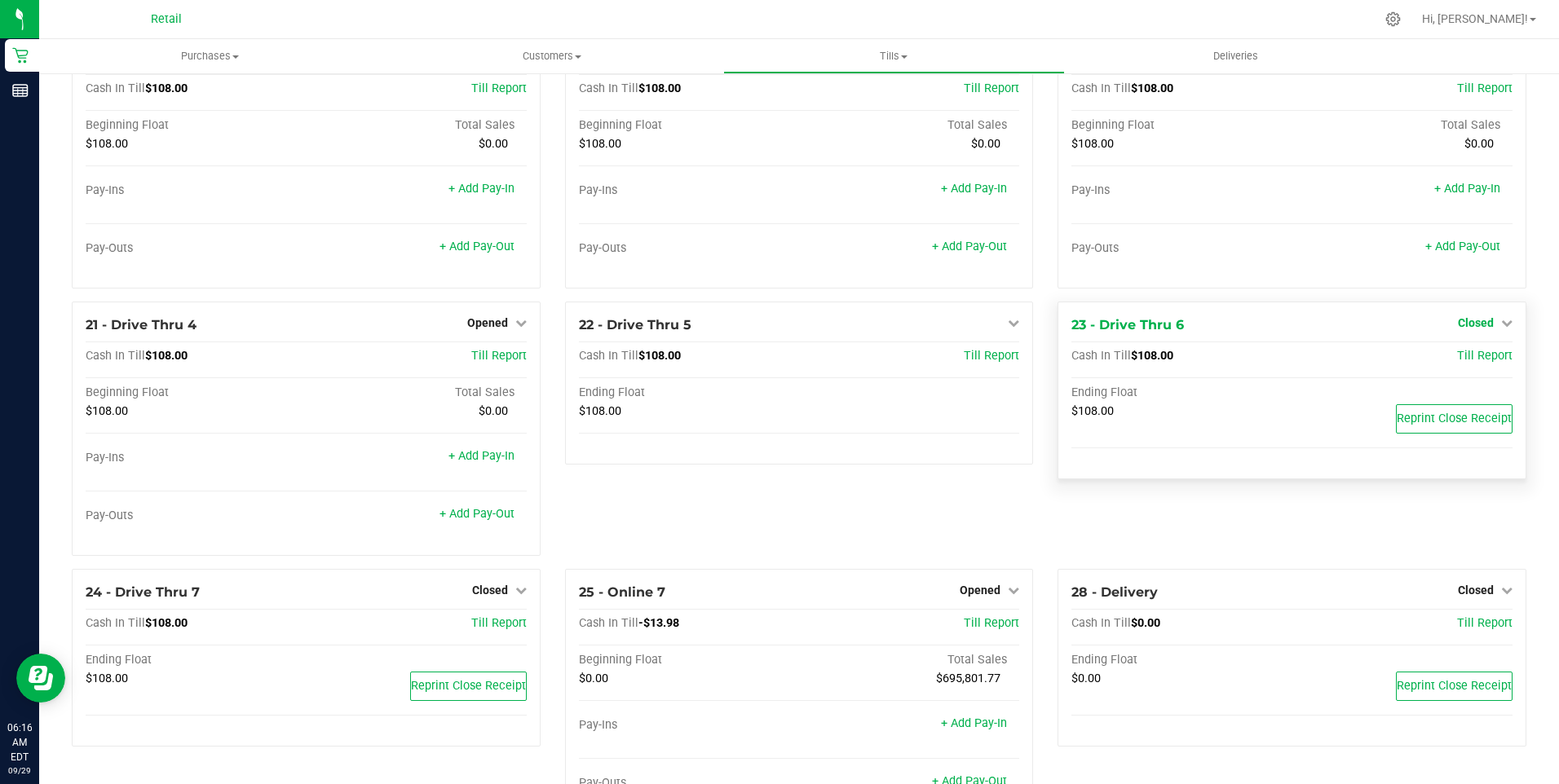
click at [1485, 329] on link "Closed" at bounding box center [1485, 323] width 55 height 13
click at [1465, 361] on link "Open Till" at bounding box center [1475, 356] width 43 height 13
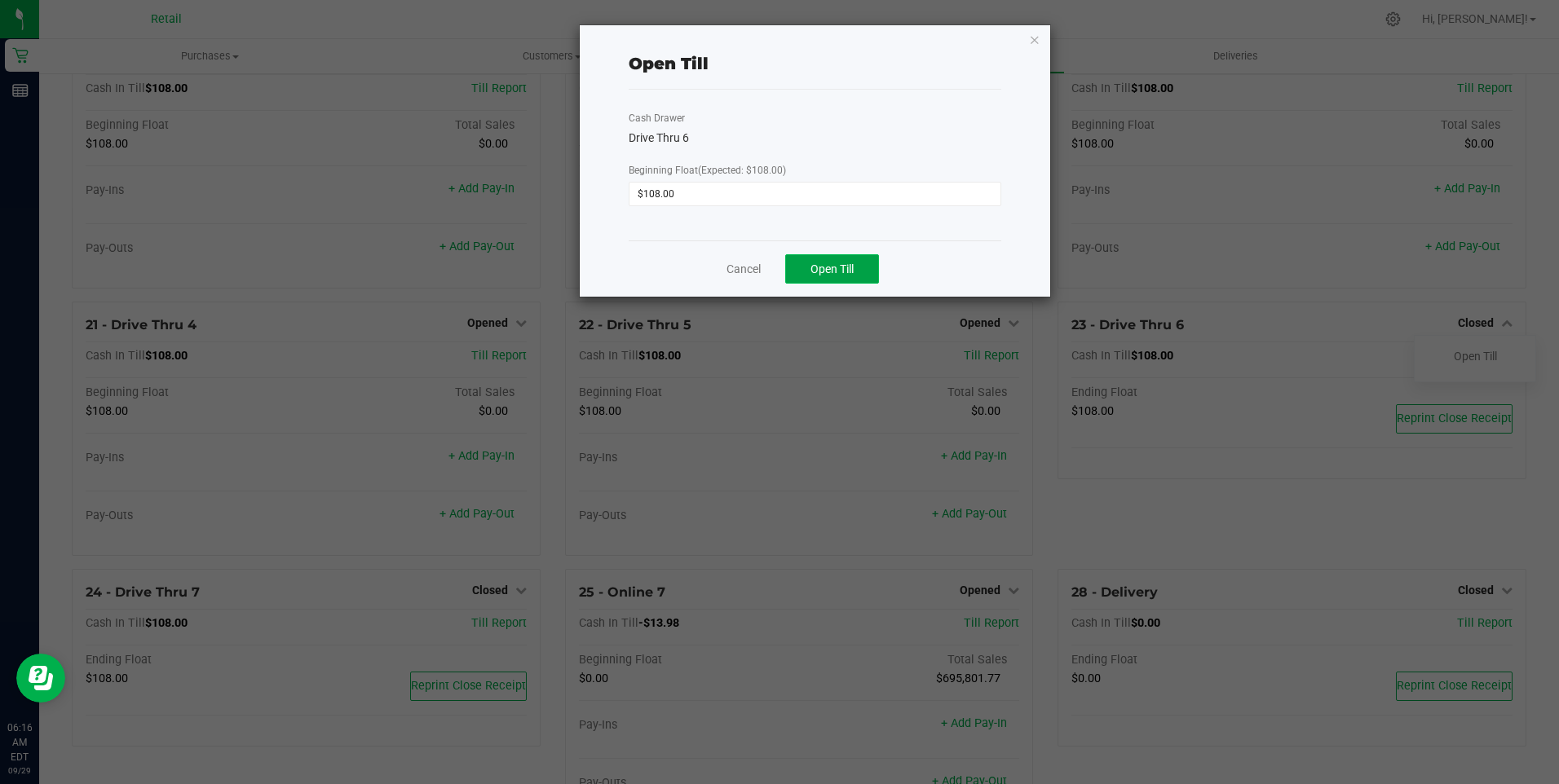
click at [848, 271] on span "Open Till" at bounding box center [832, 269] width 43 height 13
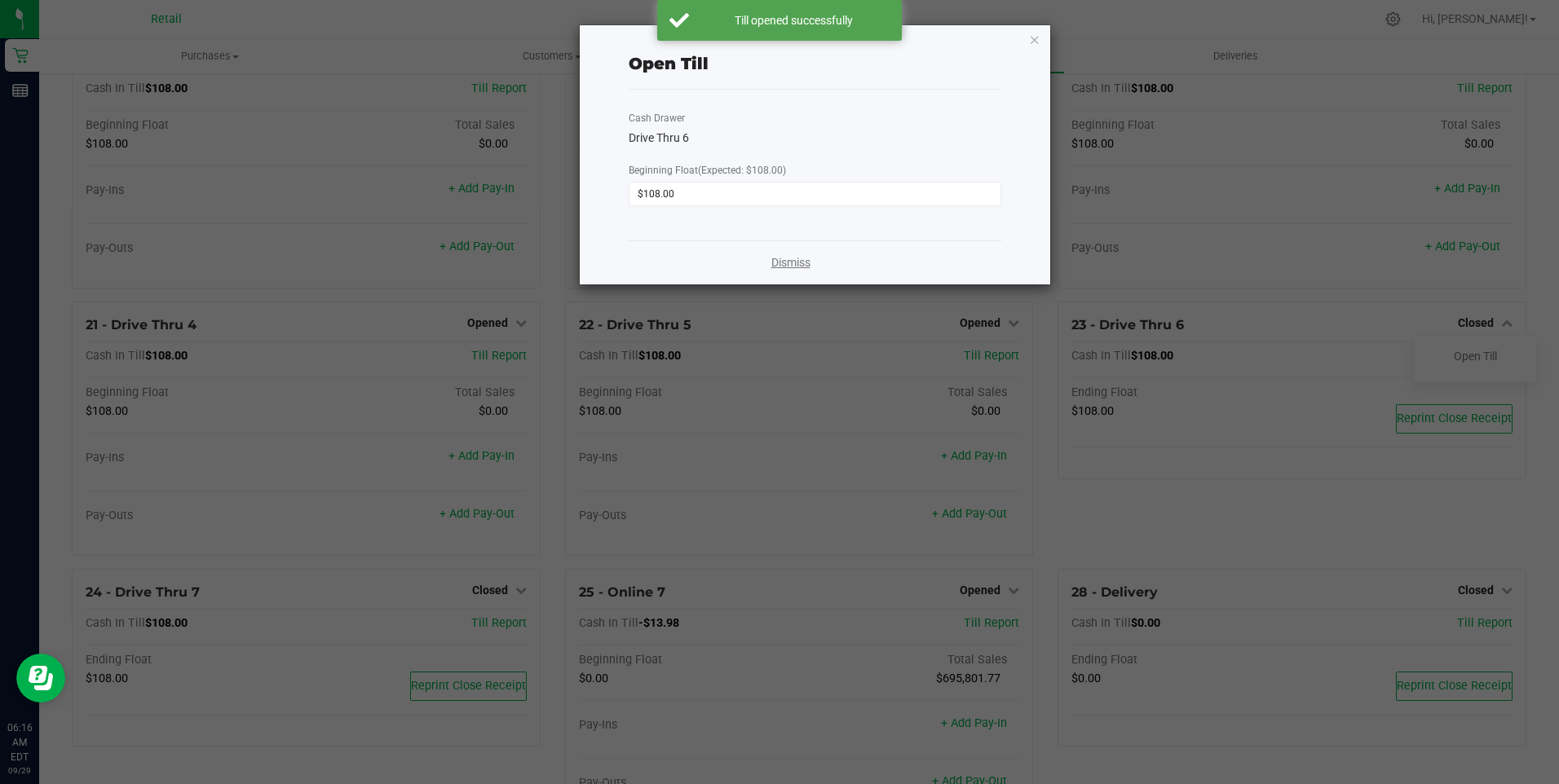
click at [785, 265] on link "Dismiss" at bounding box center [790, 263] width 39 height 17
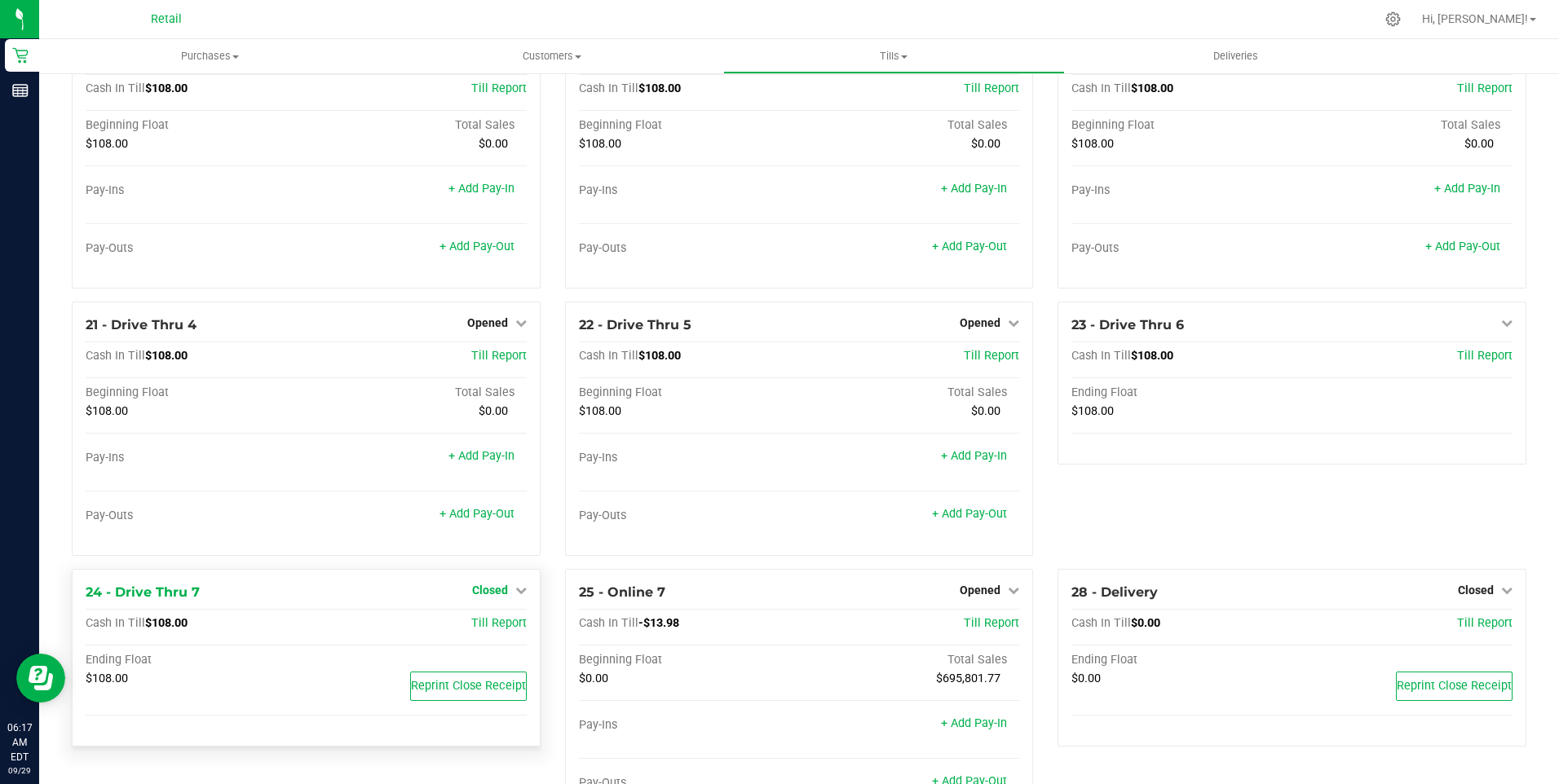
click at [516, 596] on icon at bounding box center [521, 591] width 12 height 12
click at [493, 631] on link "Open Till" at bounding box center [489, 623] width 43 height 13
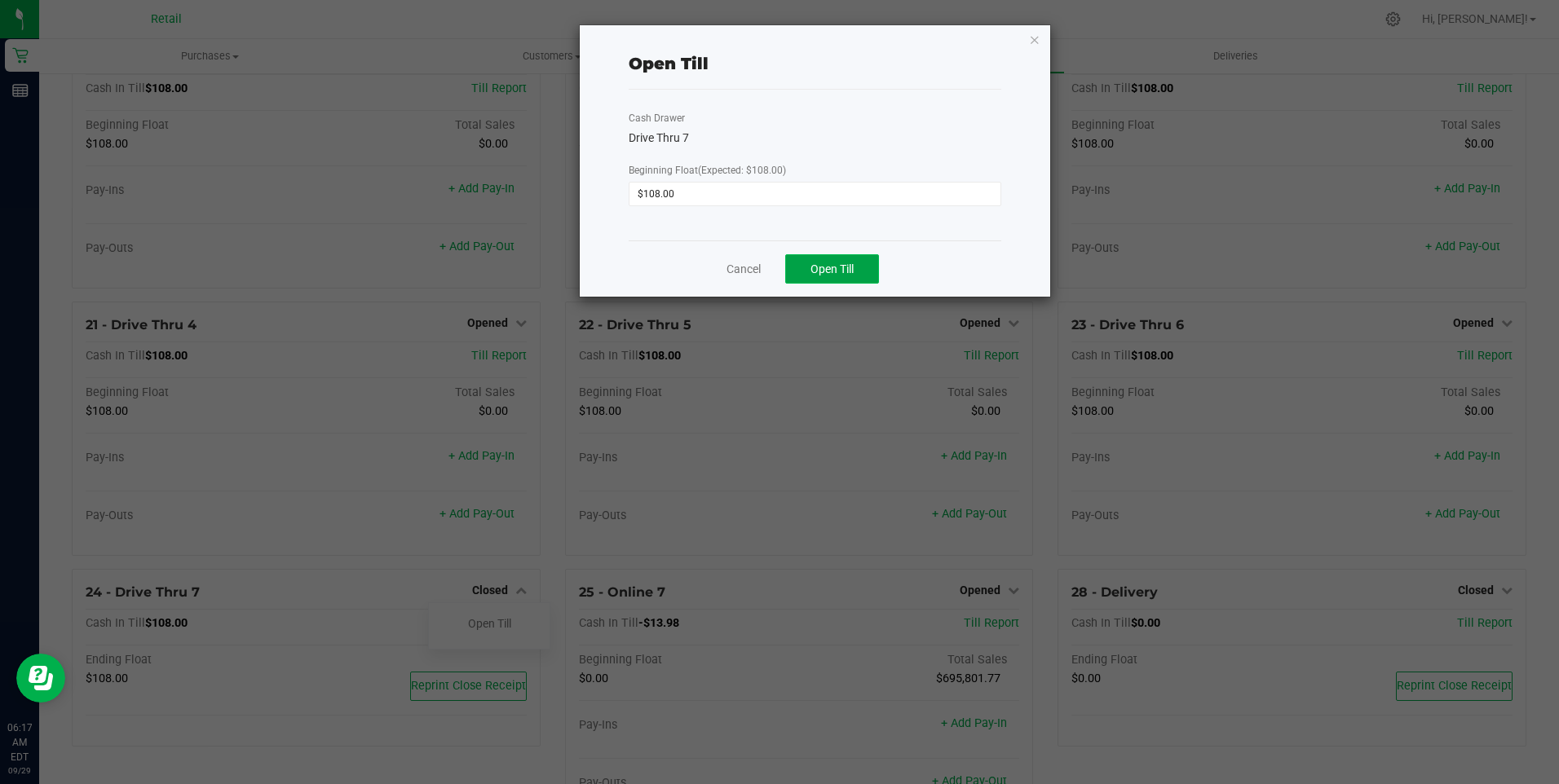
click at [830, 273] on span "Open Till" at bounding box center [832, 269] width 43 height 13
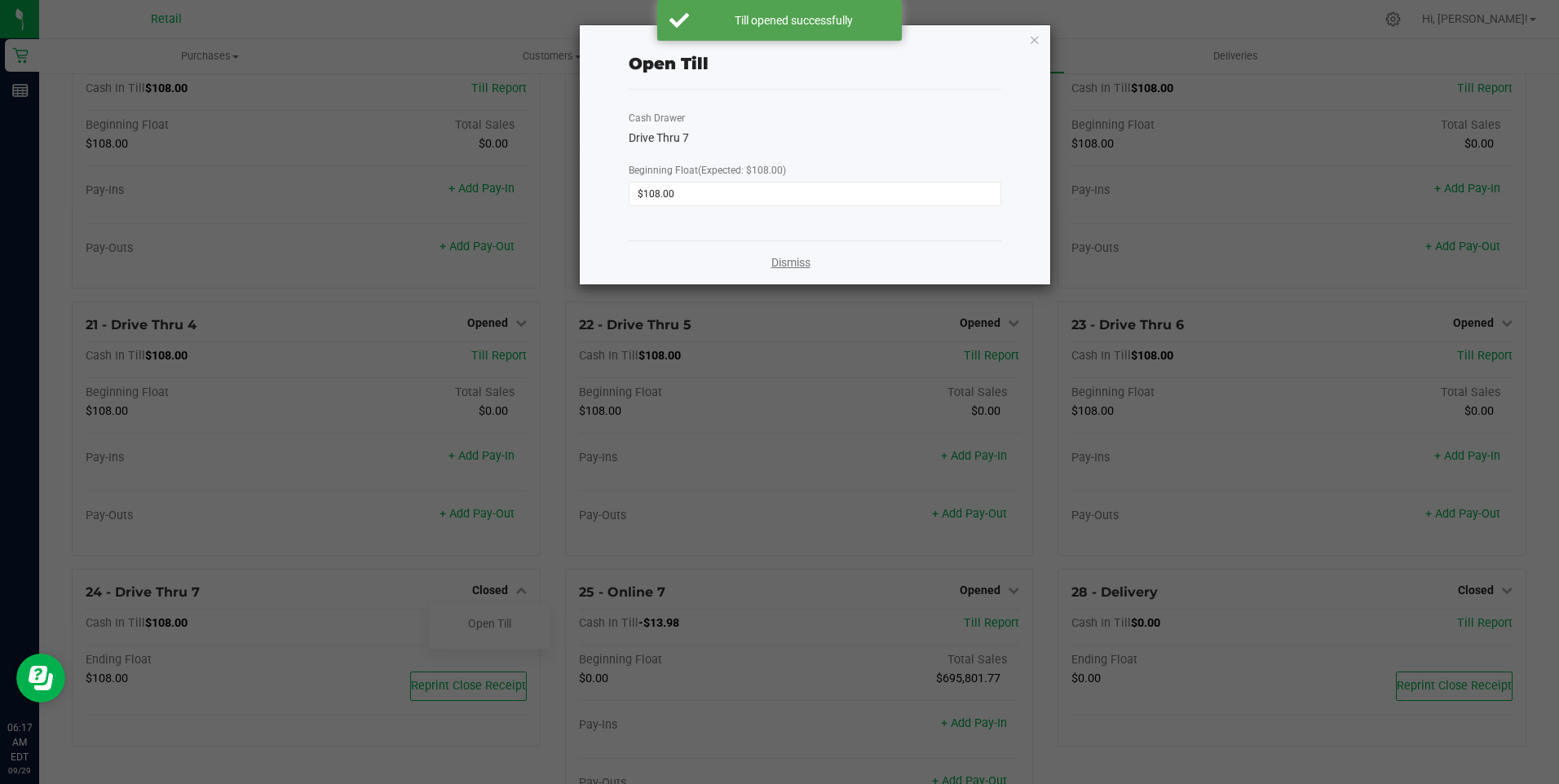
click at [791, 262] on link "Dismiss" at bounding box center [790, 263] width 39 height 17
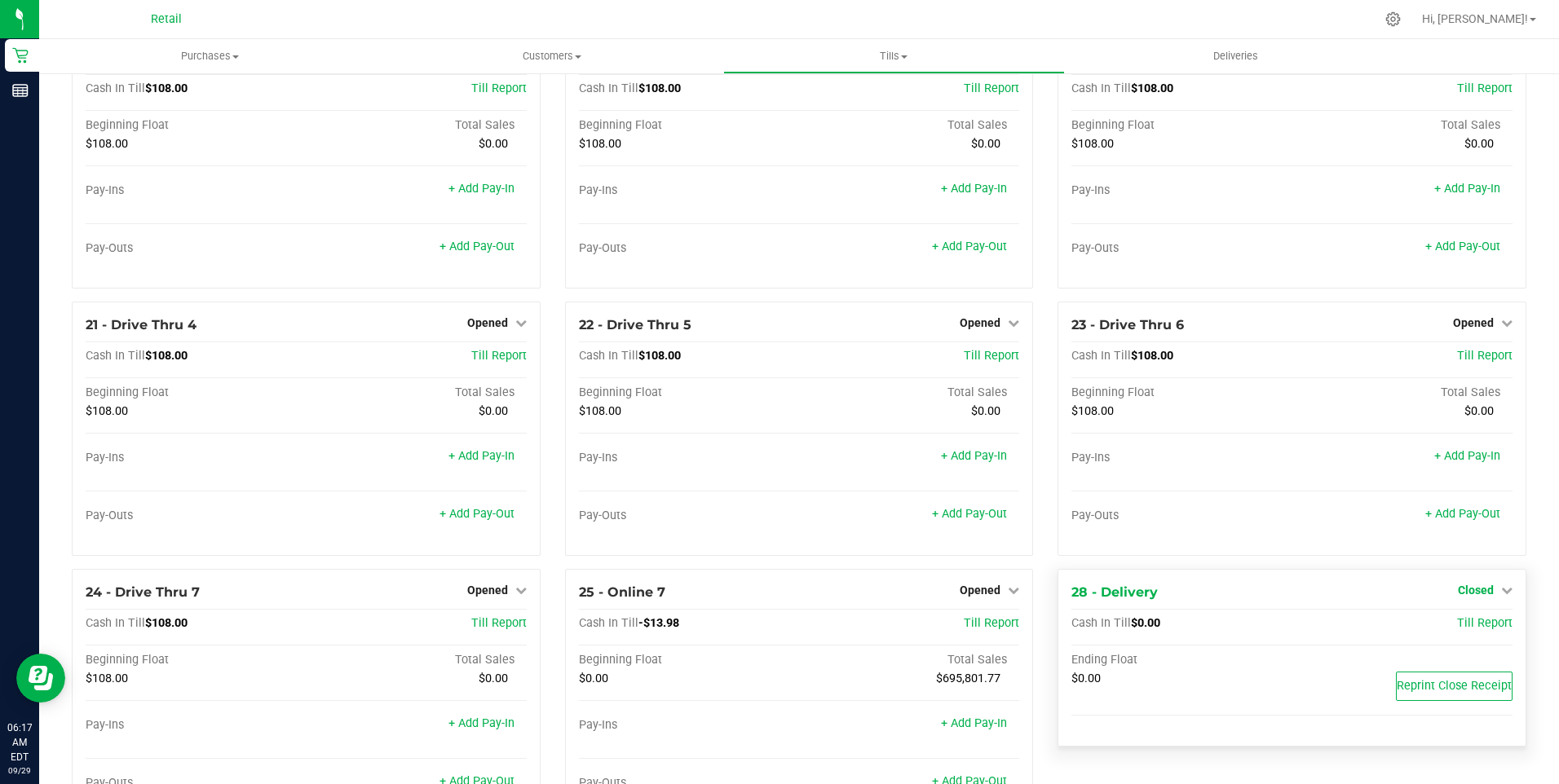
click at [1487, 597] on link "Closed" at bounding box center [1485, 591] width 55 height 13
click at [1467, 627] on link "Open Till" at bounding box center [1475, 623] width 43 height 13
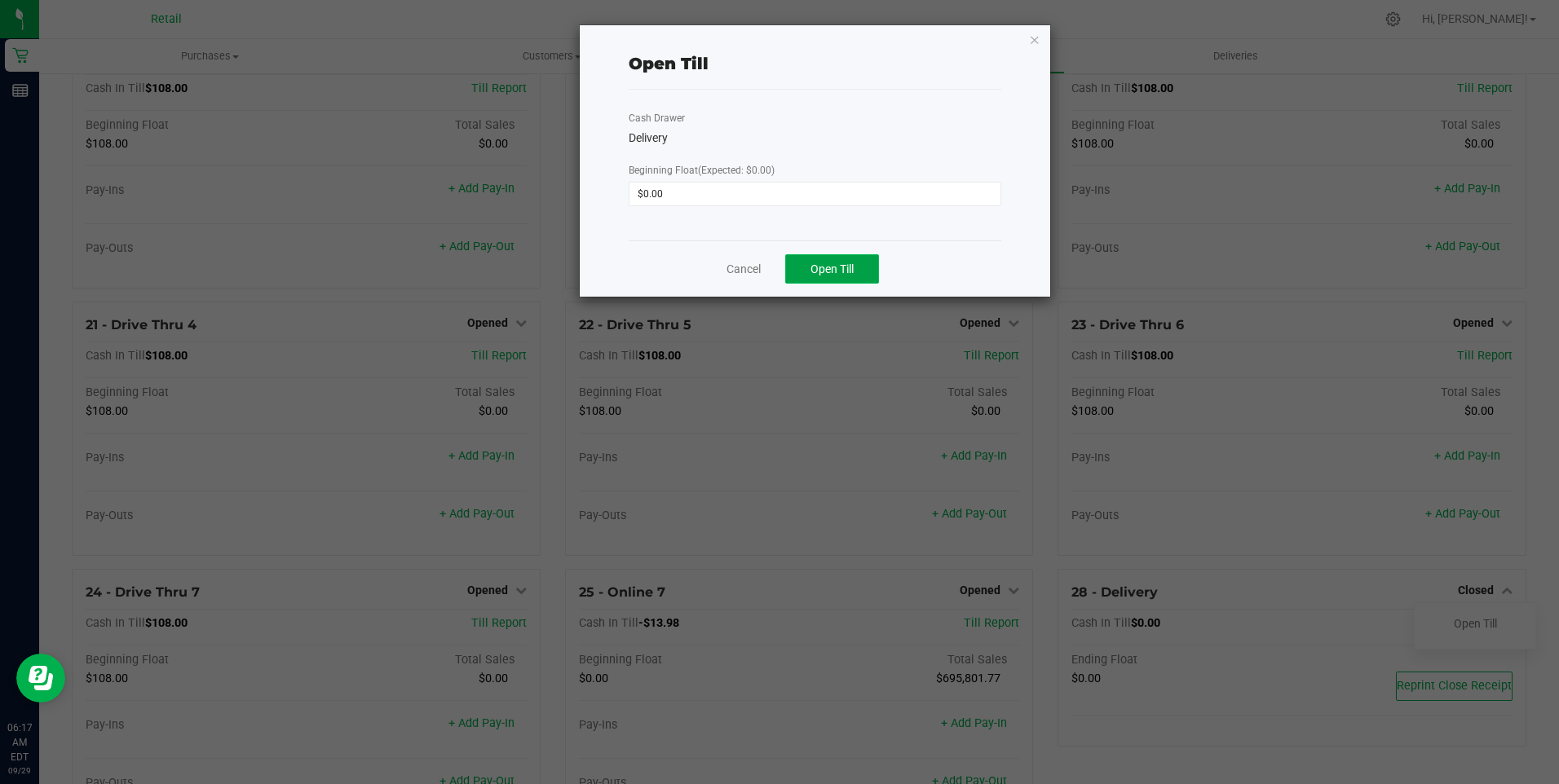
click at [834, 266] on span "Open Till" at bounding box center [832, 269] width 43 height 13
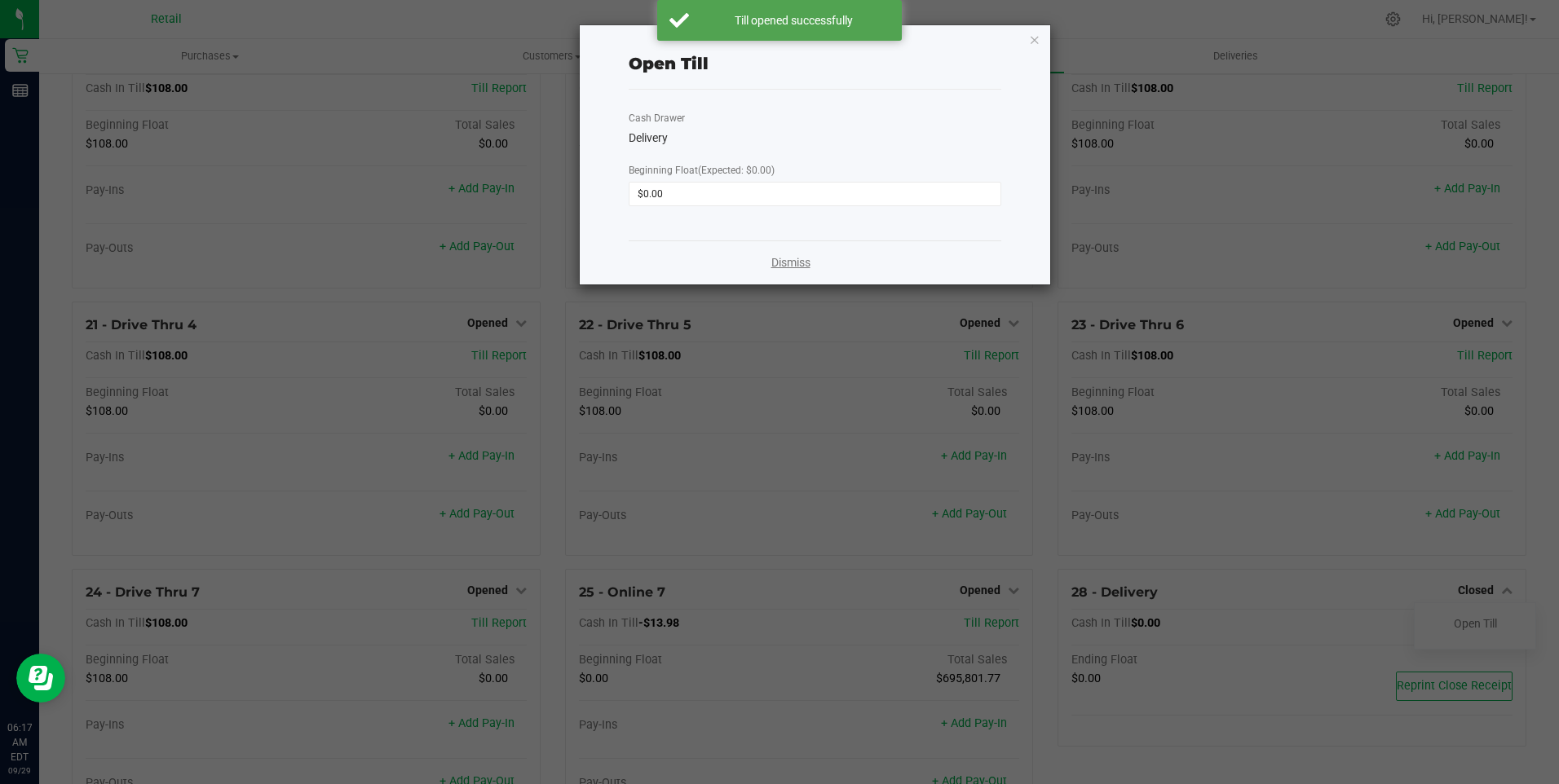
click at [802, 262] on link "Dismiss" at bounding box center [790, 263] width 39 height 17
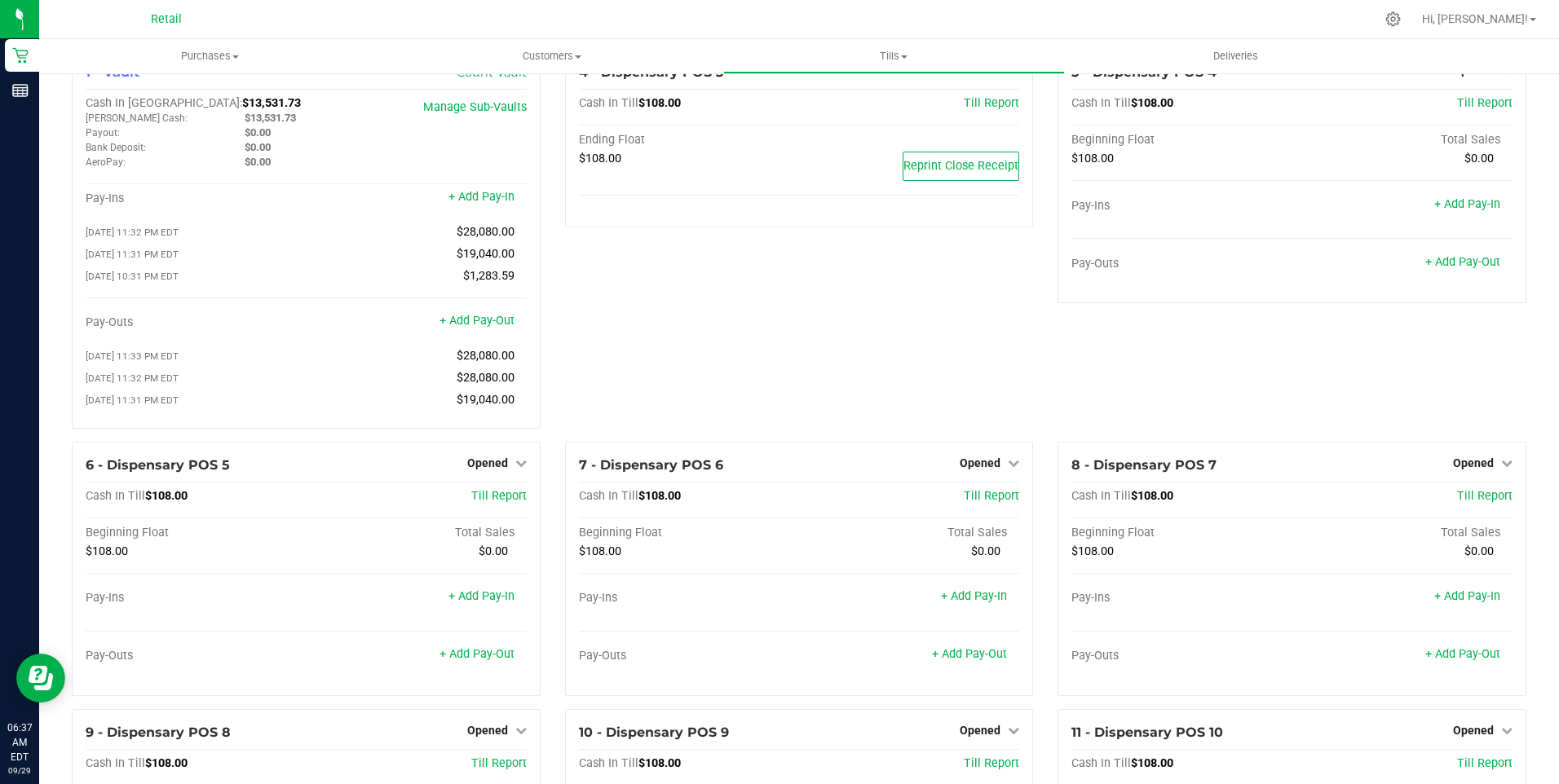
scroll to position [0, 0]
